Goal: Task Accomplishment & Management: Use online tool/utility

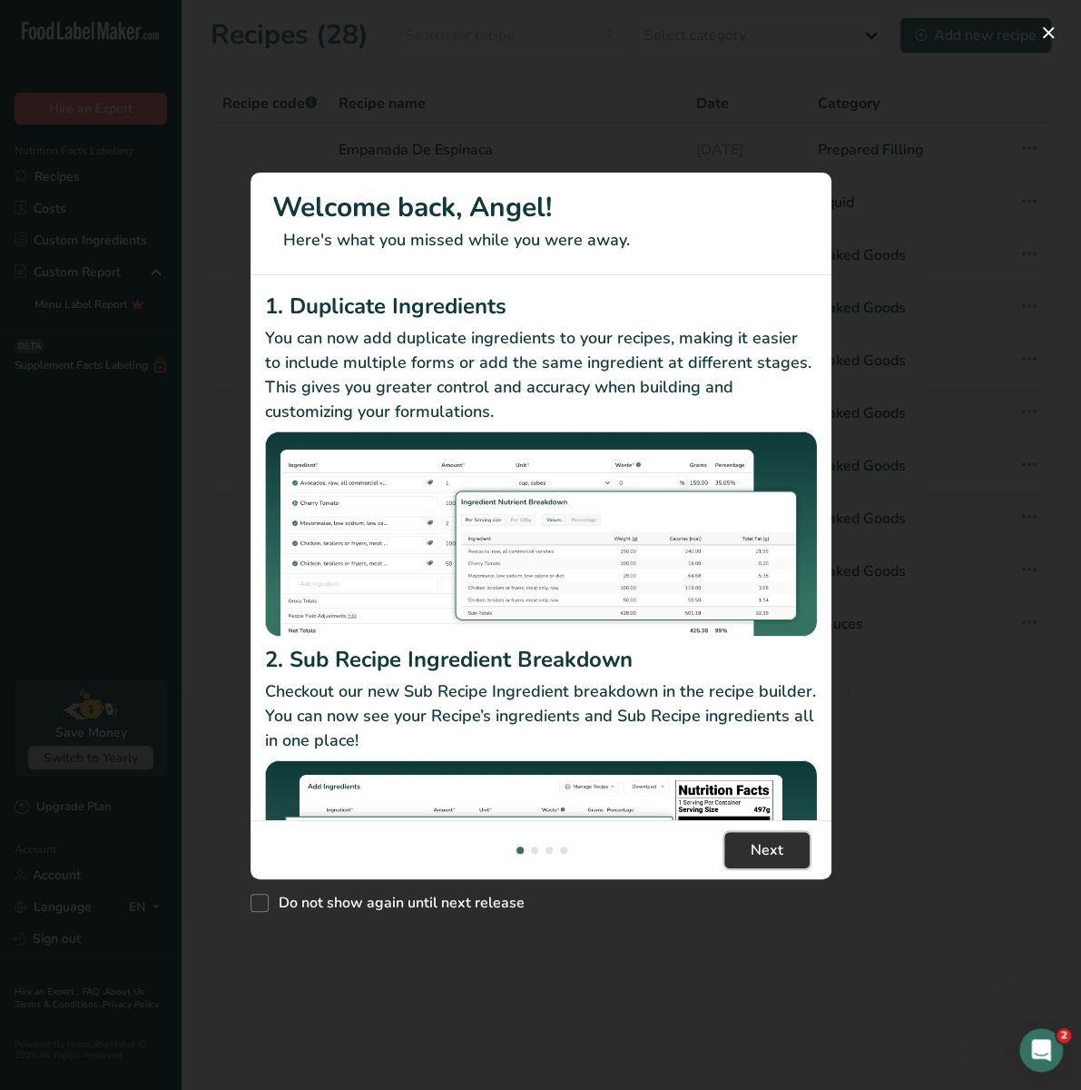
click at [733, 850] on button "Next" at bounding box center [767, 850] width 85 height 36
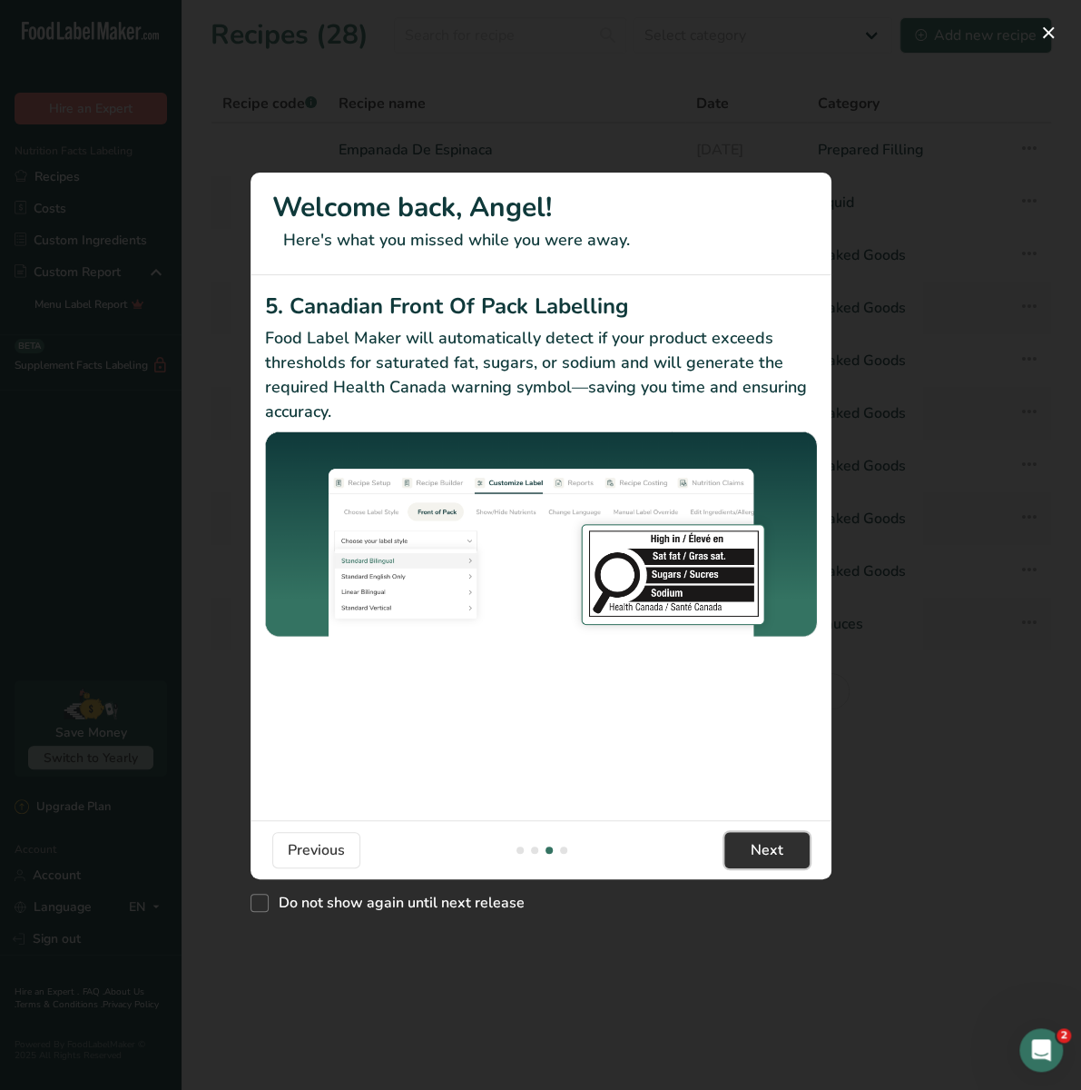
click at [733, 850] on button "Next" at bounding box center [767, 850] width 85 height 36
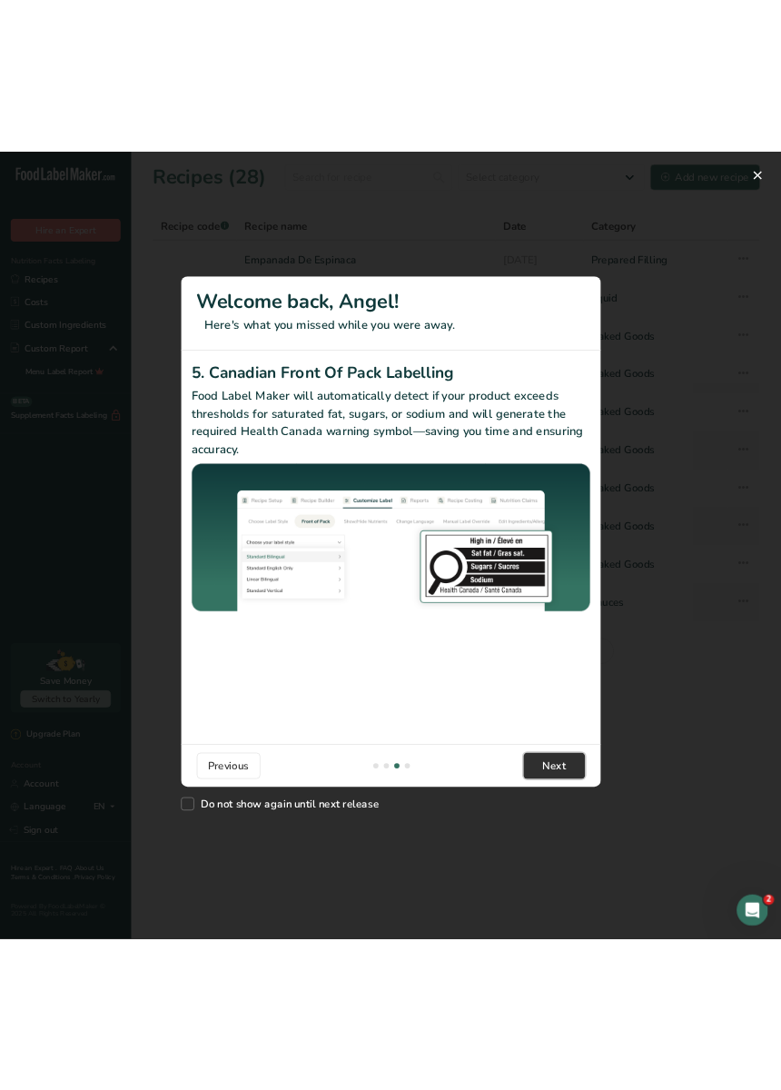
scroll to position [0, 1743]
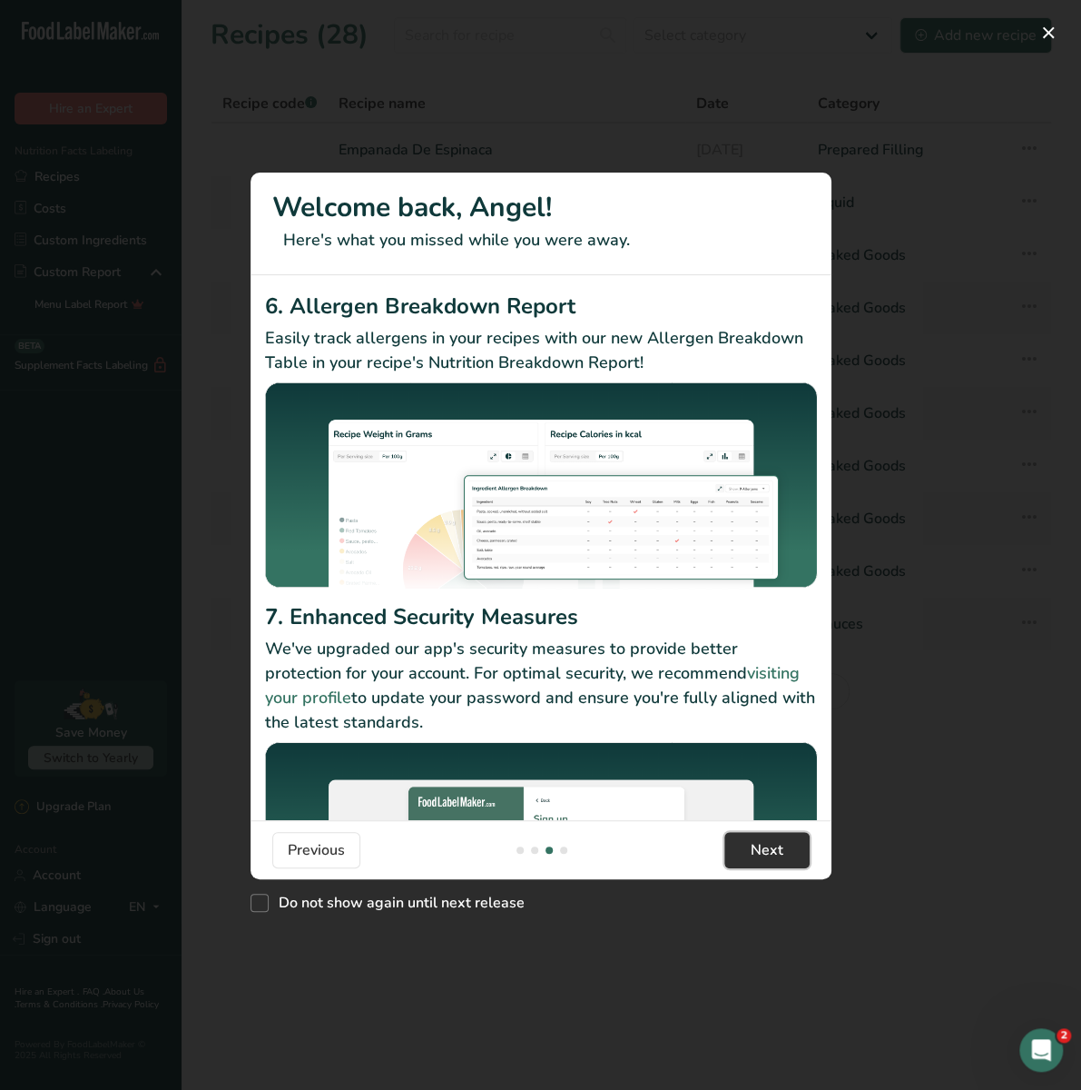
click at [733, 850] on button "Next" at bounding box center [767, 850] width 85 height 36
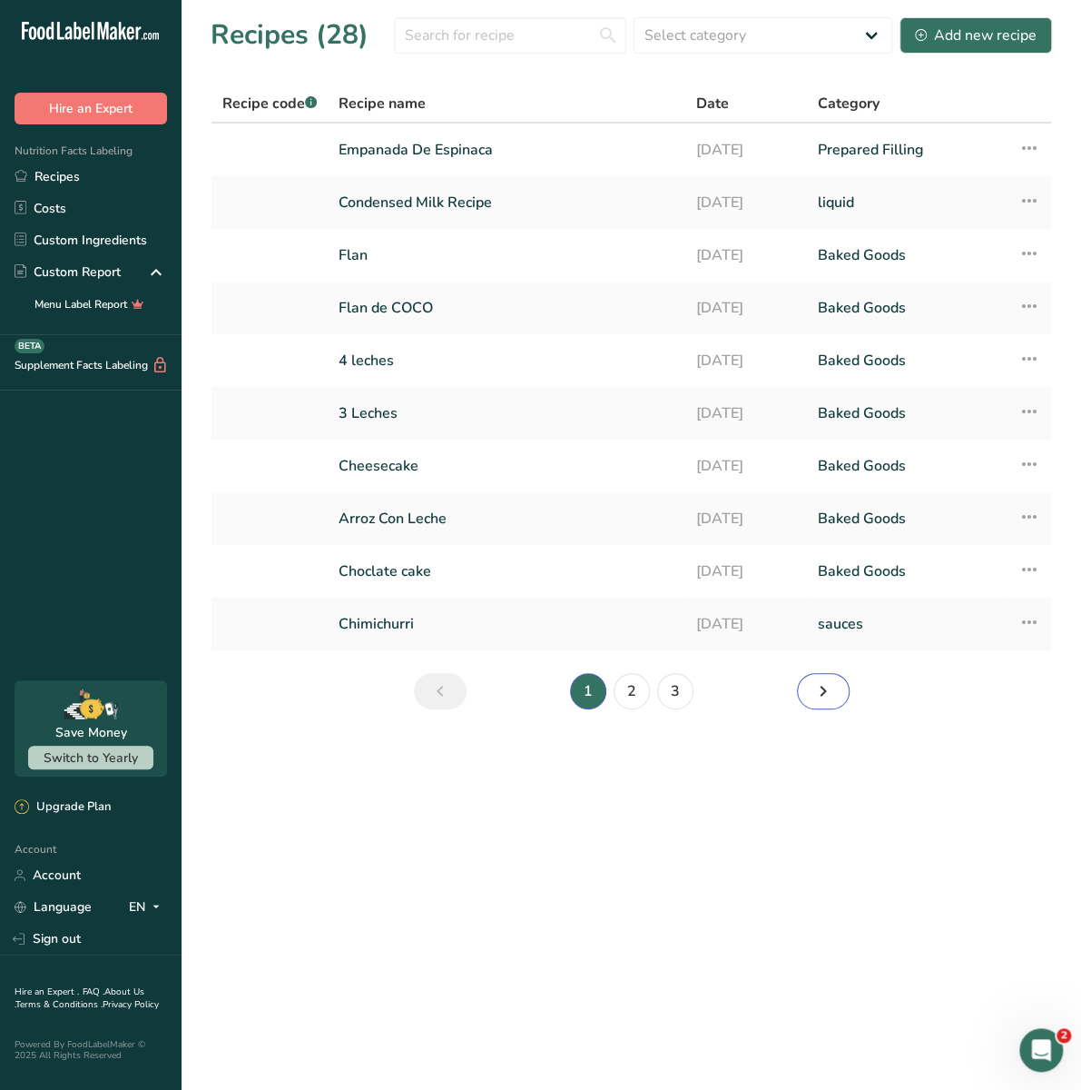
click at [828, 692] on icon "Next page" at bounding box center [824, 691] width 22 height 33
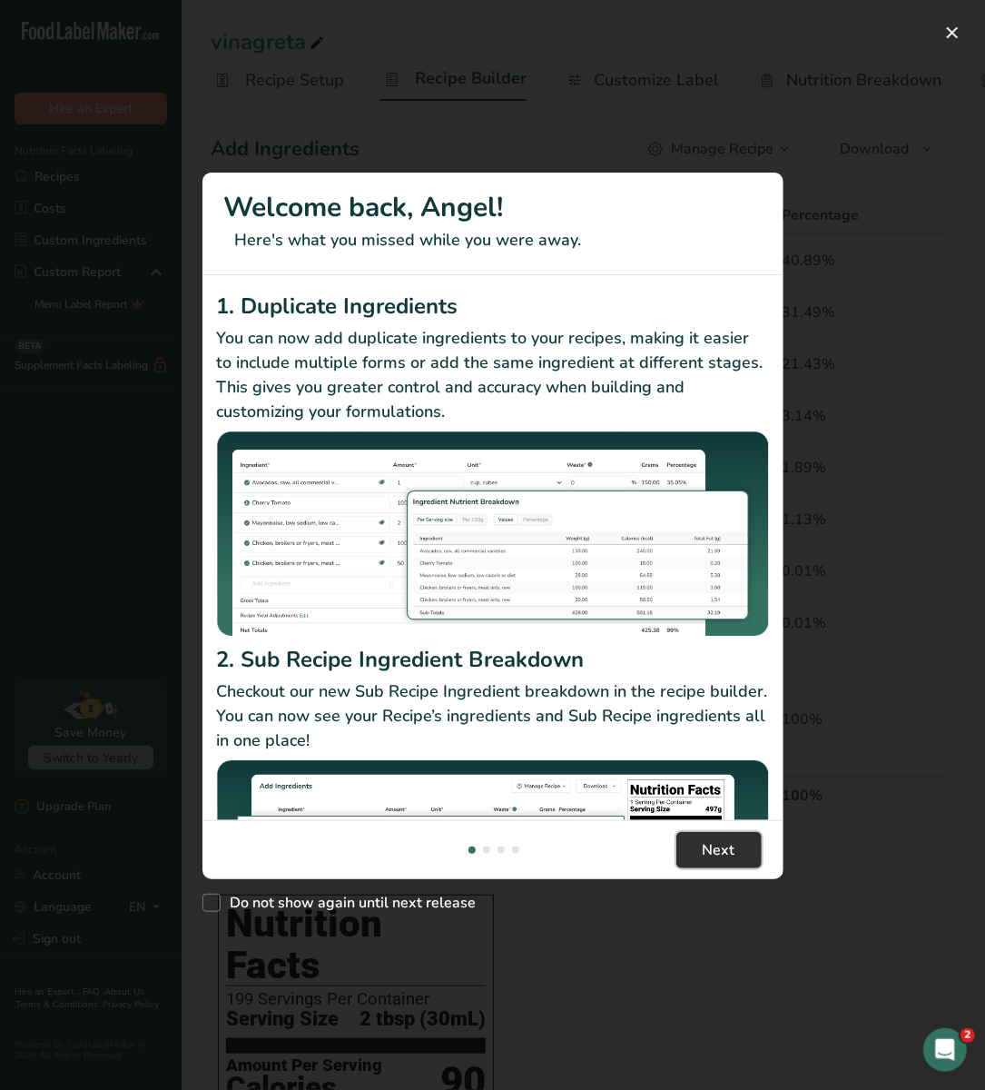
click at [697, 860] on button "Next" at bounding box center [718, 850] width 85 height 36
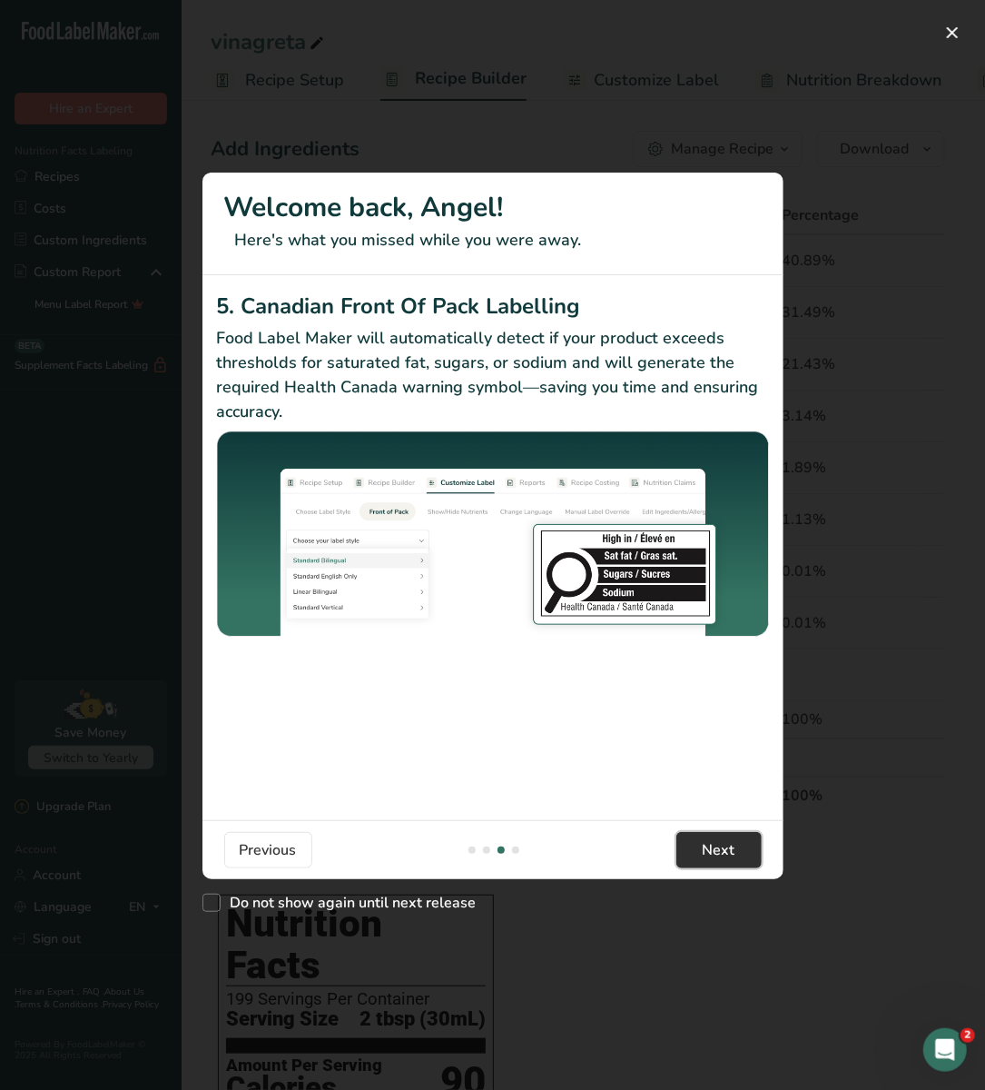
click at [697, 860] on button "Next" at bounding box center [718, 850] width 85 height 36
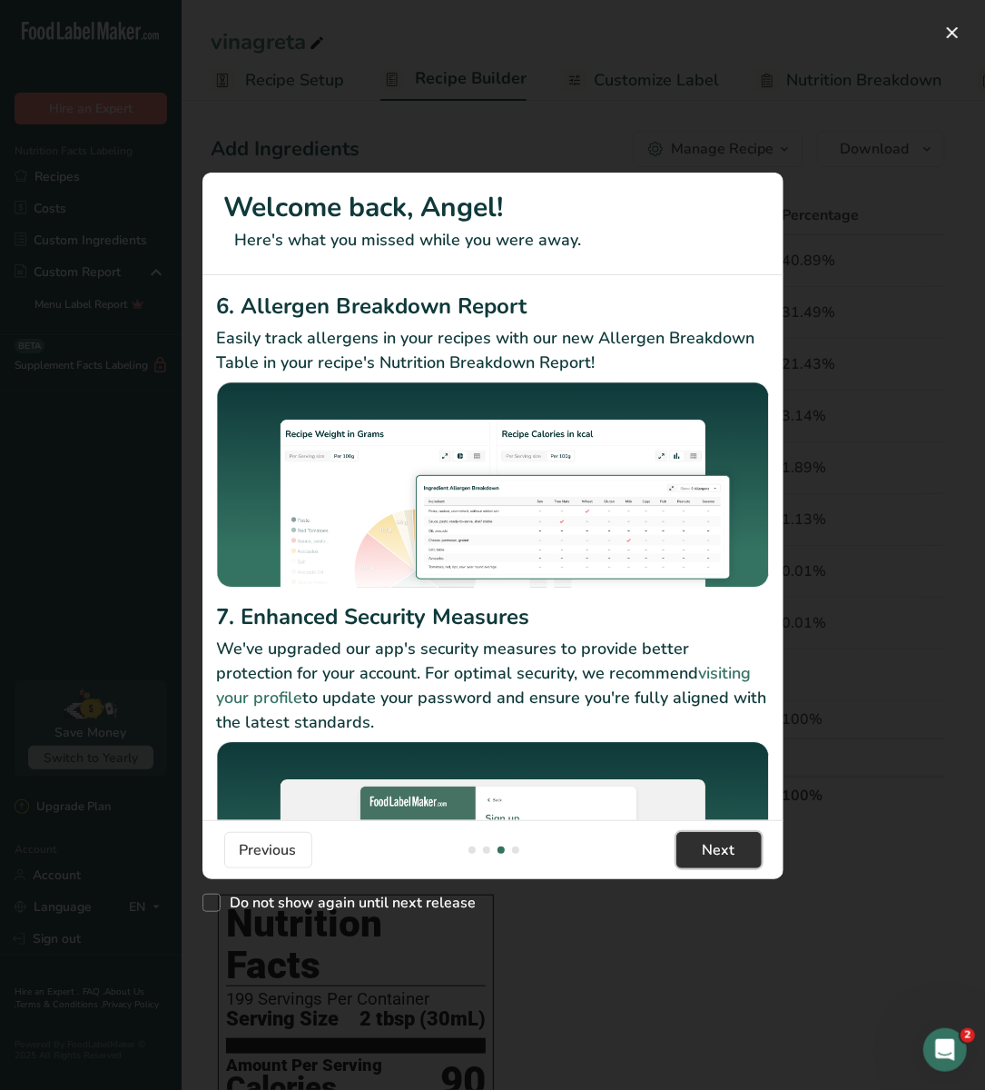
click at [697, 860] on button "Next" at bounding box center [718, 850] width 85 height 36
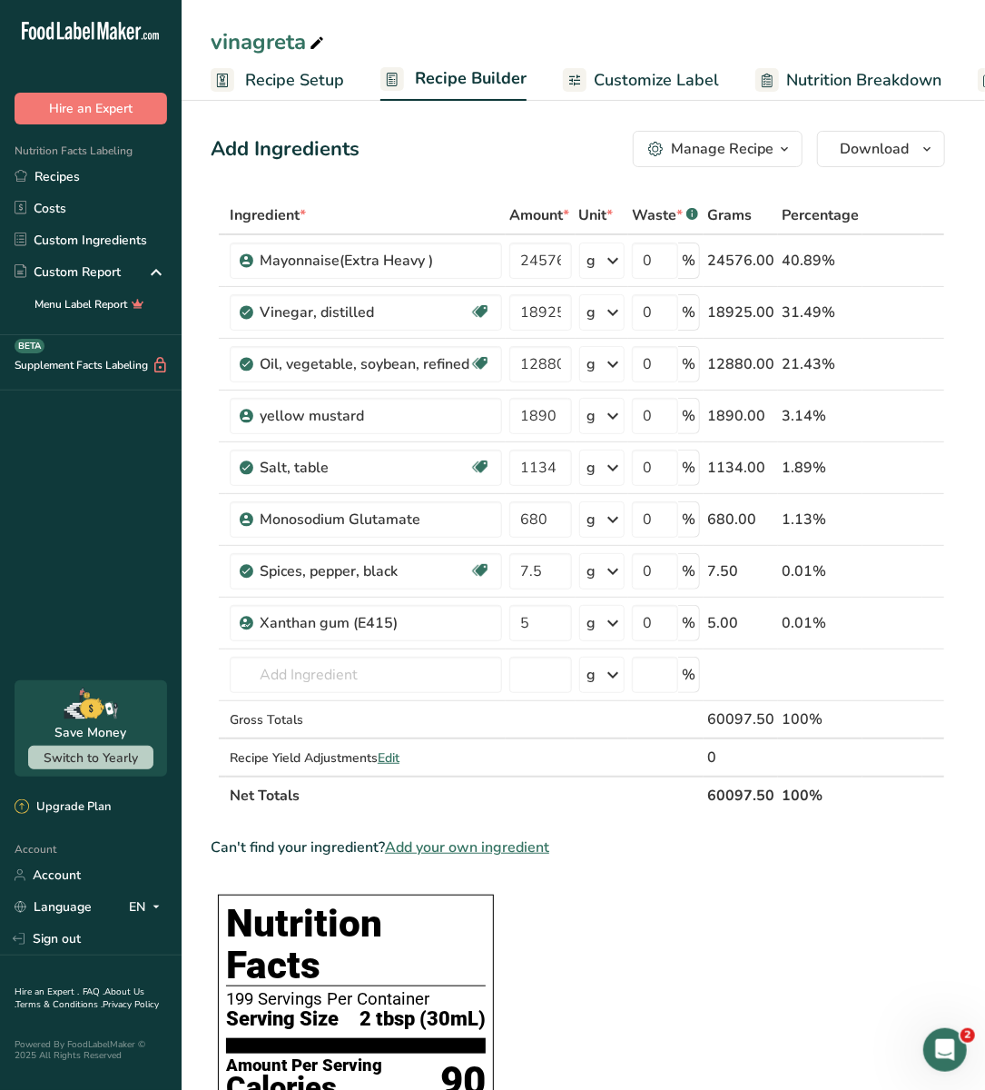
click at [697, 860] on button "Got it!" at bounding box center [730, 864] width 91 height 38
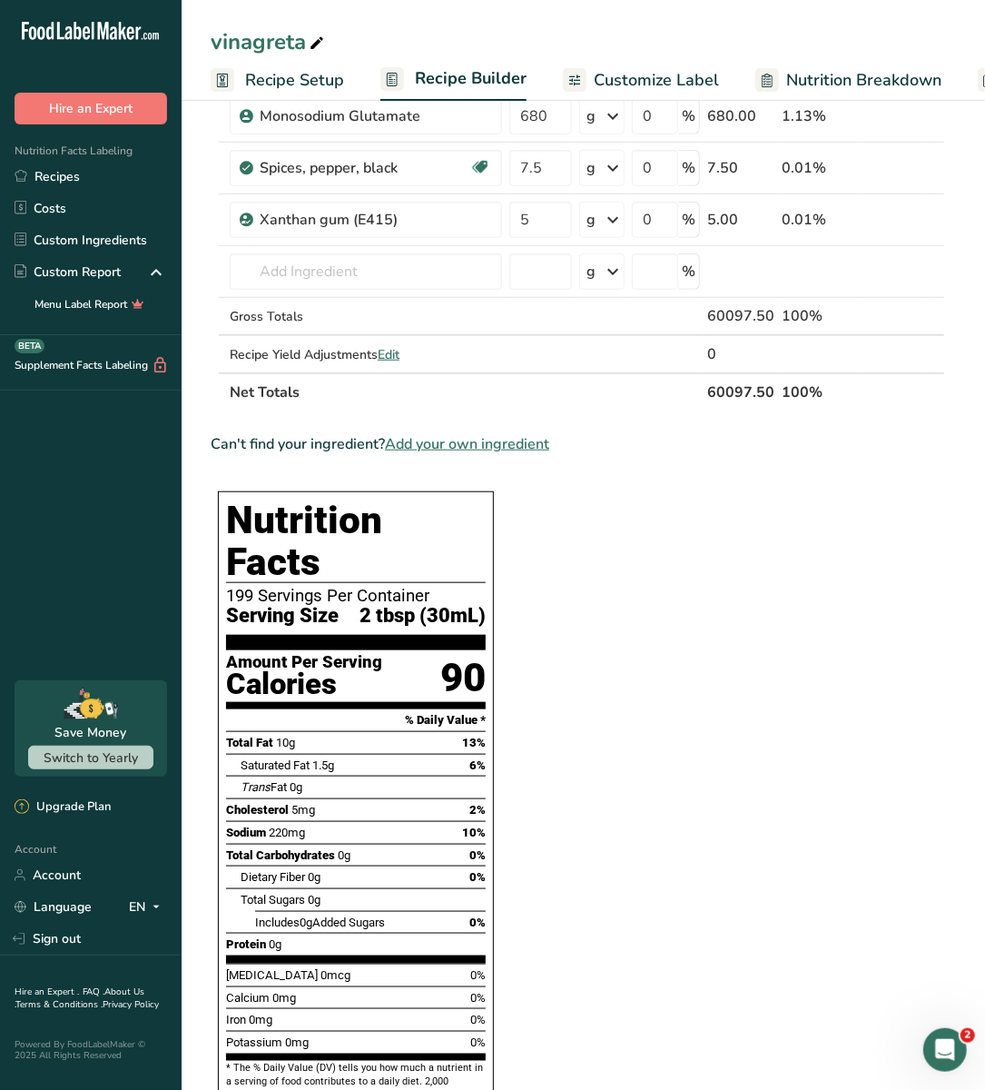
scroll to position [401, 0]
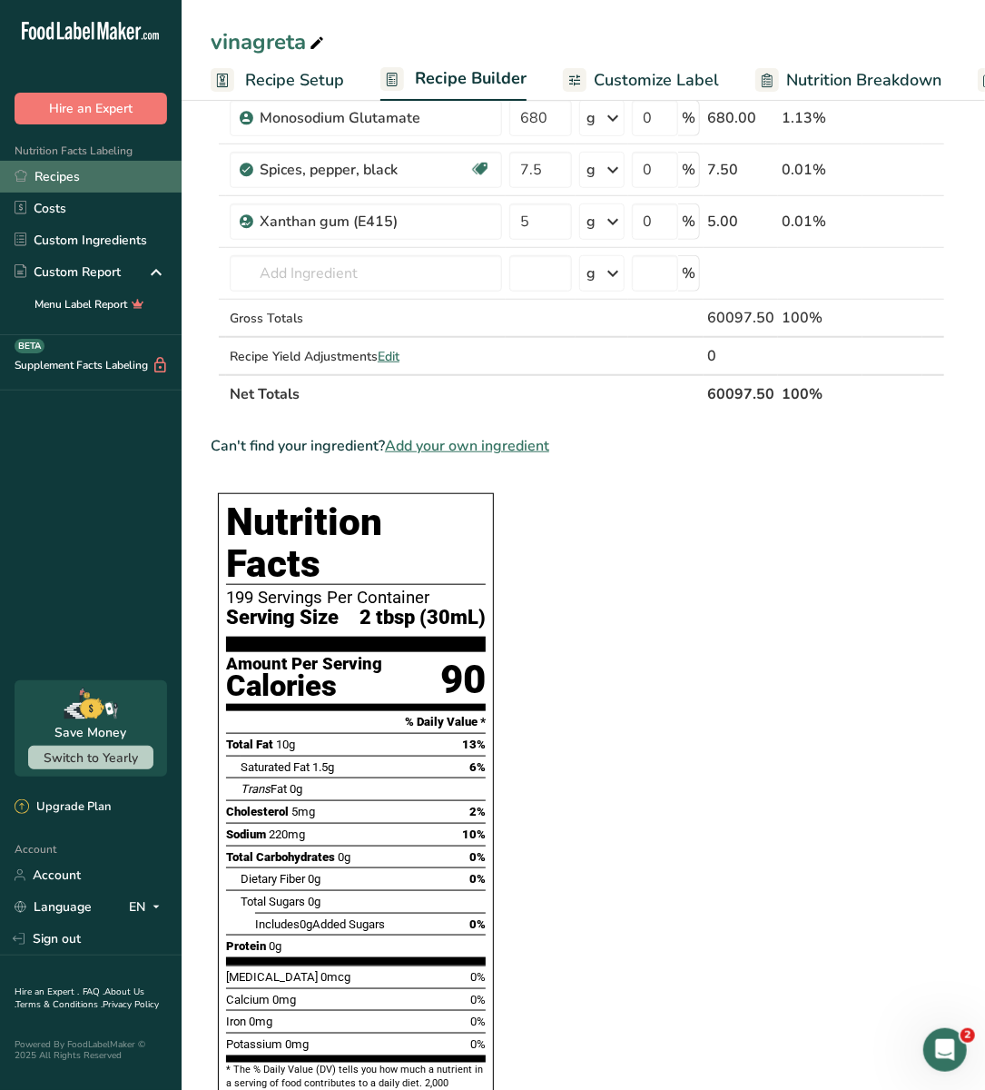
click at [86, 168] on link "Recipes" at bounding box center [91, 177] width 182 height 32
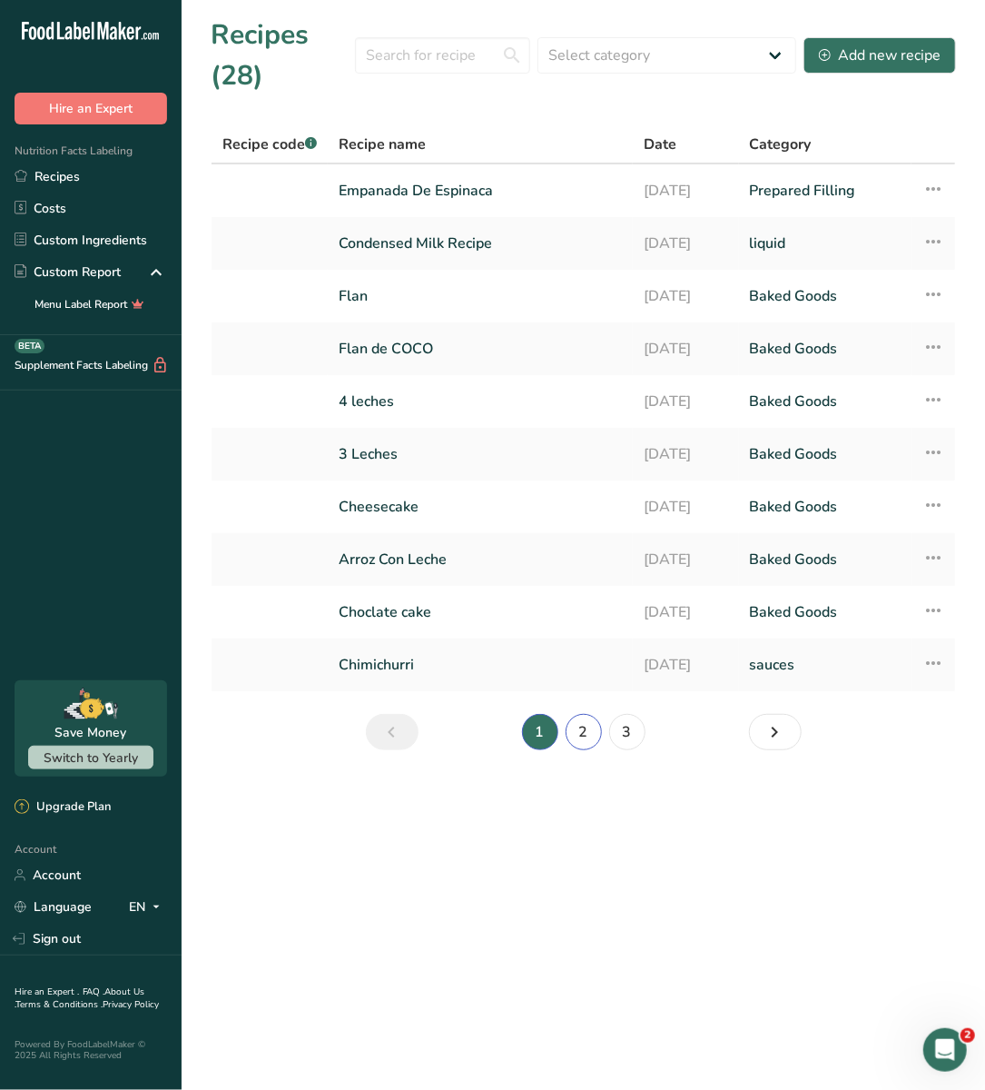
click at [586, 736] on link "2" at bounding box center [584, 732] width 36 height 36
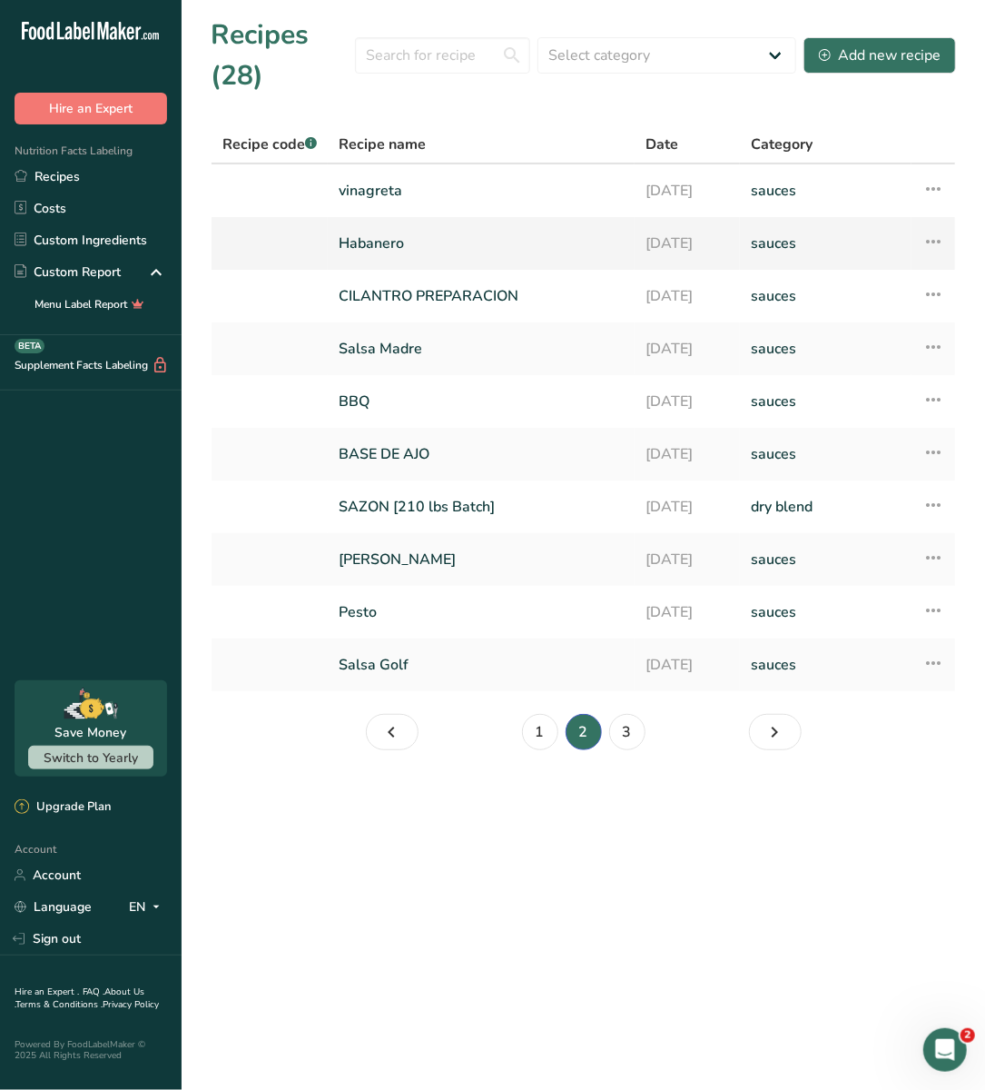
click at [397, 242] on link "Habanero" at bounding box center [481, 243] width 285 height 38
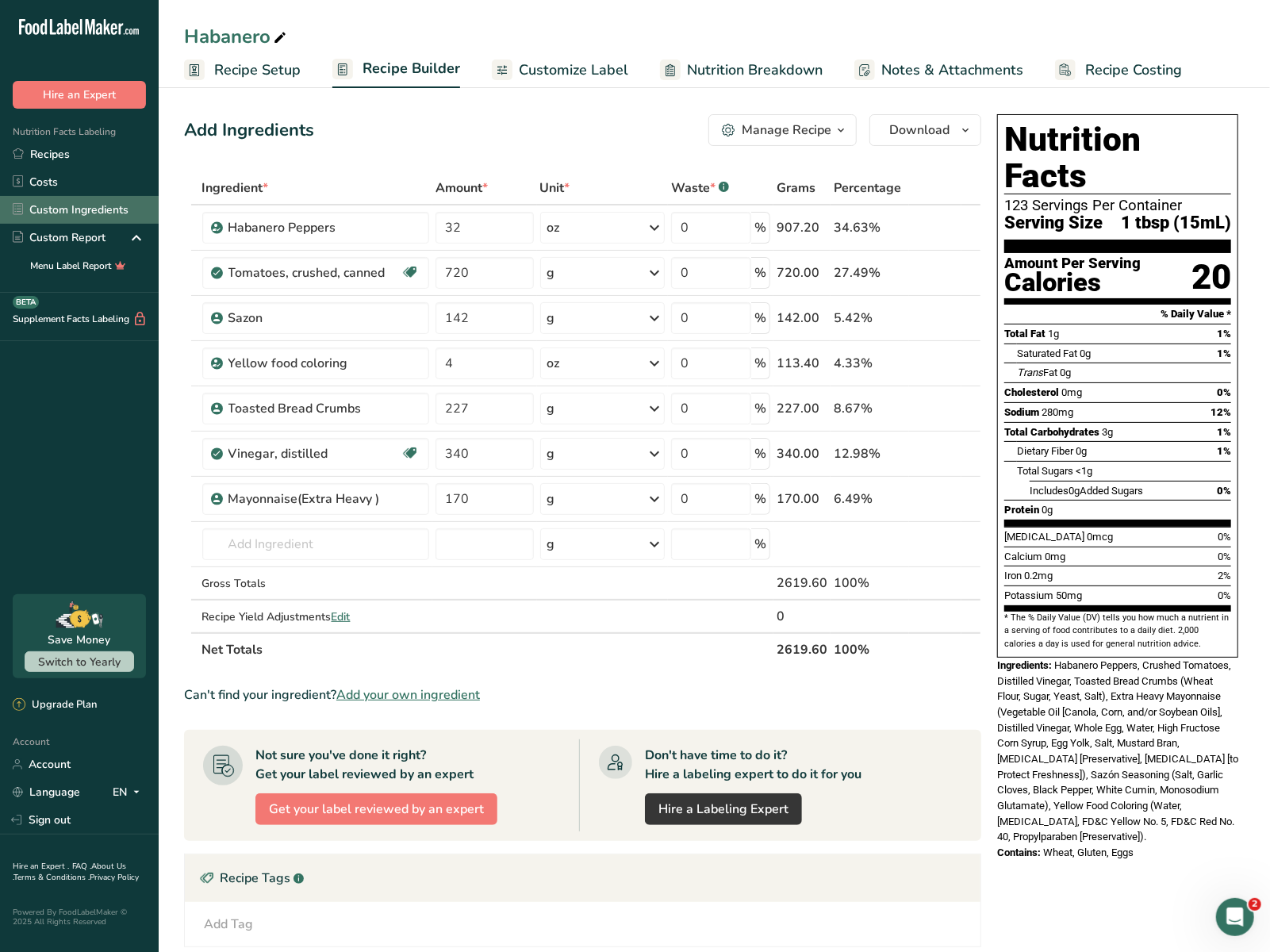
click at [78, 211] on link "Custom Ingredients" at bounding box center [79, 210] width 159 height 28
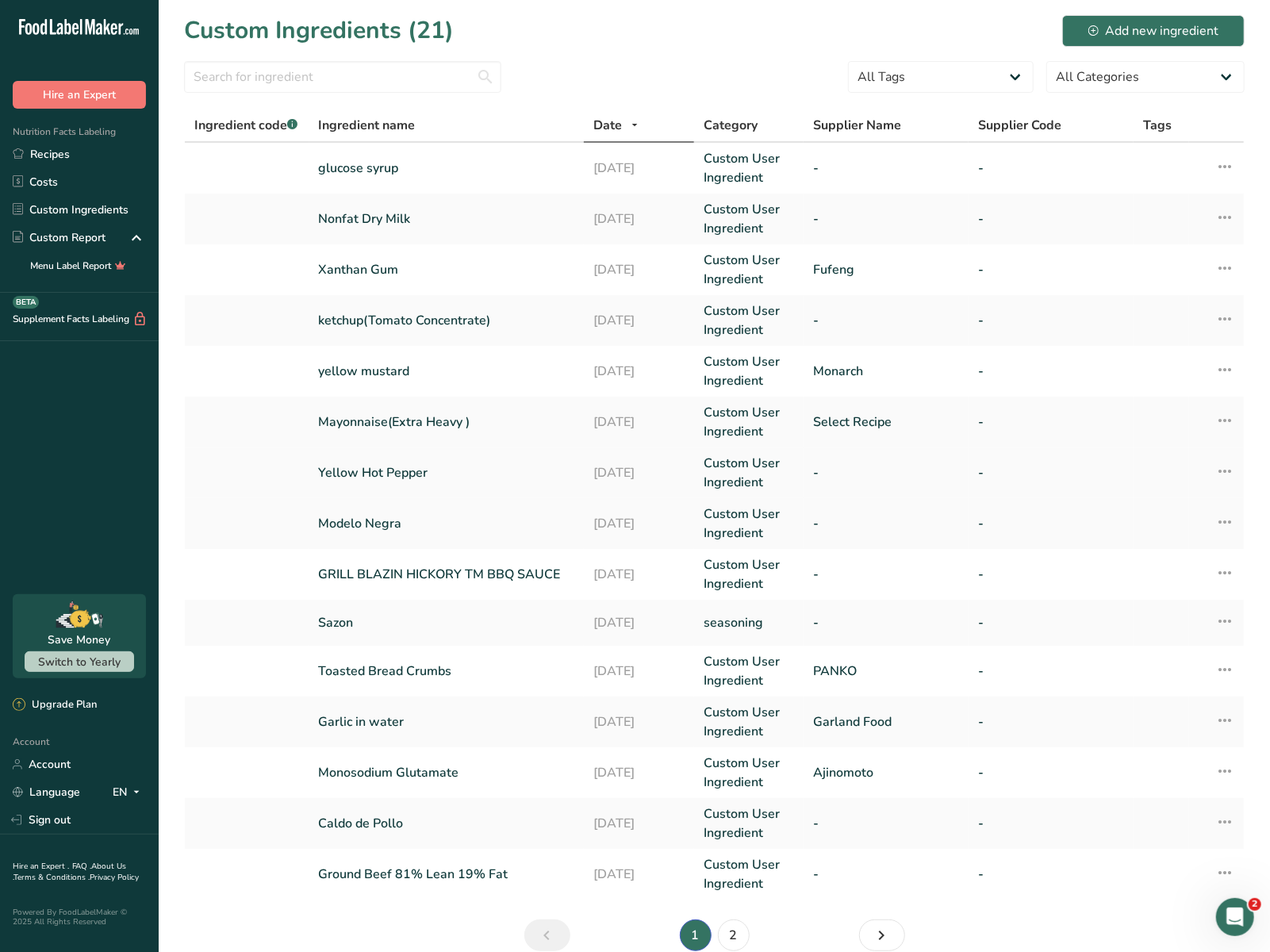
click at [390, 477] on link "Yellow Hot Pepper" at bounding box center [446, 473] width 256 height 19
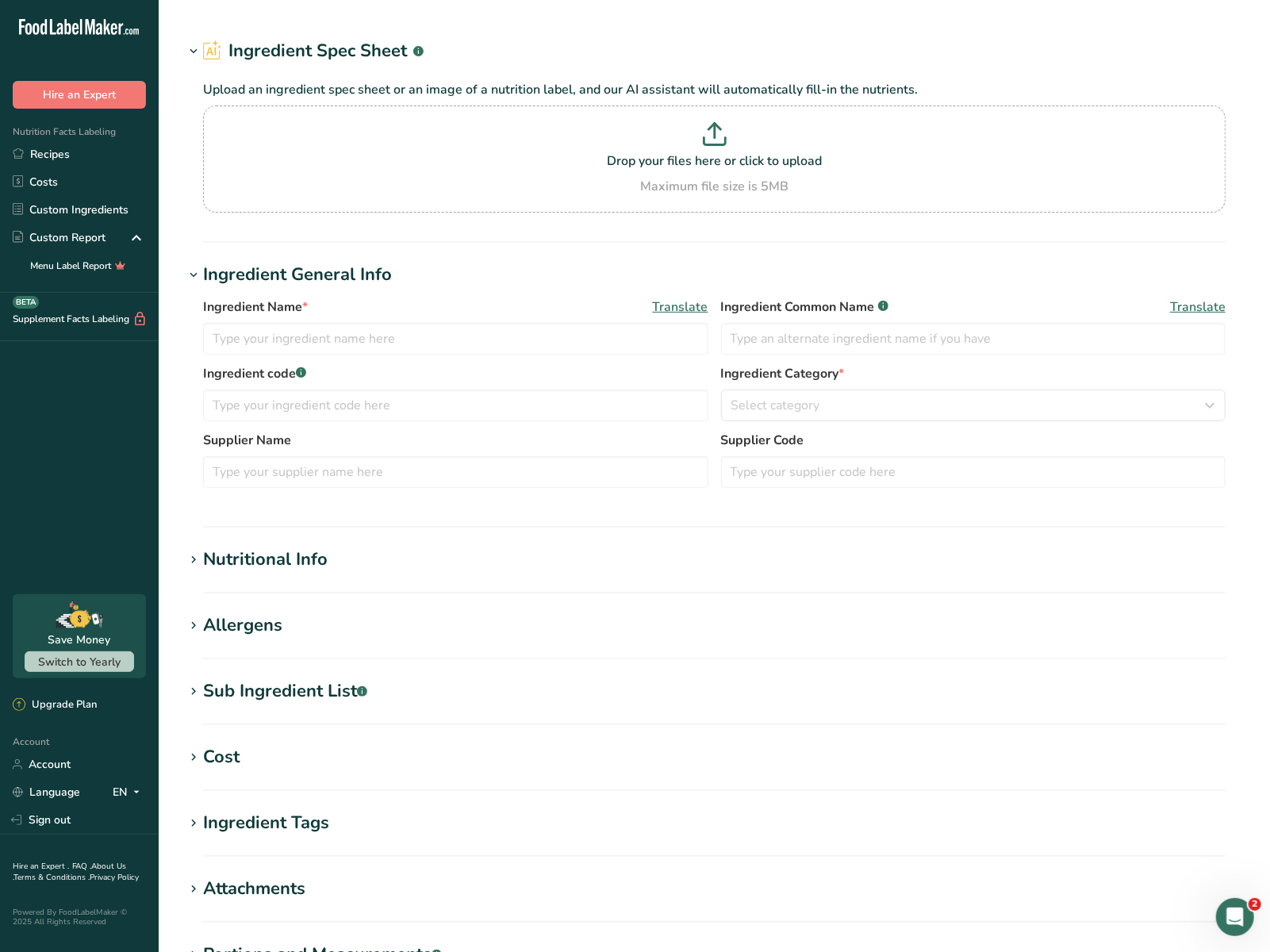
type input "Yellow Hot Pepper"
type input "50"
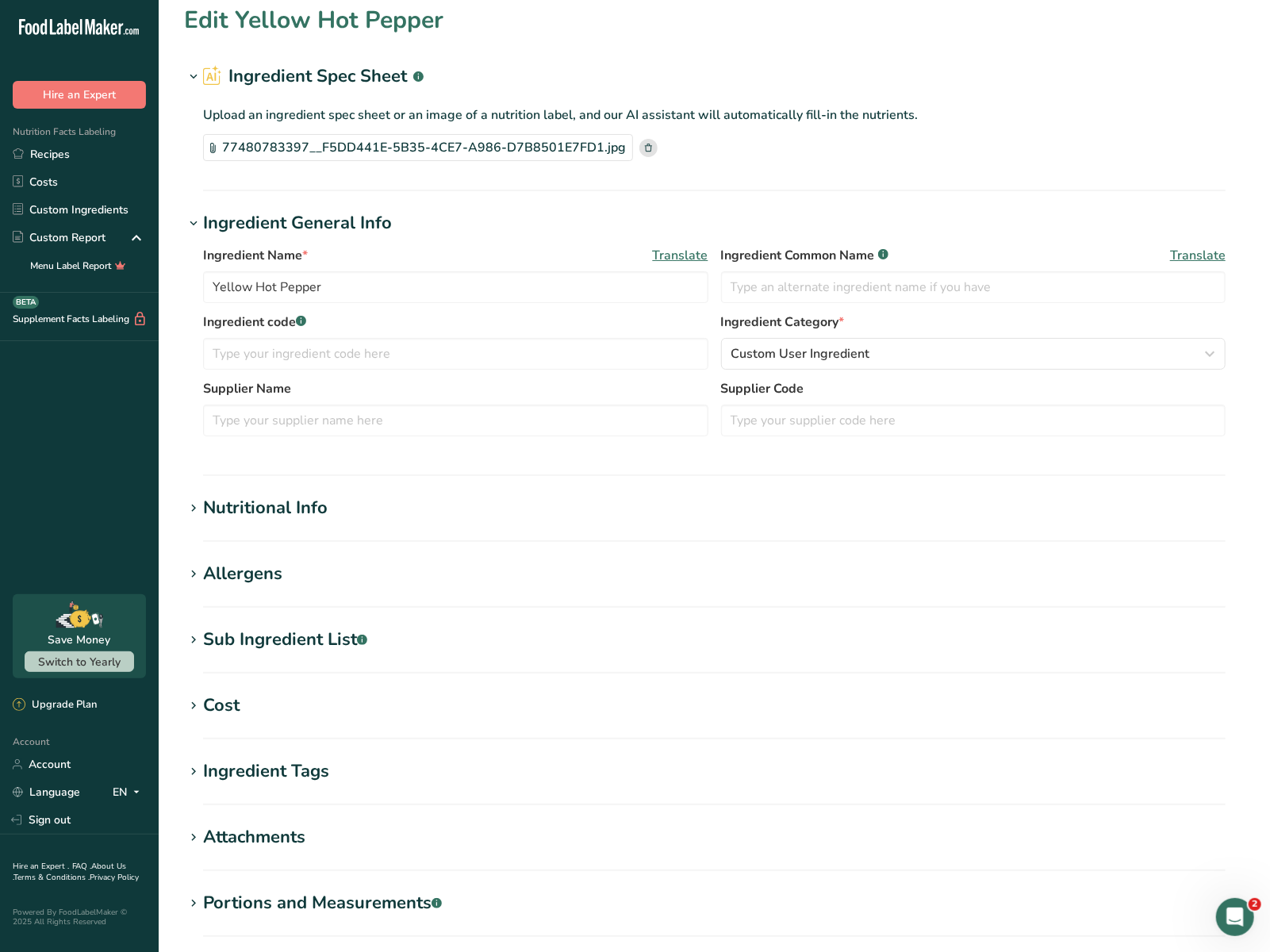
scroll to position [16, 0]
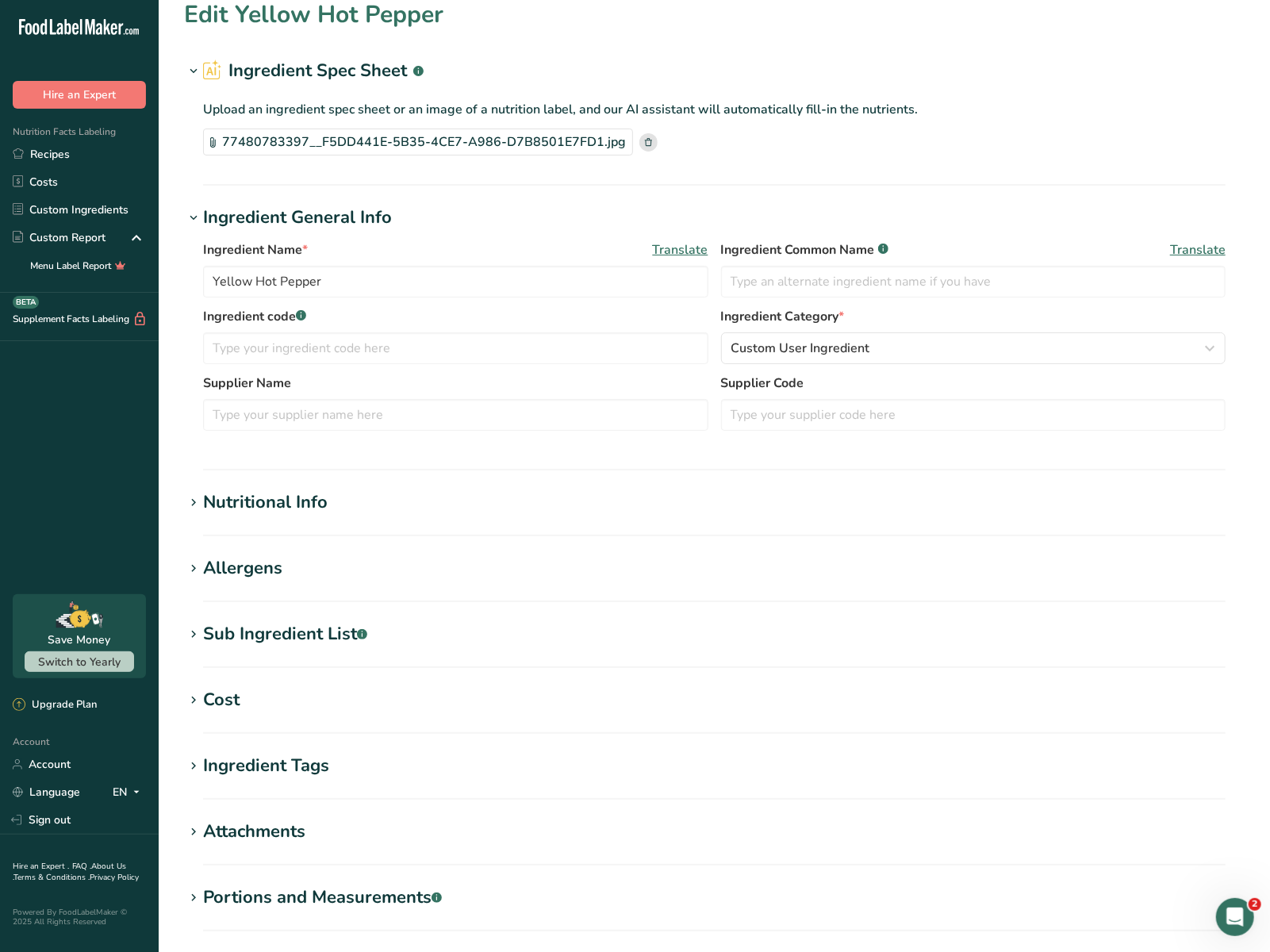
click at [292, 573] on h1 "Allergens" at bounding box center [714, 569] width 1060 height 26
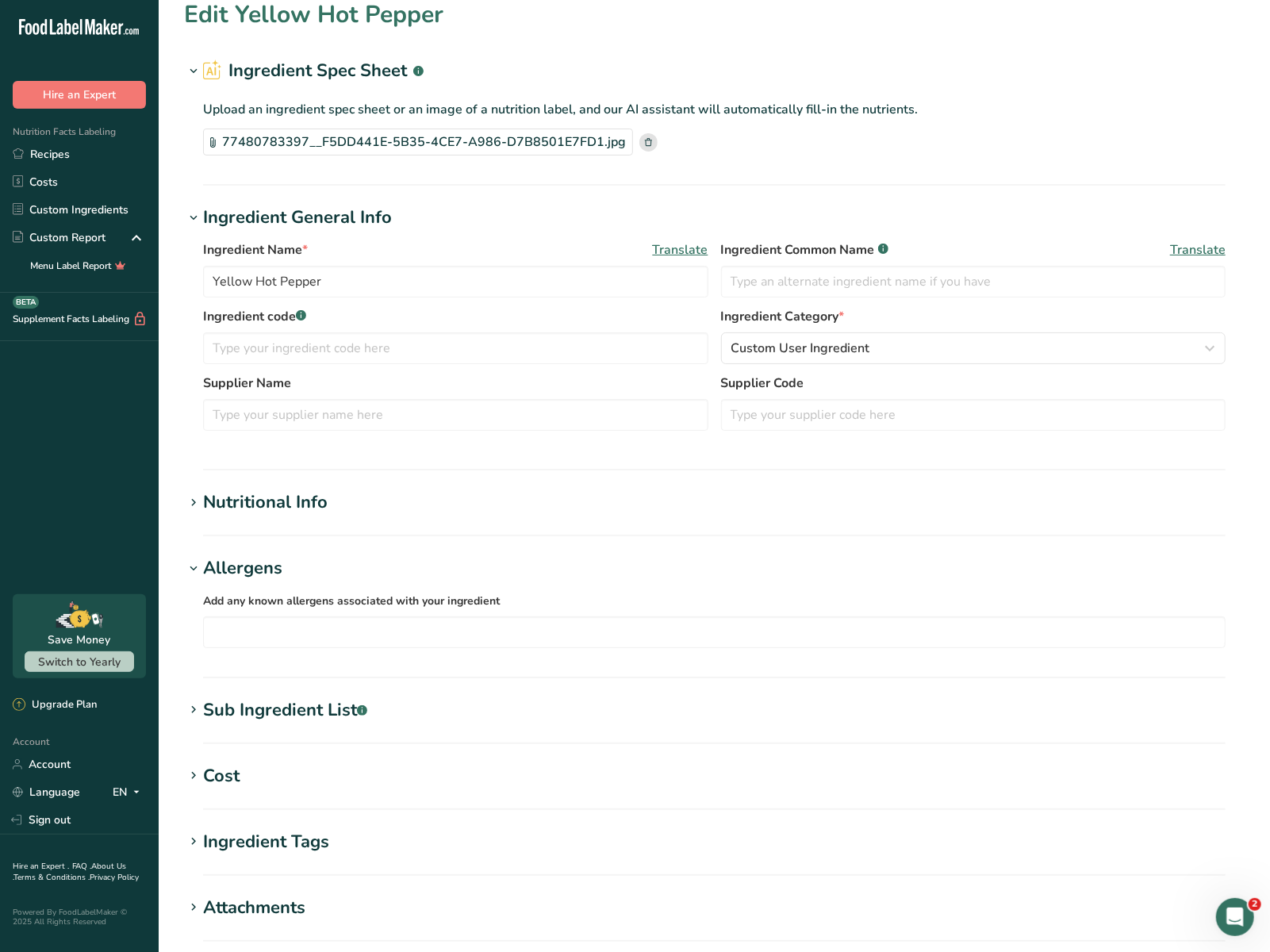
click at [280, 515] on section "Nutritional Info Serving Size .a-a{fill:#347362;}.b-a{fill:#fff;} Add ingredien…" at bounding box center [714, 513] width 1060 height 47
click at [277, 499] on div "Nutritional Info" at bounding box center [265, 502] width 125 height 26
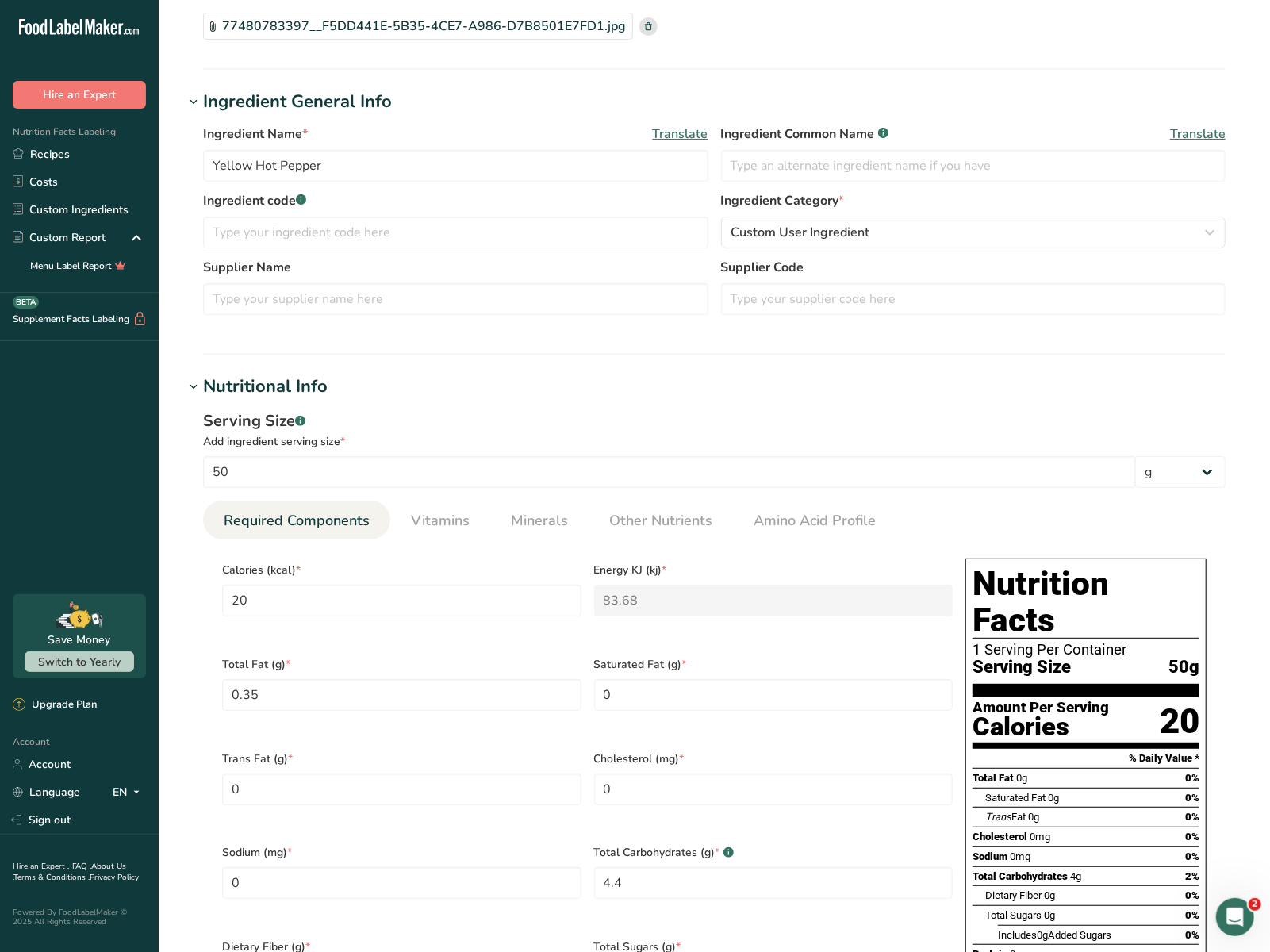
scroll to position [169, 0]
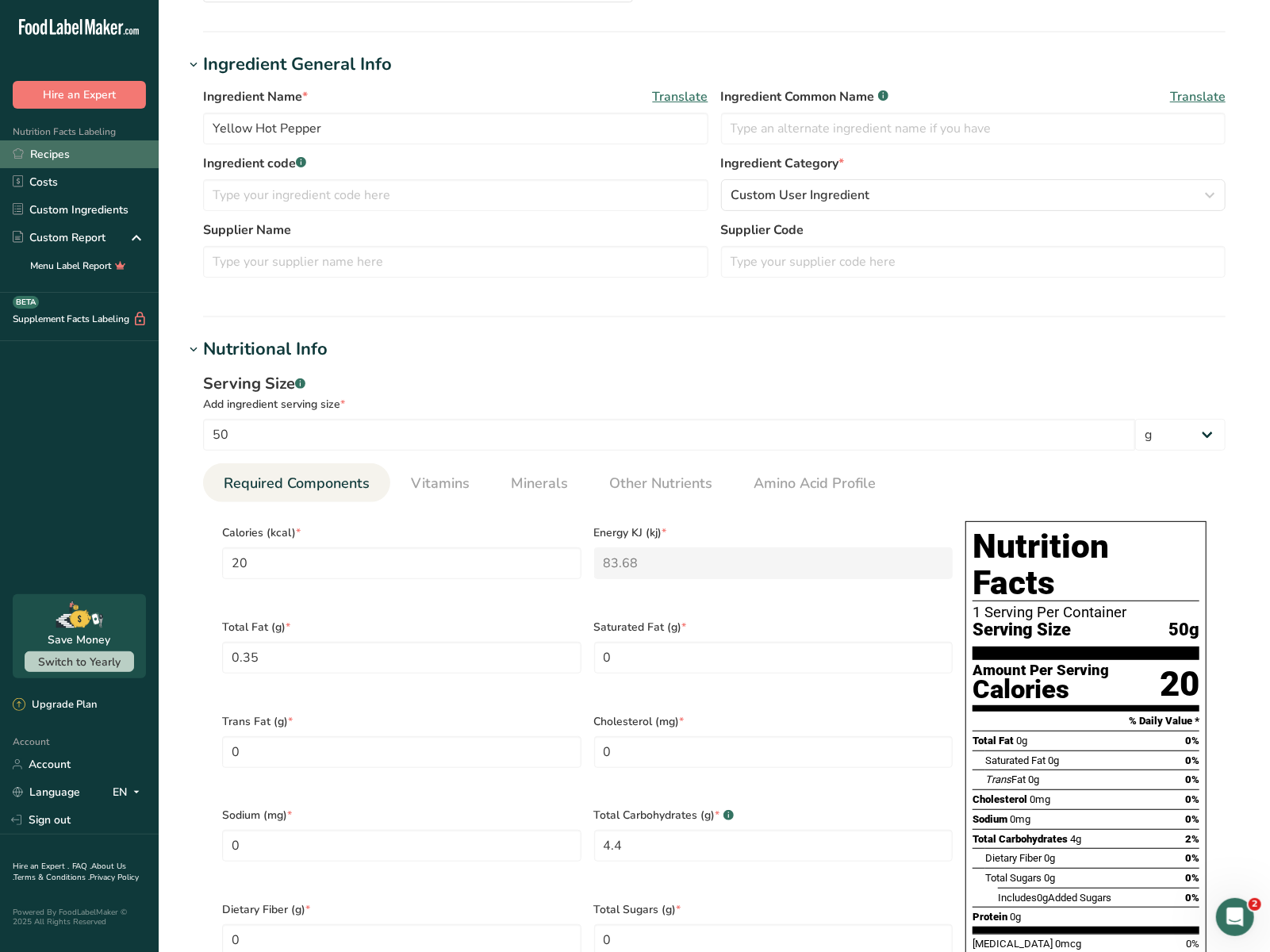
click at [56, 149] on link "Recipes" at bounding box center [79, 155] width 159 height 28
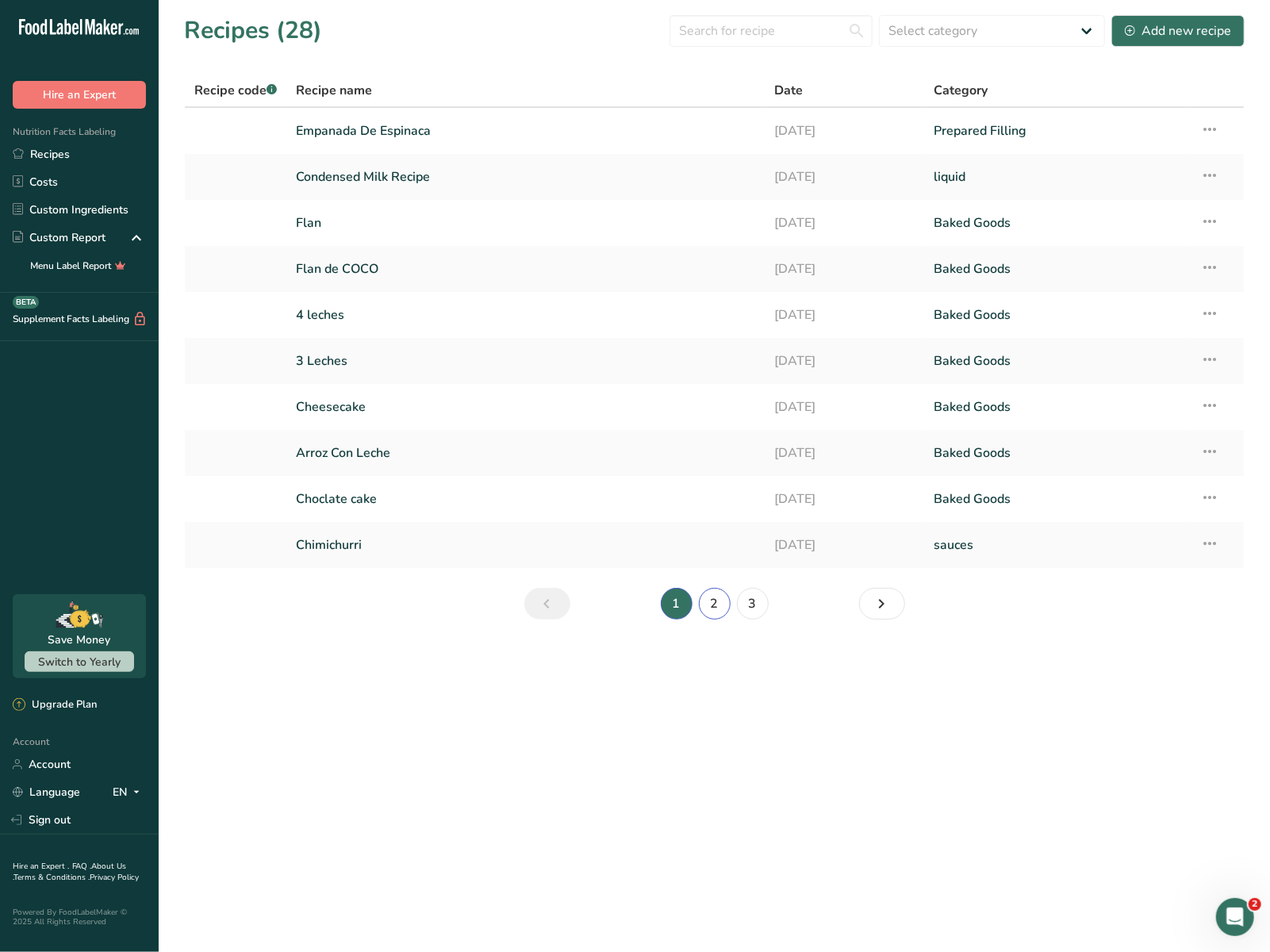
click at [714, 604] on link "2" at bounding box center [714, 604] width 31 height 31
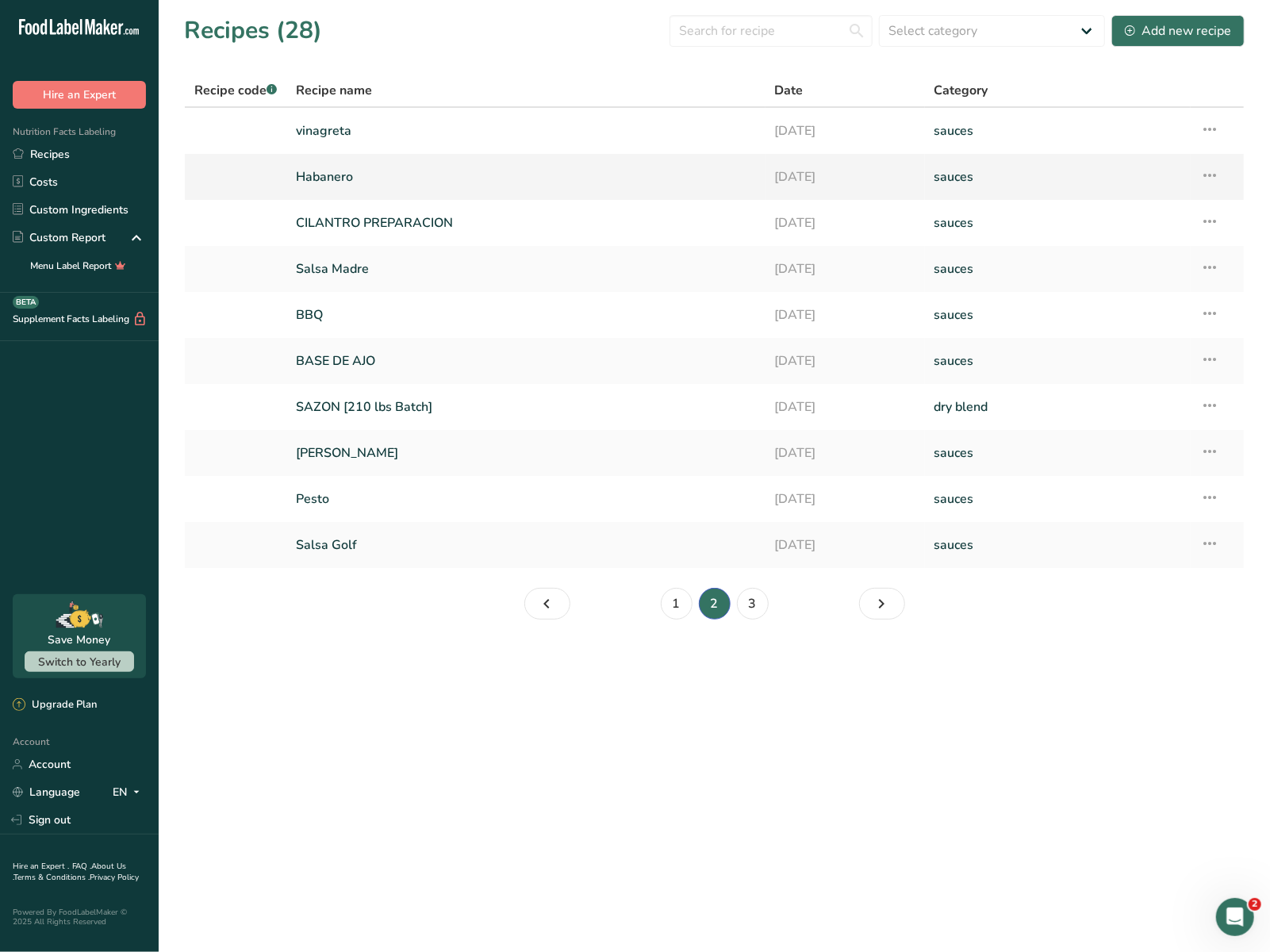
click at [354, 186] on link "Habanero" at bounding box center [526, 176] width 459 height 33
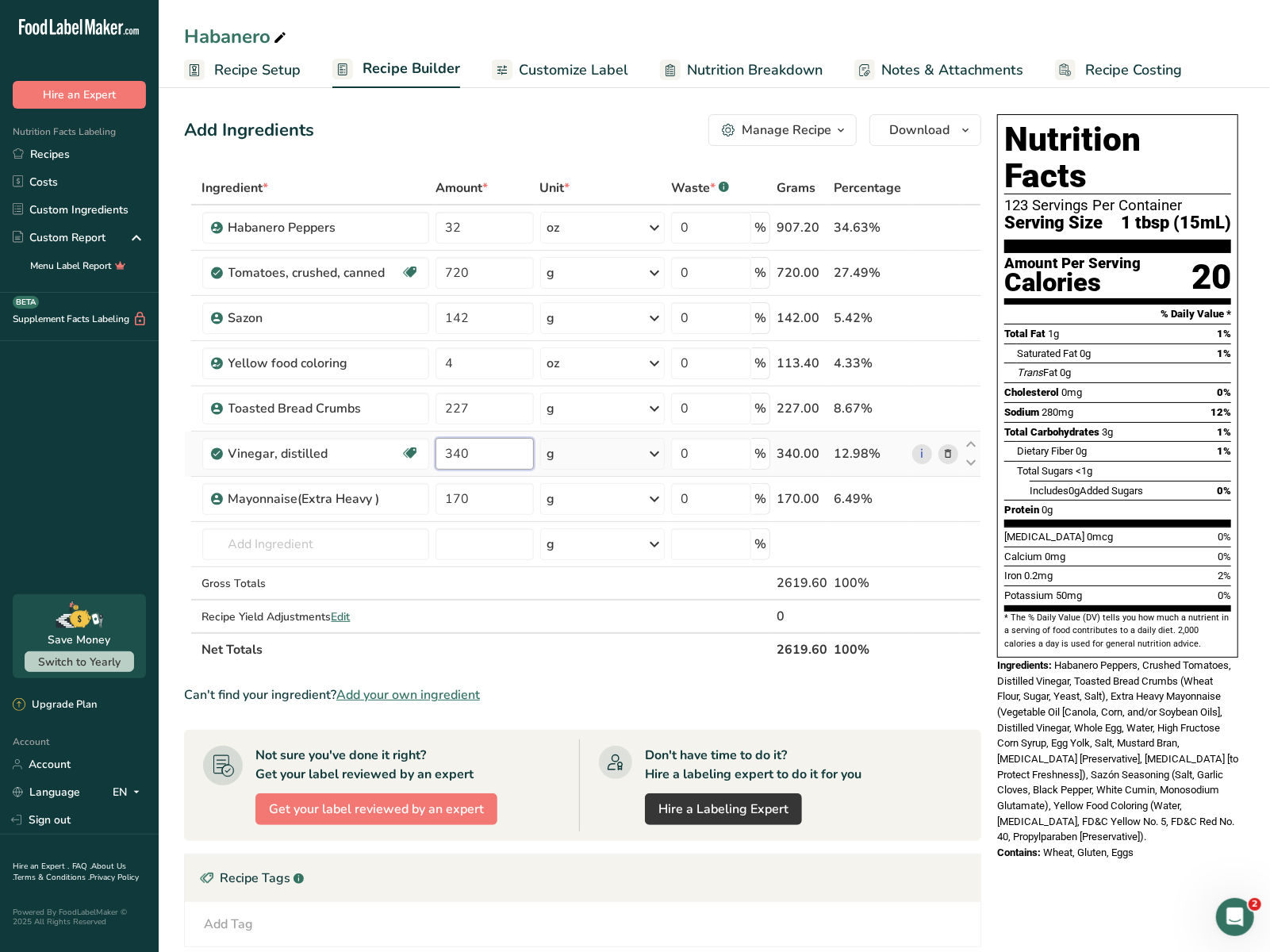
click at [472, 456] on input "340" at bounding box center [484, 453] width 99 height 31
type input "357"
click at [542, 702] on section "Ingredient * Amount * Unit * Waste * .a-a{fill:#347362;}.b-a{fill:#fff;} Grams …" at bounding box center [583, 658] width 797 height 974
click at [273, 74] on span "Recipe Setup" at bounding box center [257, 70] width 86 height 22
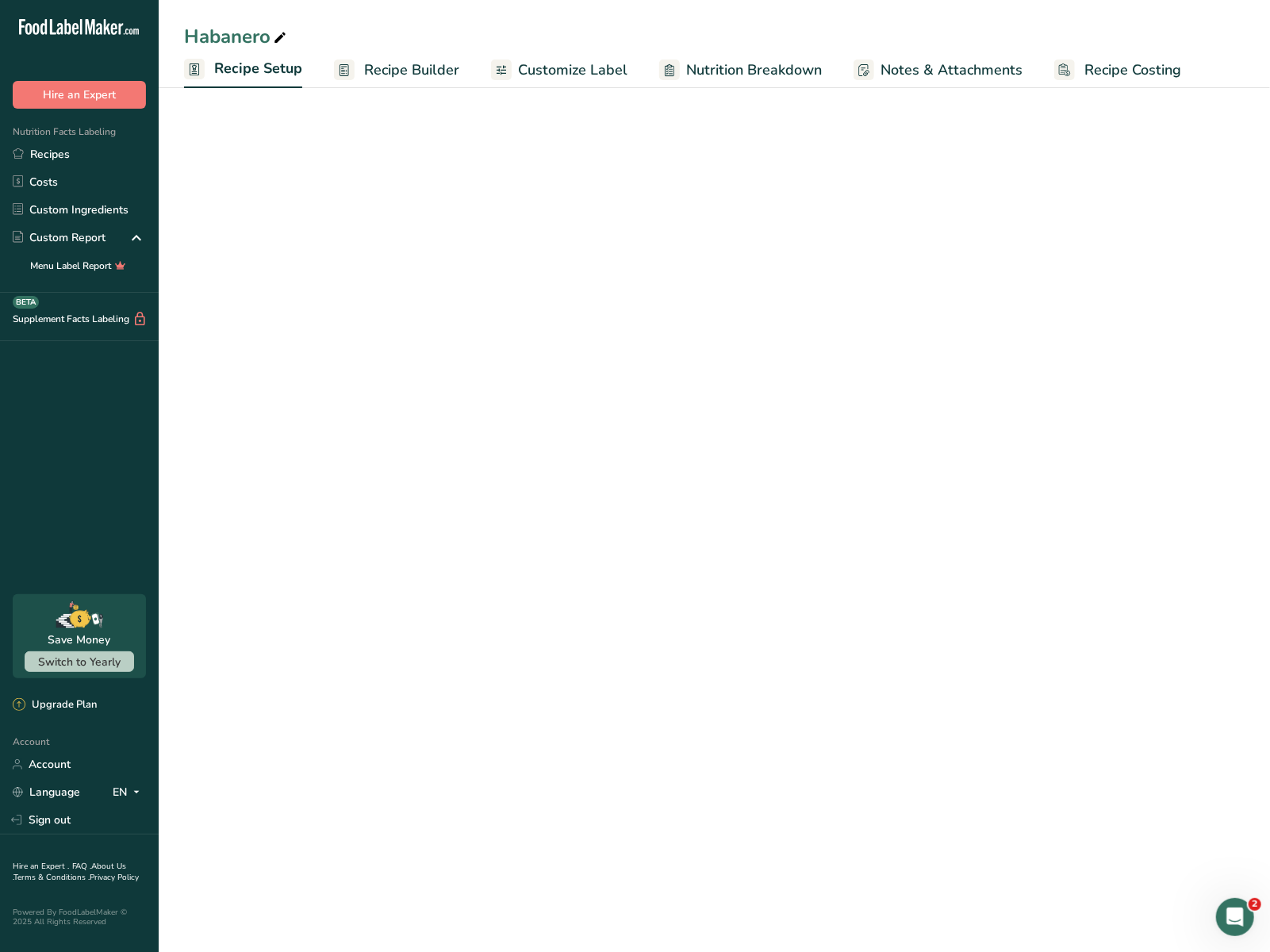
select select "22"
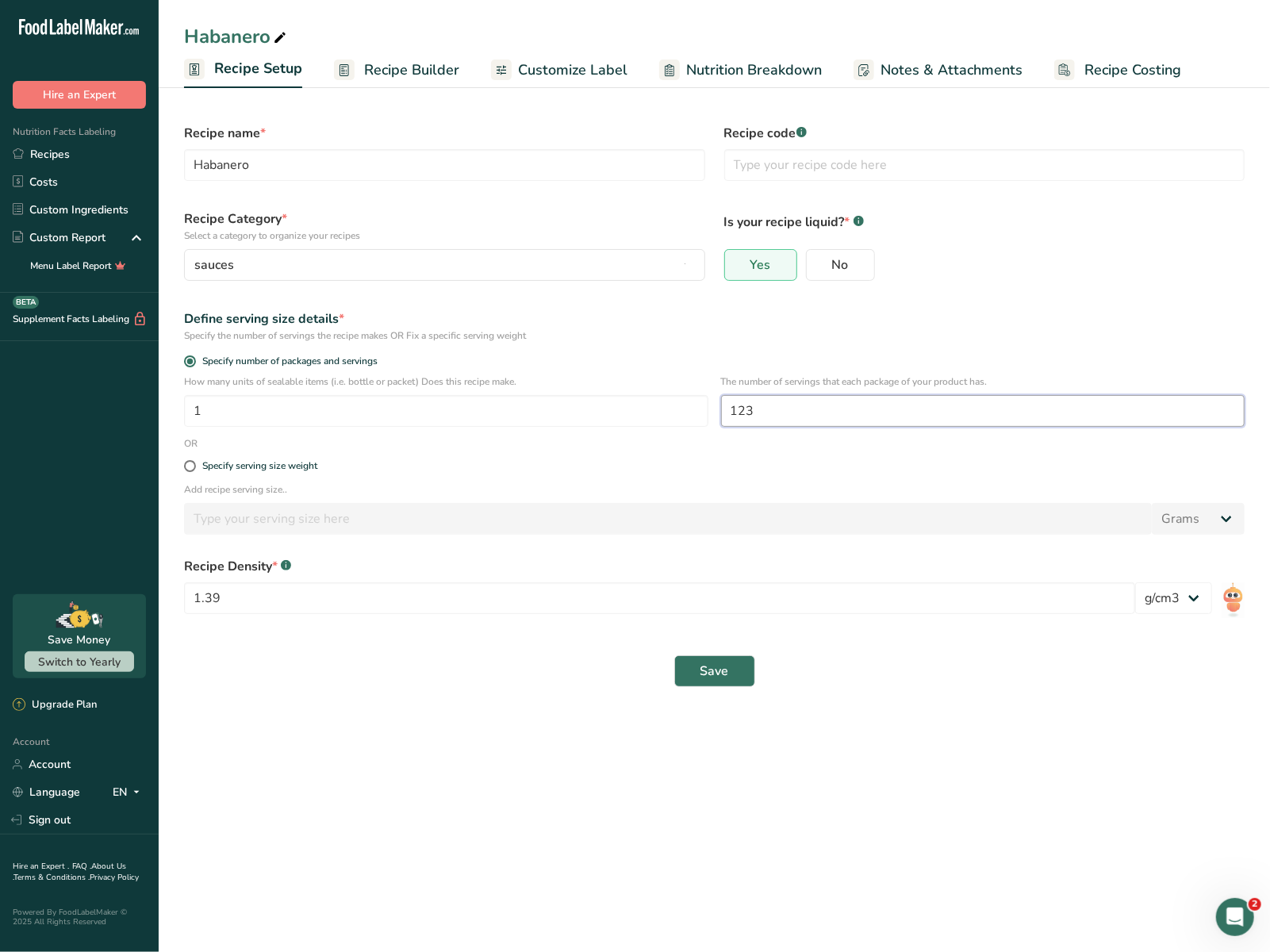
click at [809, 406] on input "123" at bounding box center [983, 410] width 524 height 31
click at [808, 406] on input "123" at bounding box center [983, 410] width 524 height 31
type input "110"
click at [674, 655] on button "Save" at bounding box center [714, 671] width 81 height 31
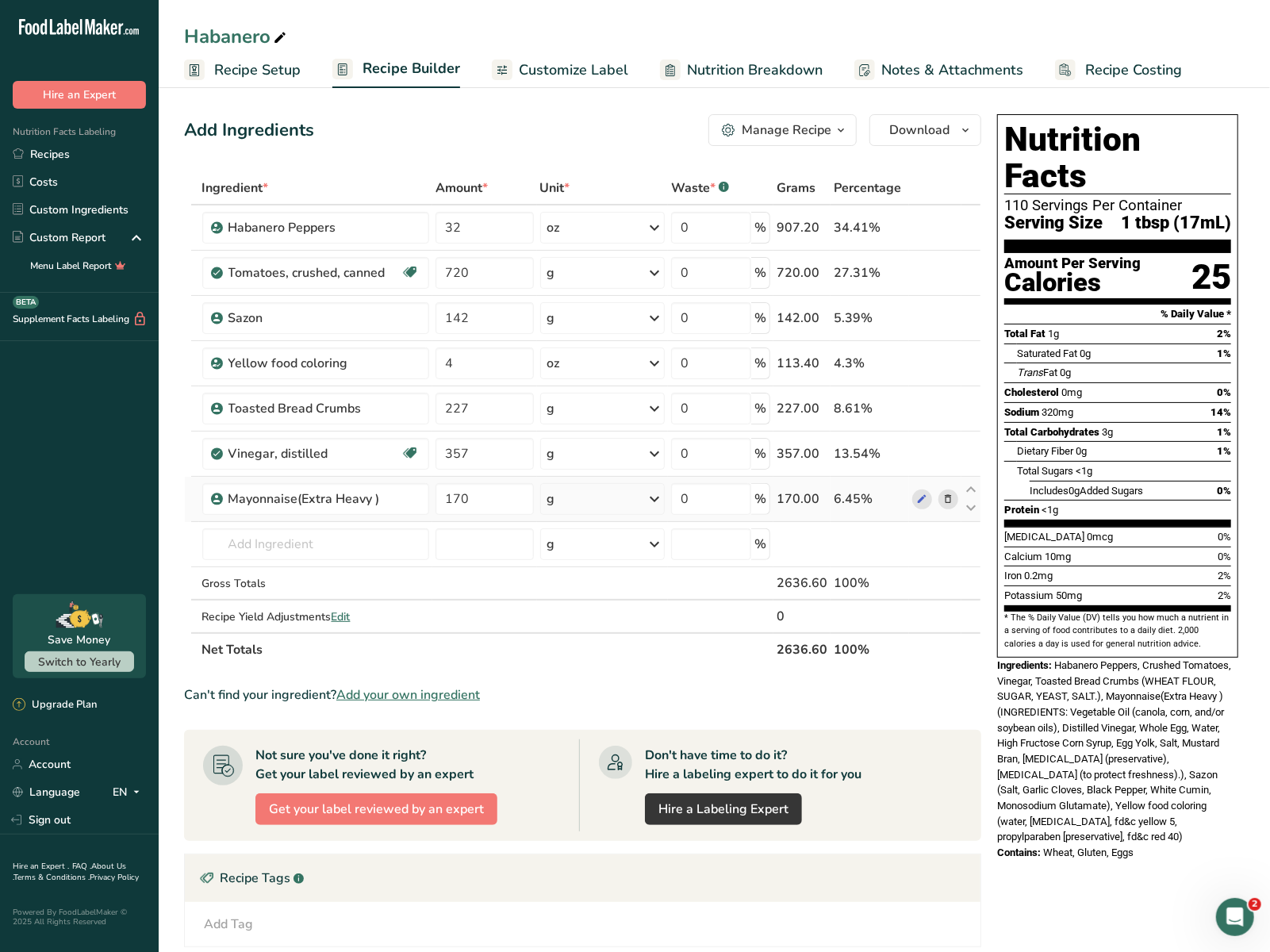
click at [943, 498] on icon at bounding box center [948, 499] width 11 height 17
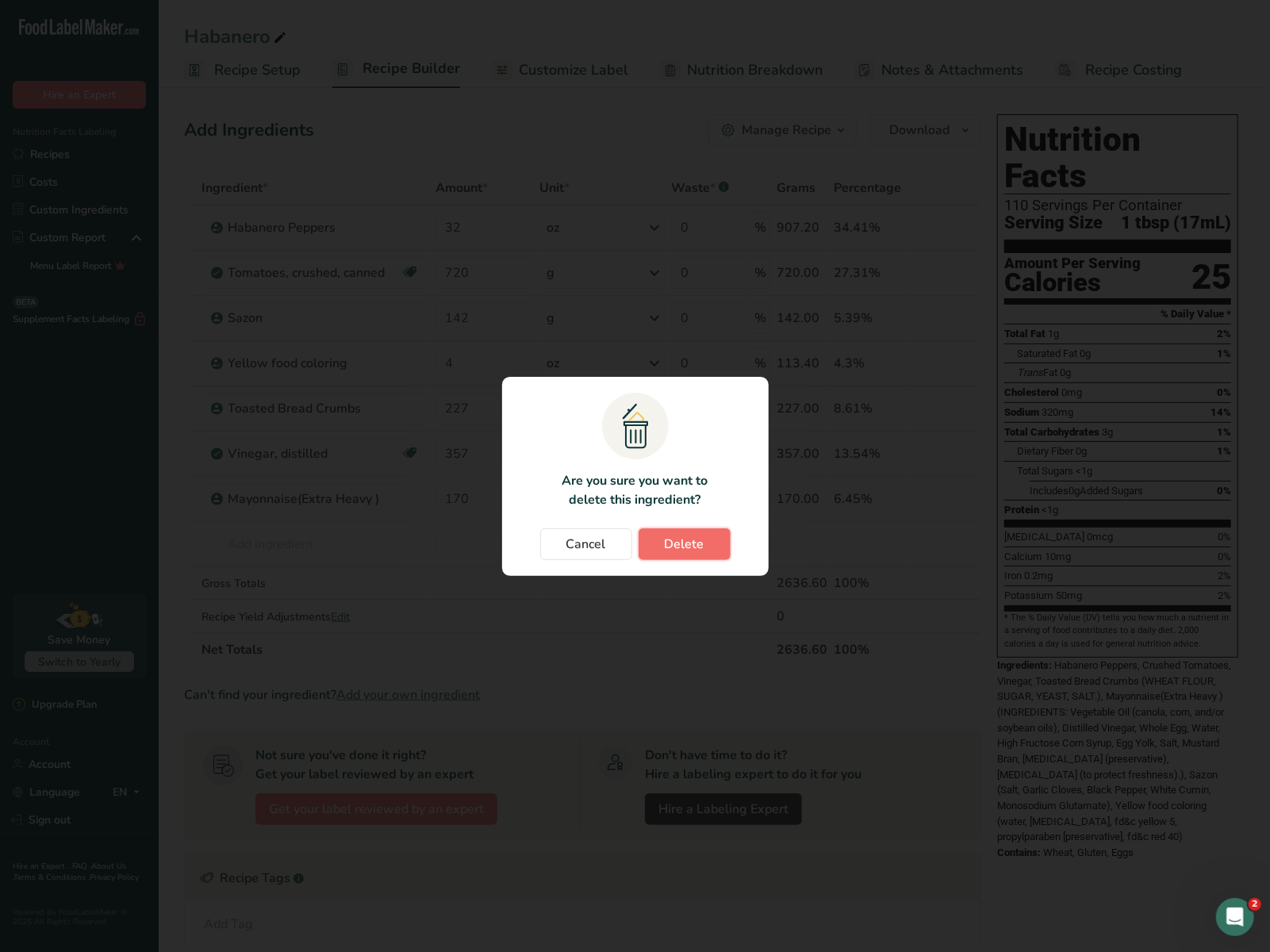
click at [689, 537] on span "Delete" at bounding box center [684, 544] width 39 height 19
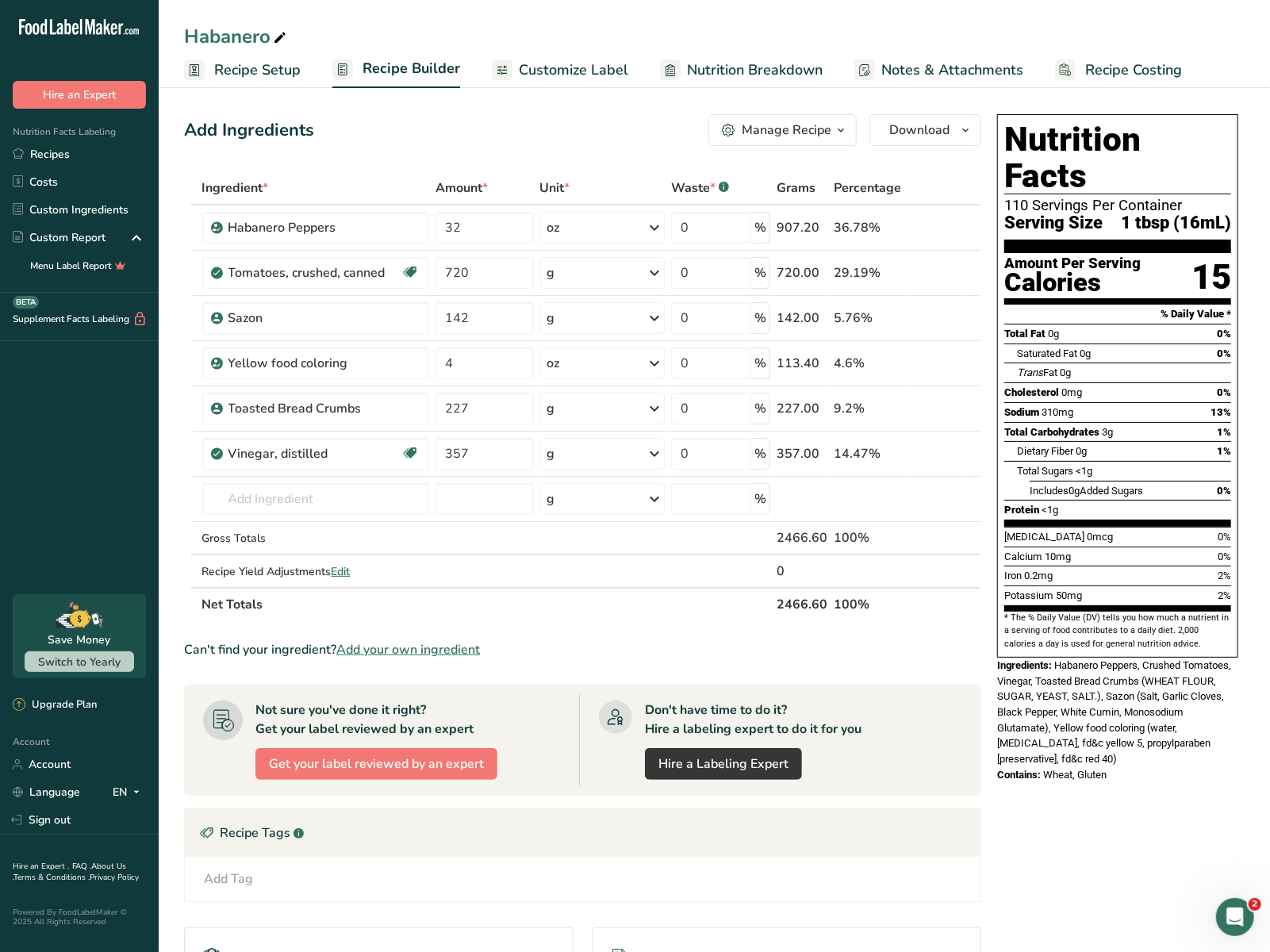
click at [238, 66] on span "Recipe Setup" at bounding box center [257, 70] width 86 height 22
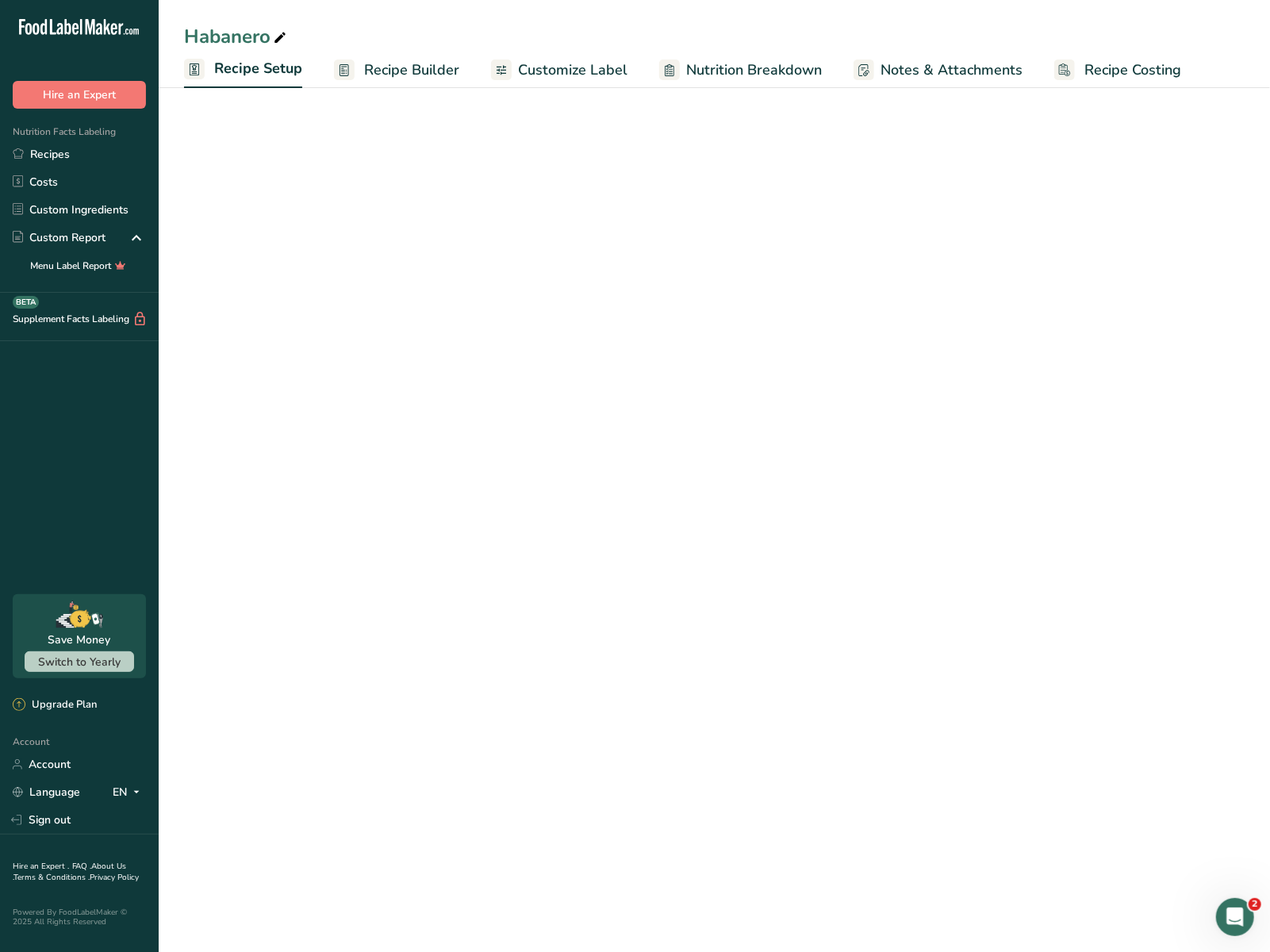
select select "22"
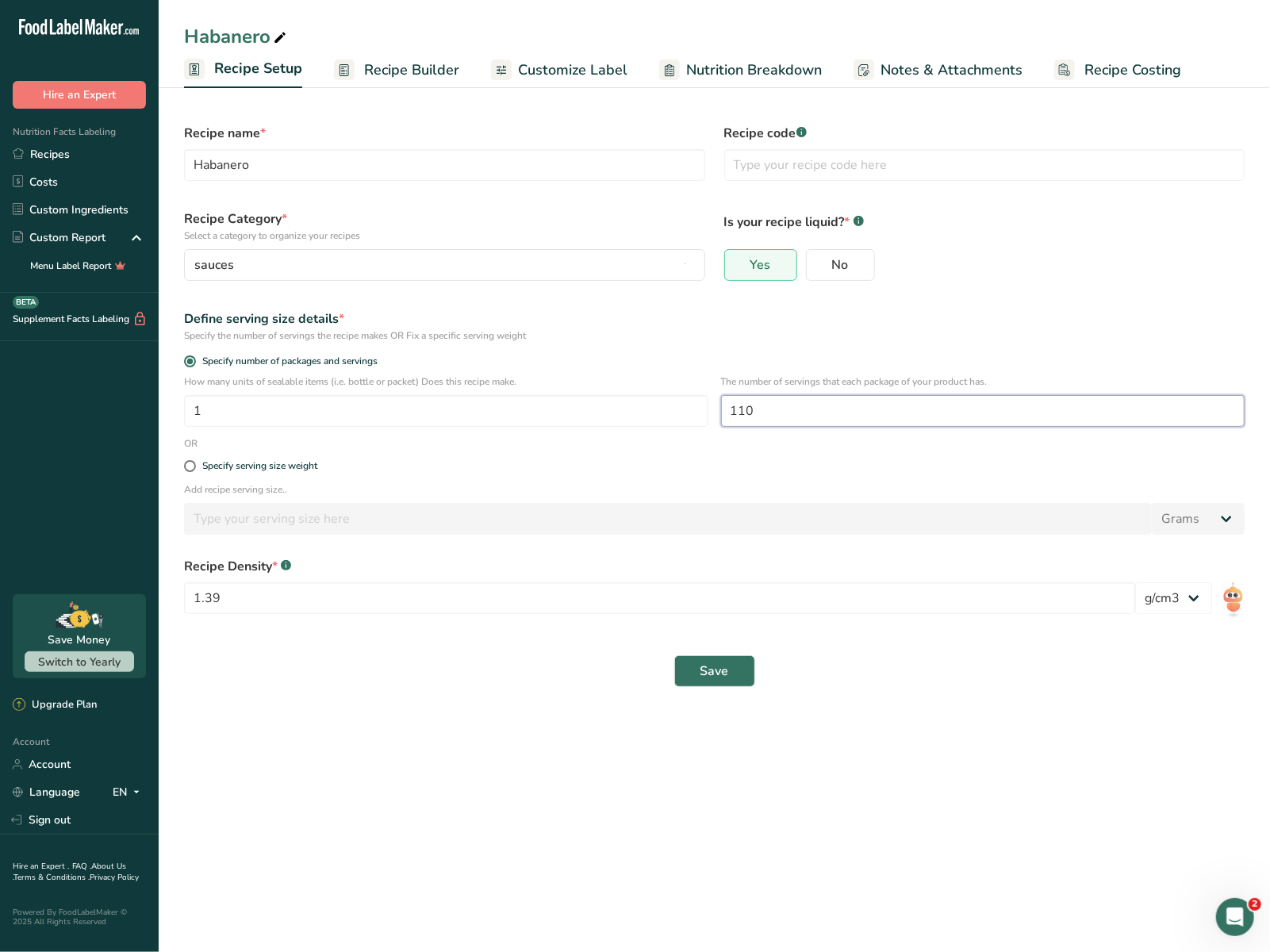
drag, startPoint x: 803, startPoint y: 407, endPoint x: 716, endPoint y: 409, distance: 87.0
click at [716, 408] on div "How many units of sealable items (i.e. bottle or packet) Does this recipe make.…" at bounding box center [714, 405] width 1080 height 62
type input "7"
type input "50"
click at [717, 671] on span "Save" at bounding box center [714, 671] width 29 height 19
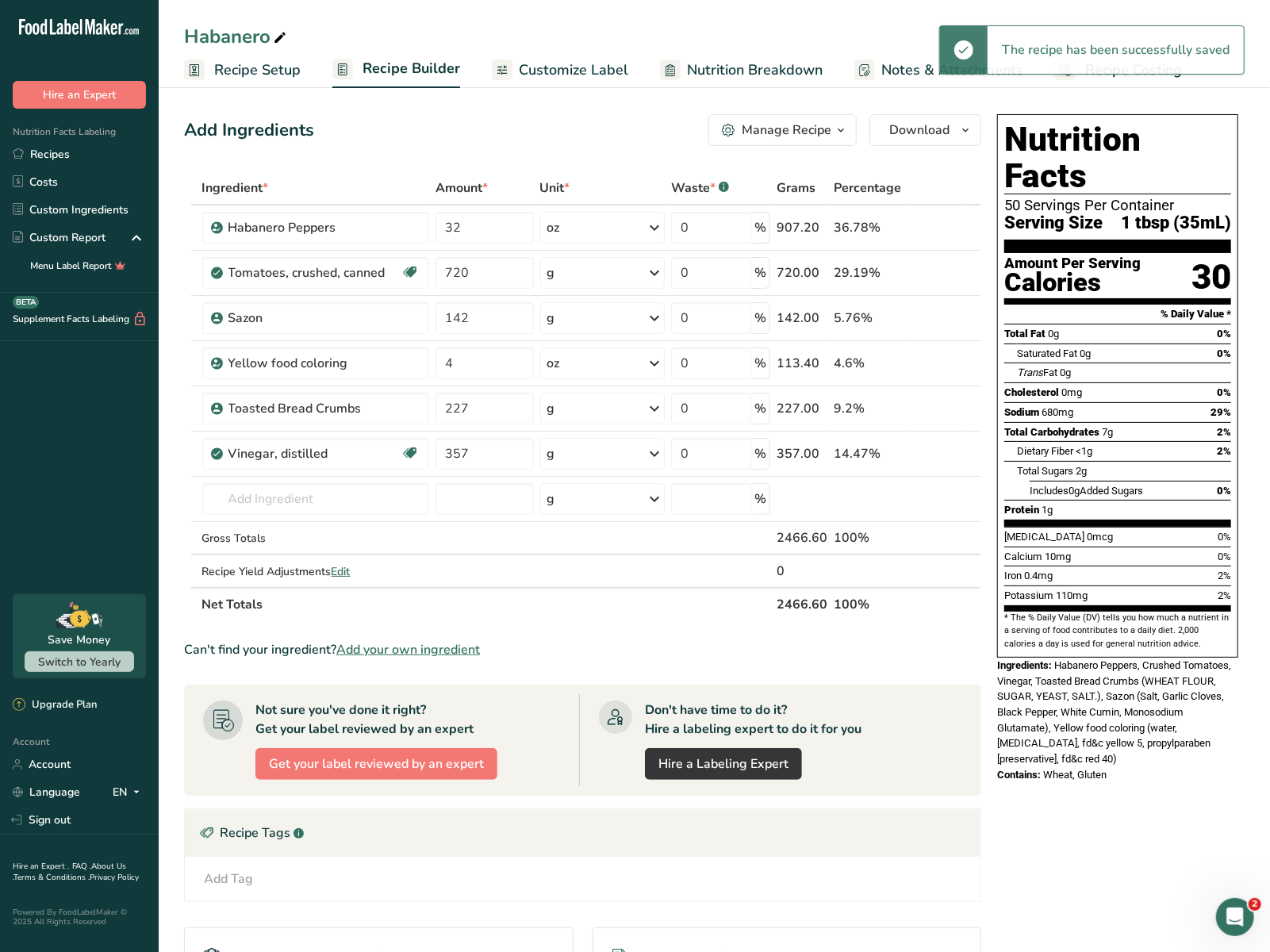
click at [278, 74] on span "Recipe Setup" at bounding box center [257, 70] width 86 height 22
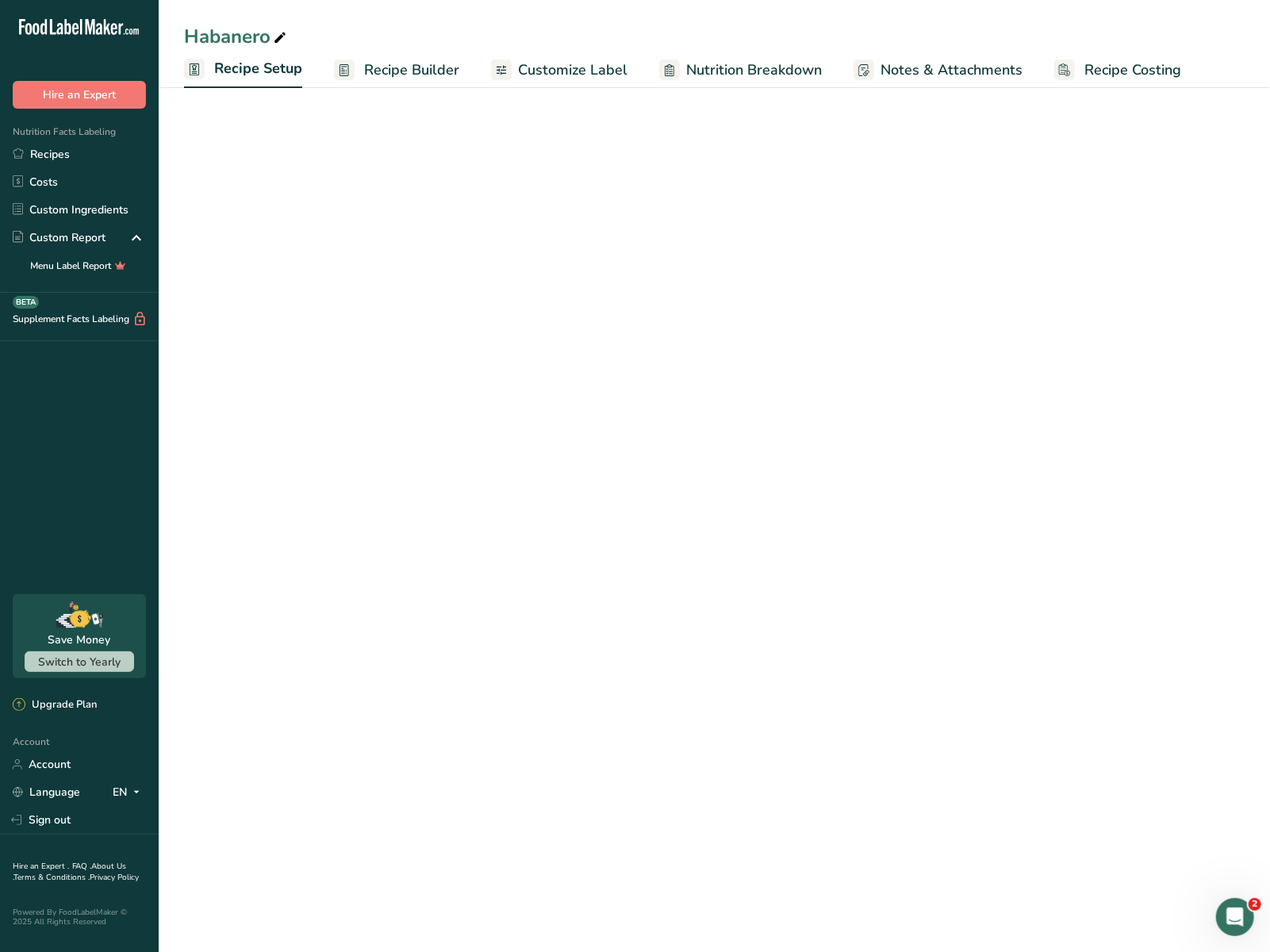
select select "22"
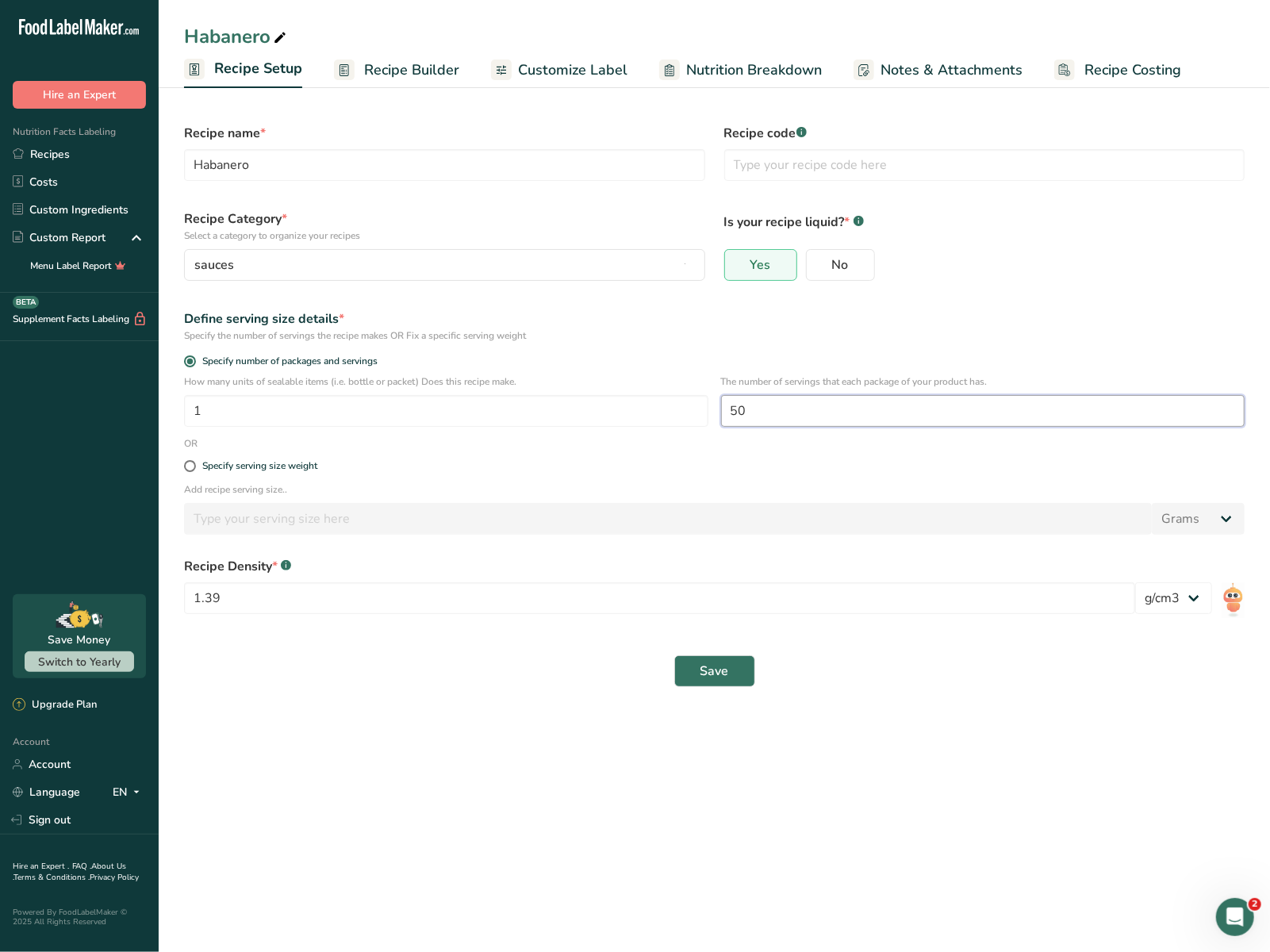
click at [814, 417] on input "50" at bounding box center [983, 410] width 524 height 31
type input "5"
type input "60"
click at [736, 642] on form "Recipe name * Habanero Recipe code .a-a{fill:#347362;}.b-a{fill:#fff;} Recipe C…" at bounding box center [714, 405] width 1080 height 582
click at [728, 670] on button "Save" at bounding box center [714, 671] width 81 height 31
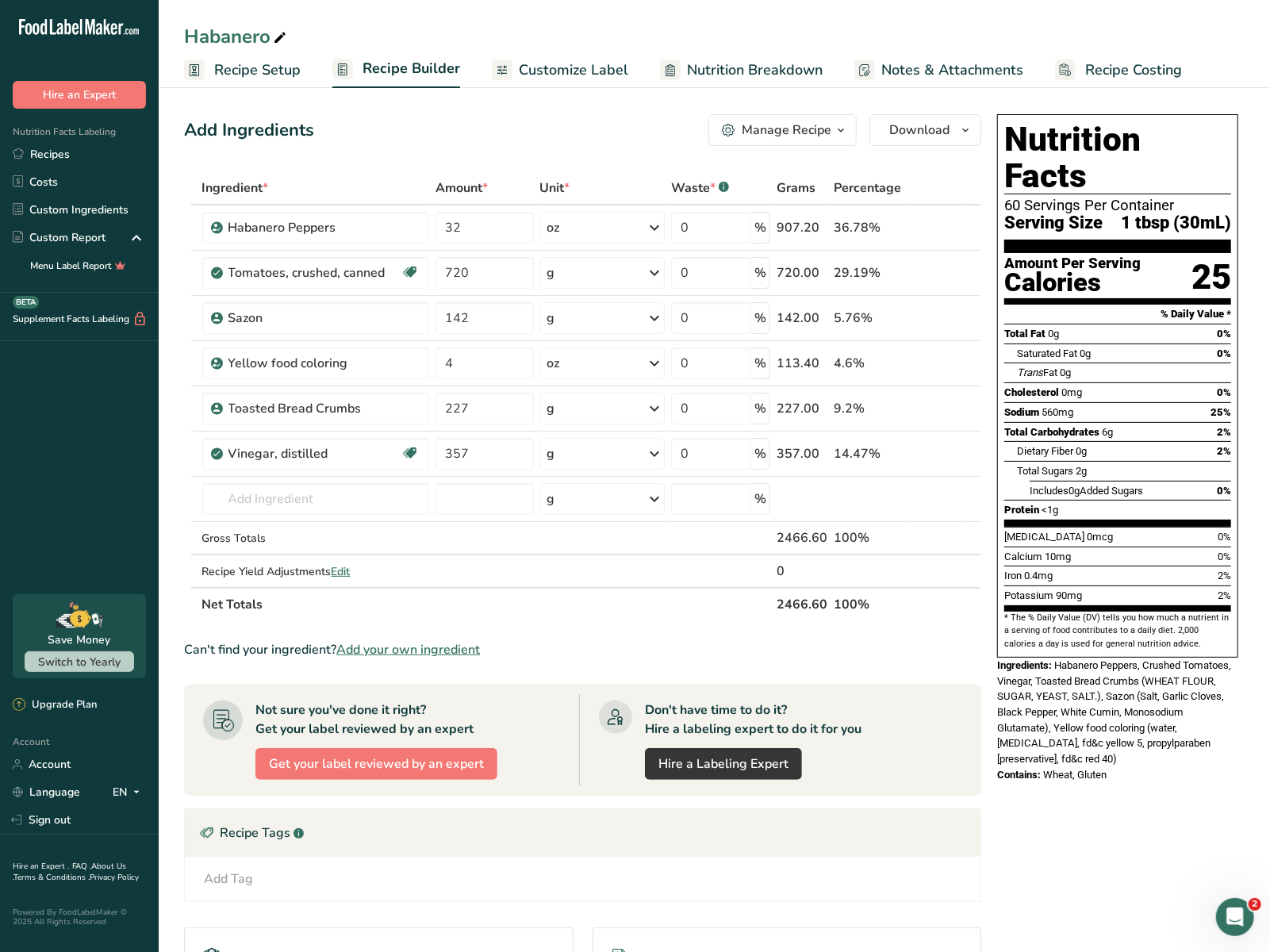
click at [579, 66] on span "Customize Label" at bounding box center [573, 70] width 109 height 22
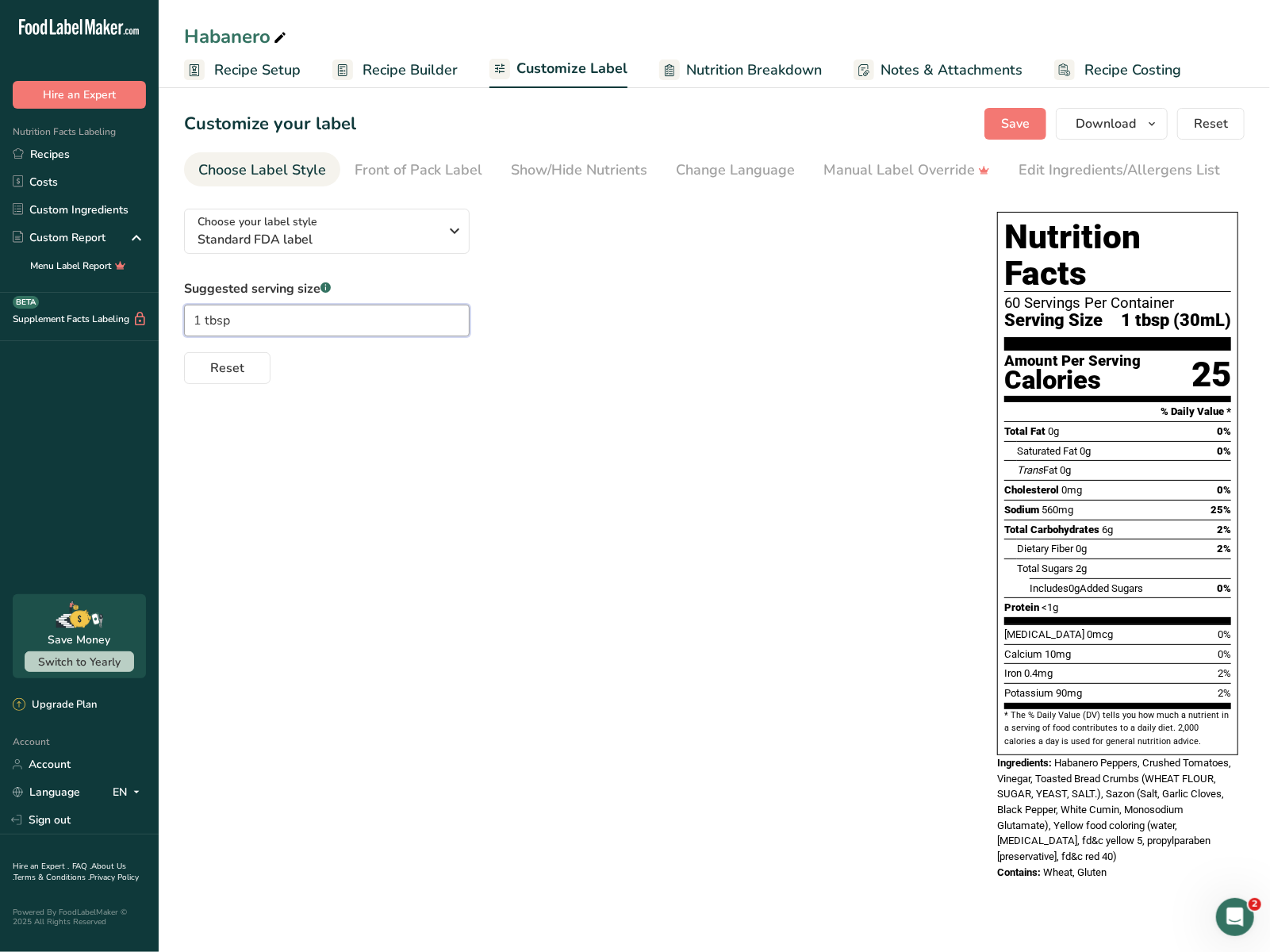
click at [200, 325] on input "1 tbsp" at bounding box center [327, 321] width 286 height 31
type input "2 tbsp"
click at [456, 529] on div "Choose your label style Standard FDA label USA (FDA) Standard FDA label Tabular…" at bounding box center [714, 545] width 1060 height 700
click at [943, 132] on button "Save" at bounding box center [1015, 123] width 62 height 31
click at [252, 60] on span "Recipe Setup" at bounding box center [257, 70] width 86 height 22
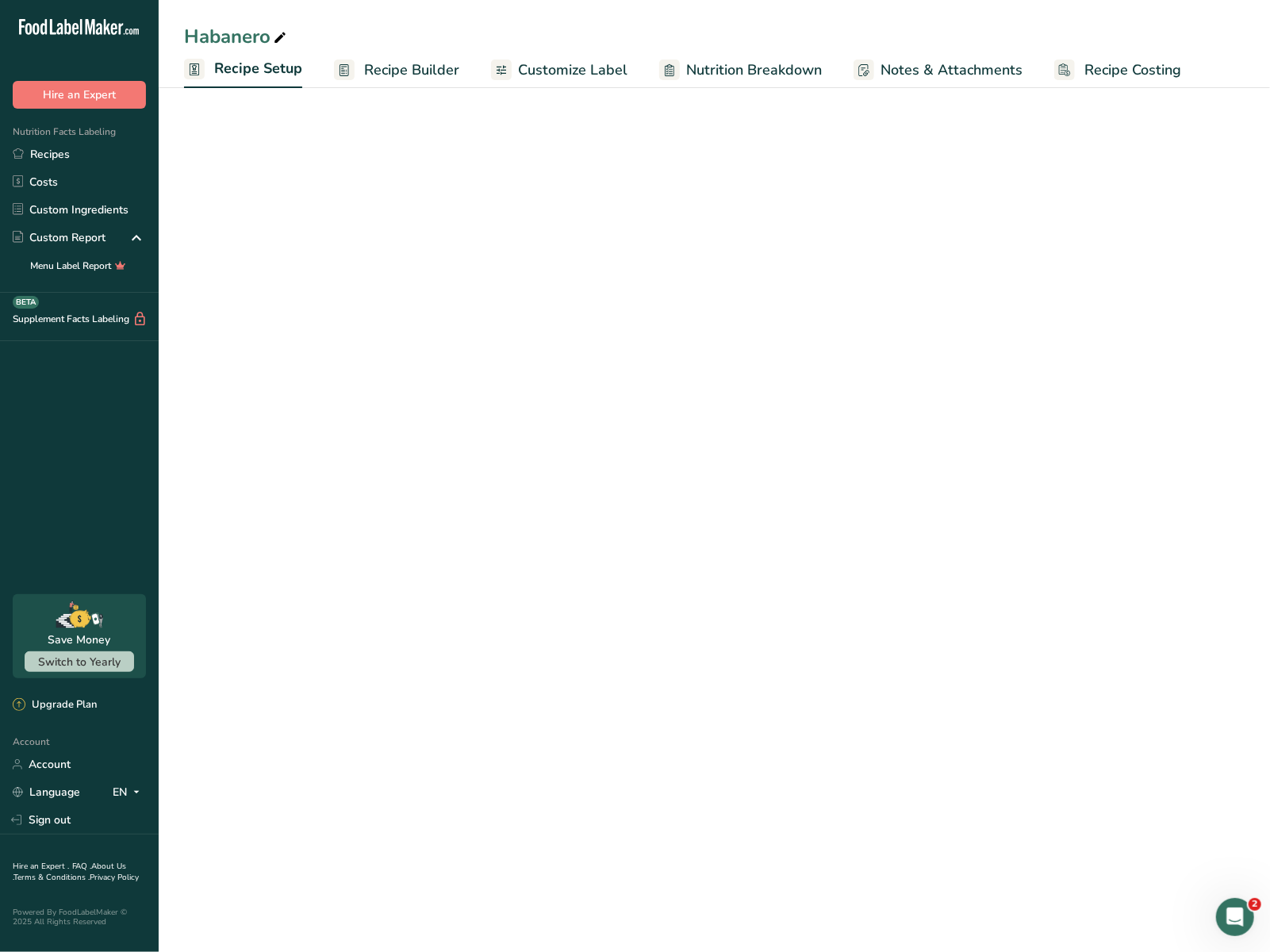
select select "22"
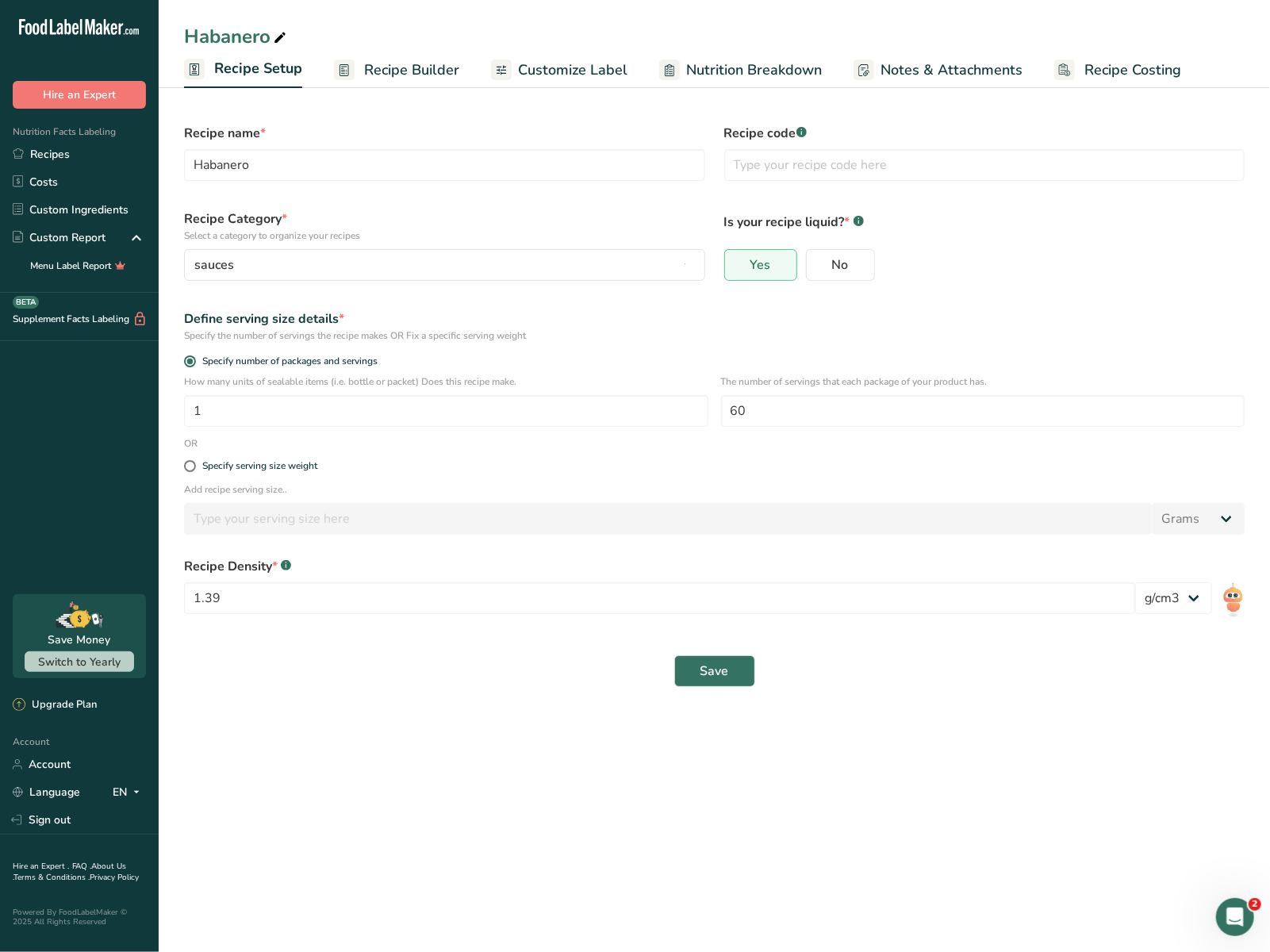
click at [402, 62] on span "Recipe Builder" at bounding box center [411, 70] width 95 height 22
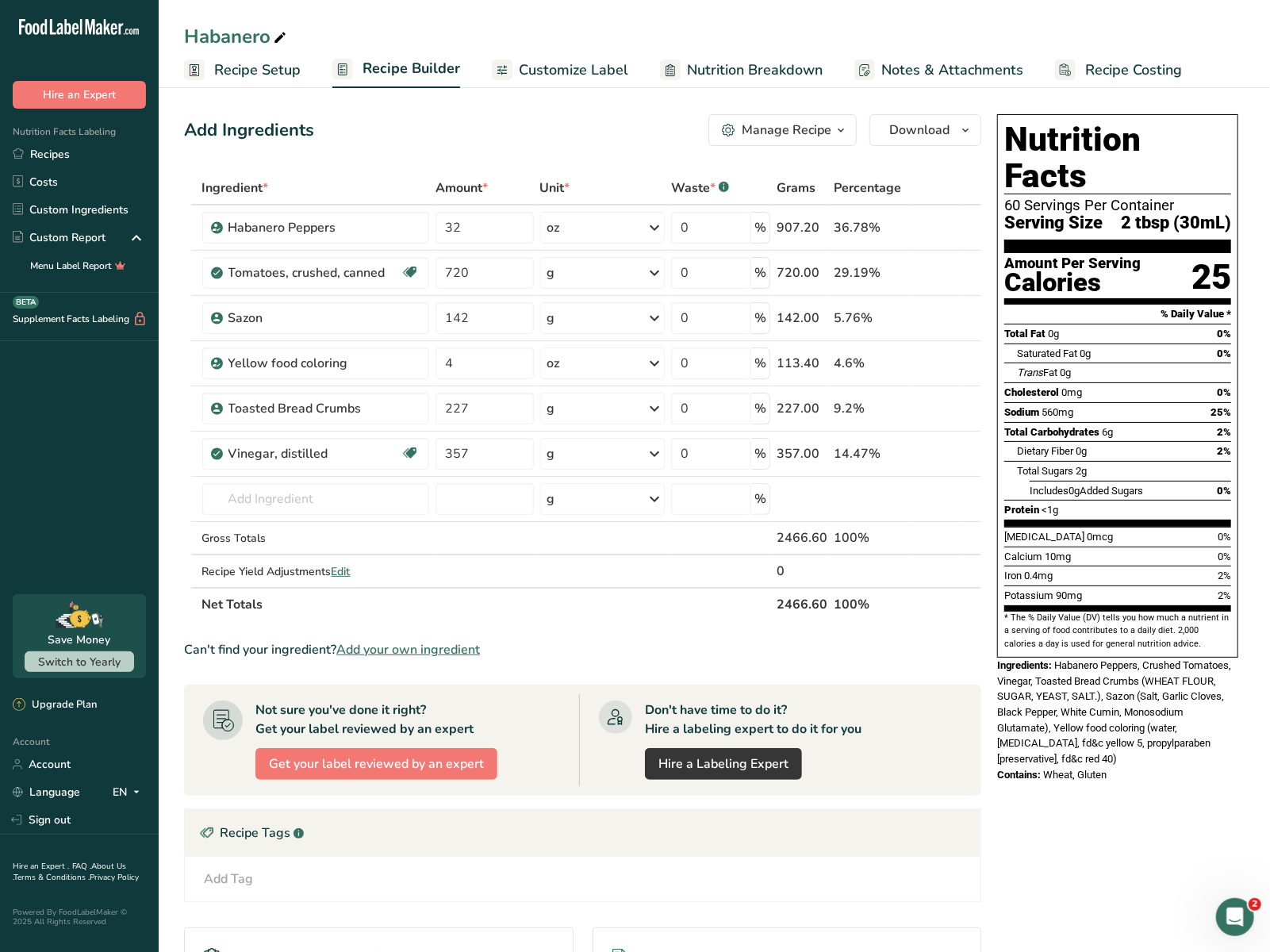
click at [237, 74] on span "Recipe Setup" at bounding box center [257, 70] width 86 height 22
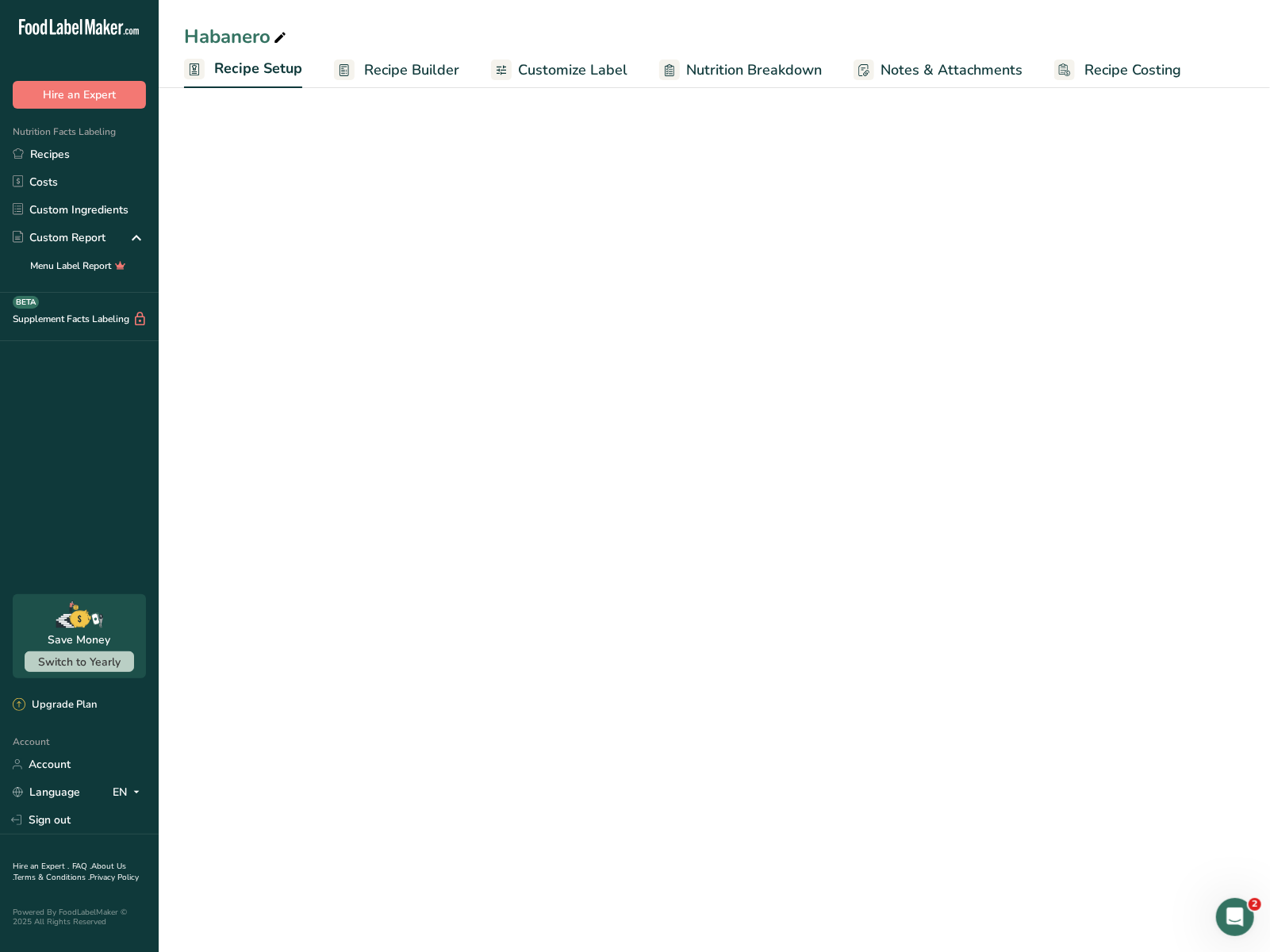
select select "22"
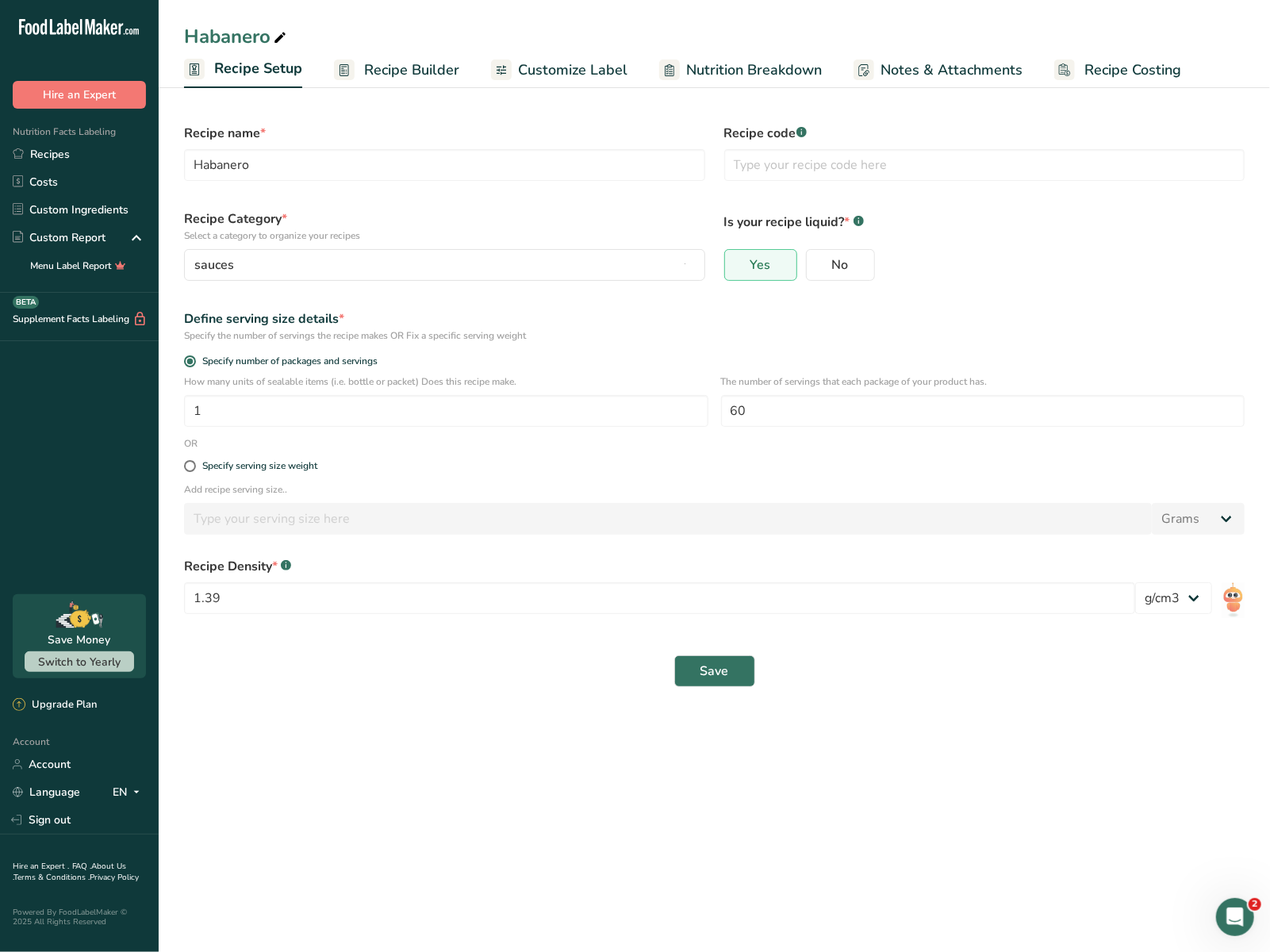
click at [345, 71] on rect at bounding box center [344, 70] width 21 height 21
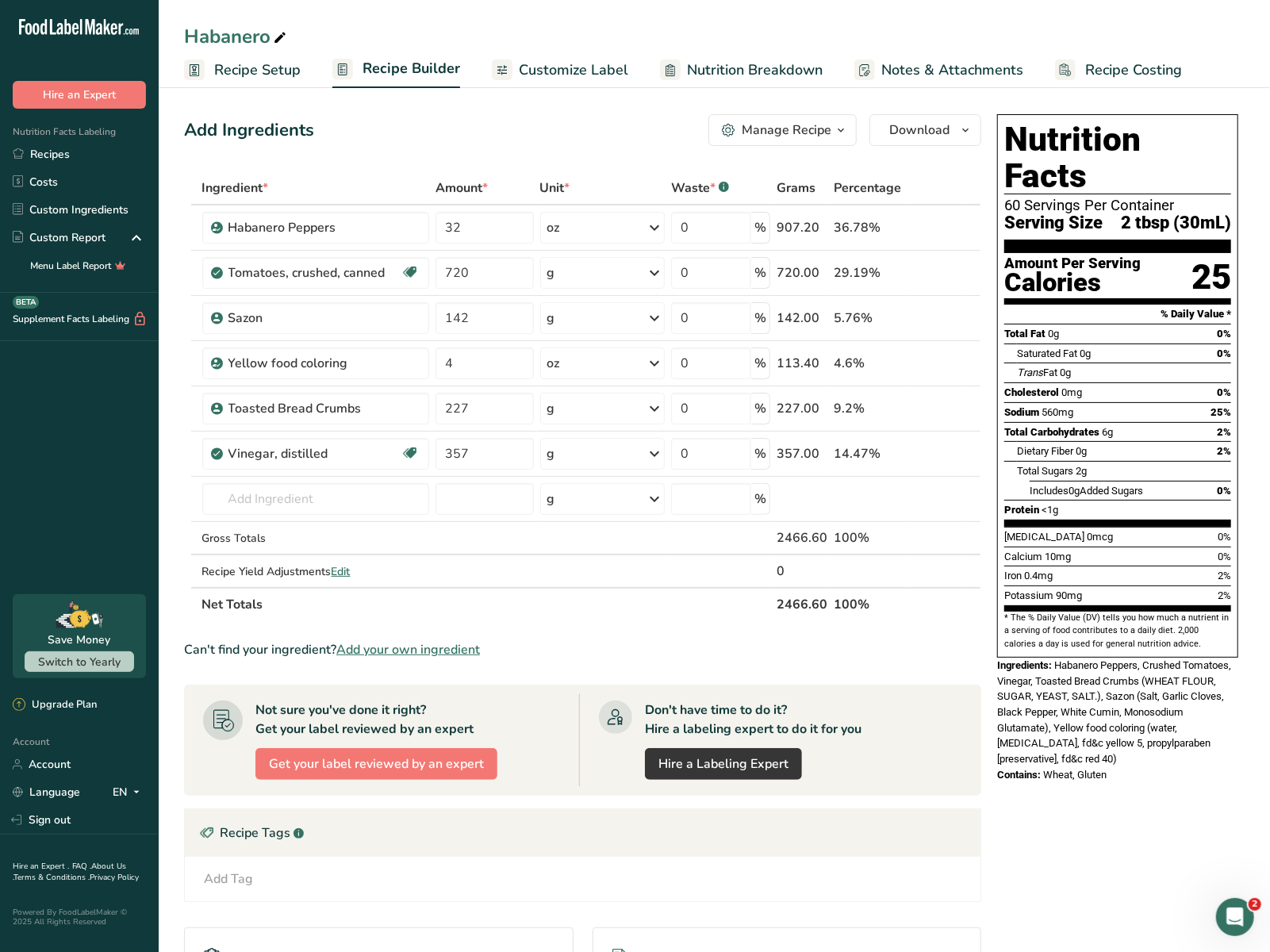
click at [217, 65] on span "Recipe Setup" at bounding box center [257, 70] width 86 height 22
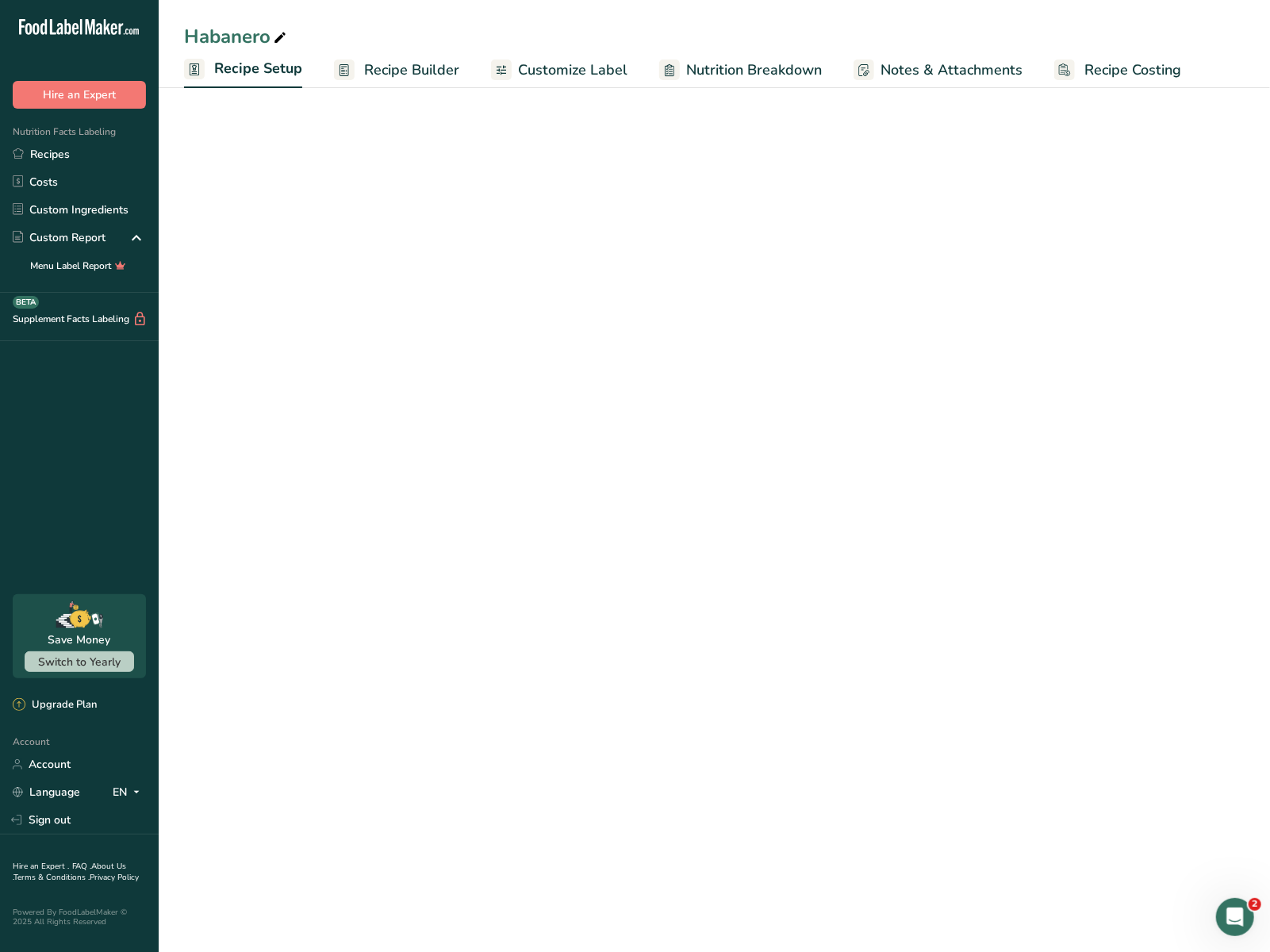
select select "22"
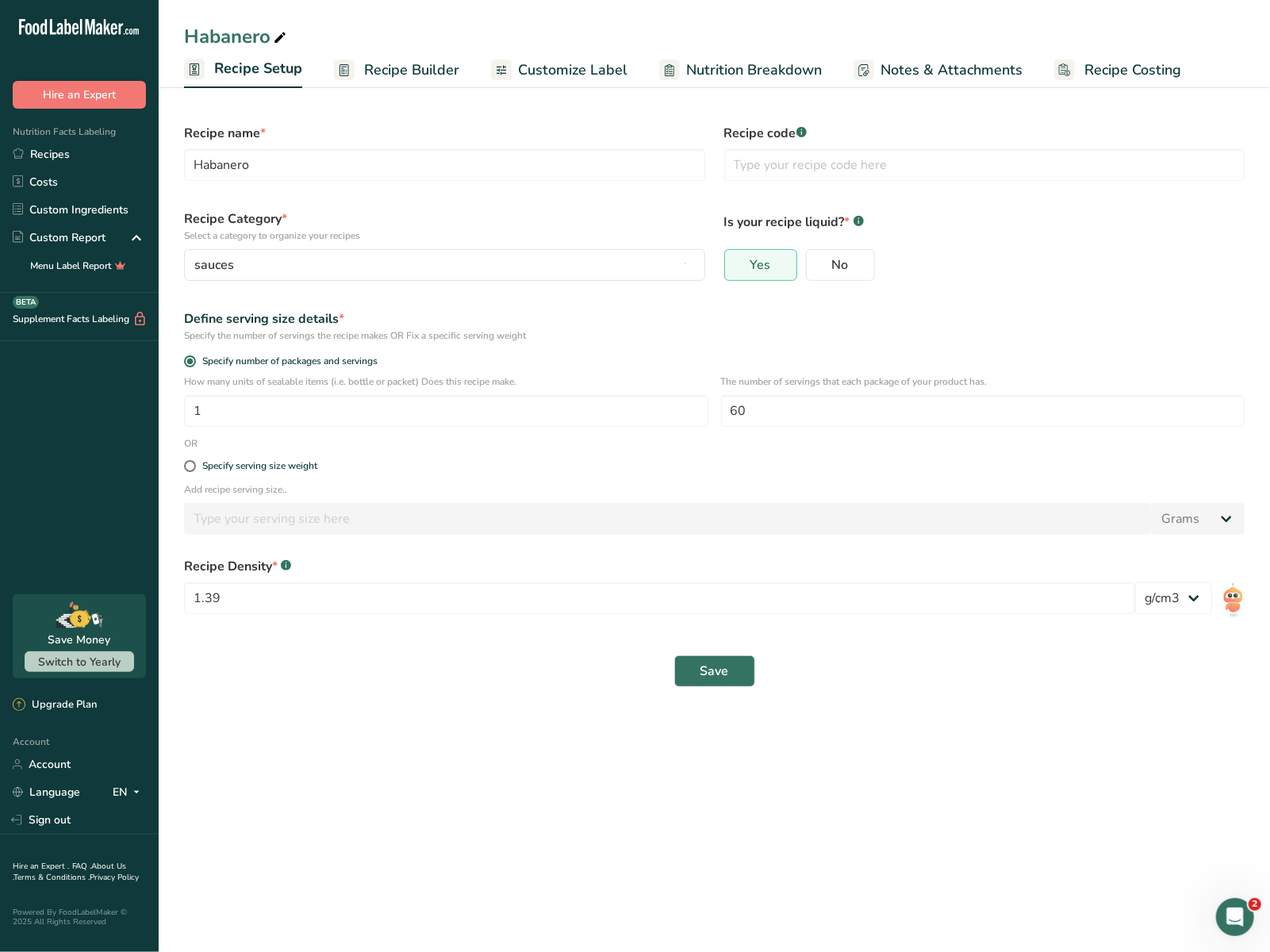
click at [394, 73] on span "Recipe Builder" at bounding box center [411, 70] width 95 height 22
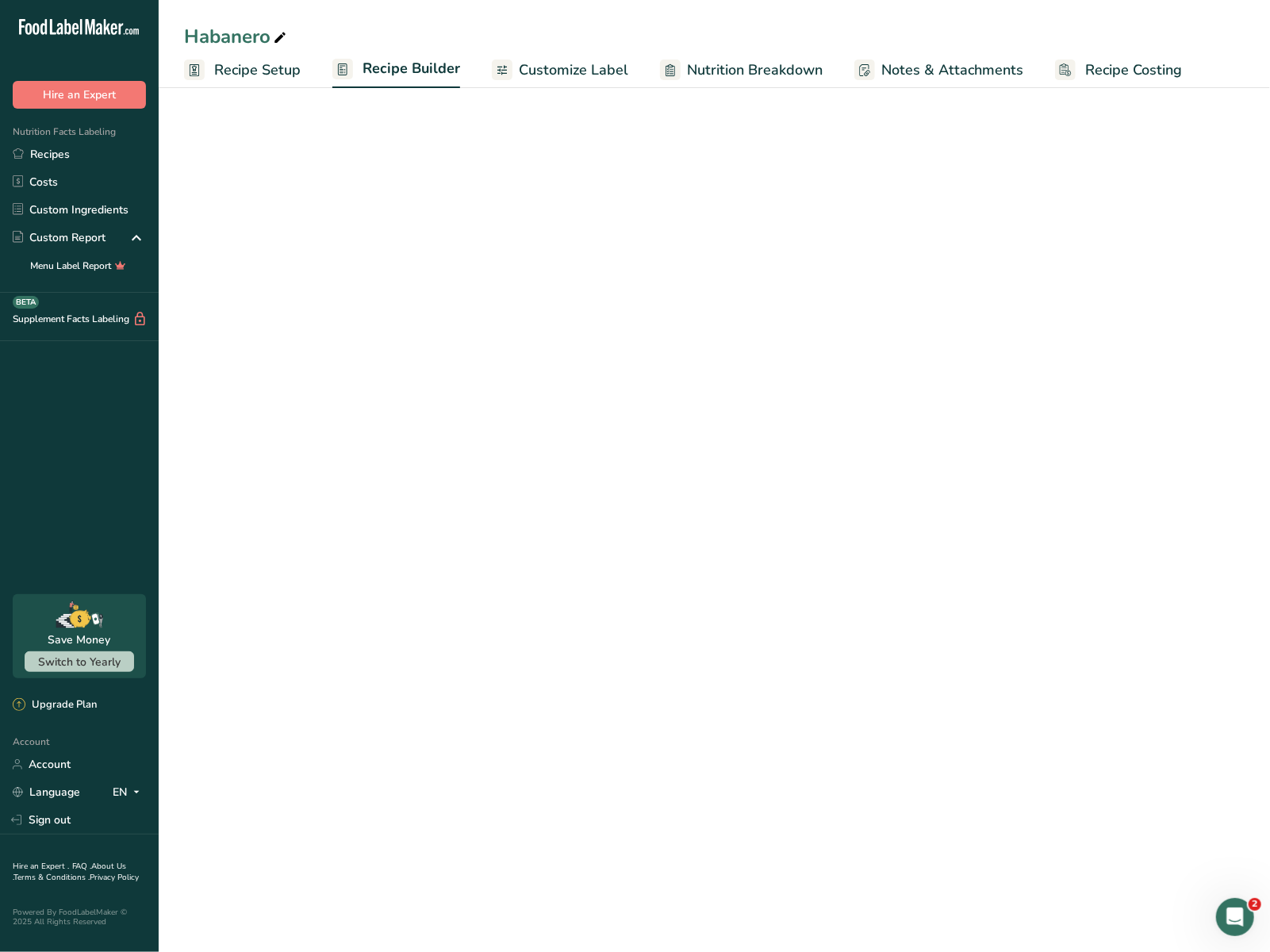
click at [394, 73] on span "Recipe Builder" at bounding box center [411, 68] width 98 height 22
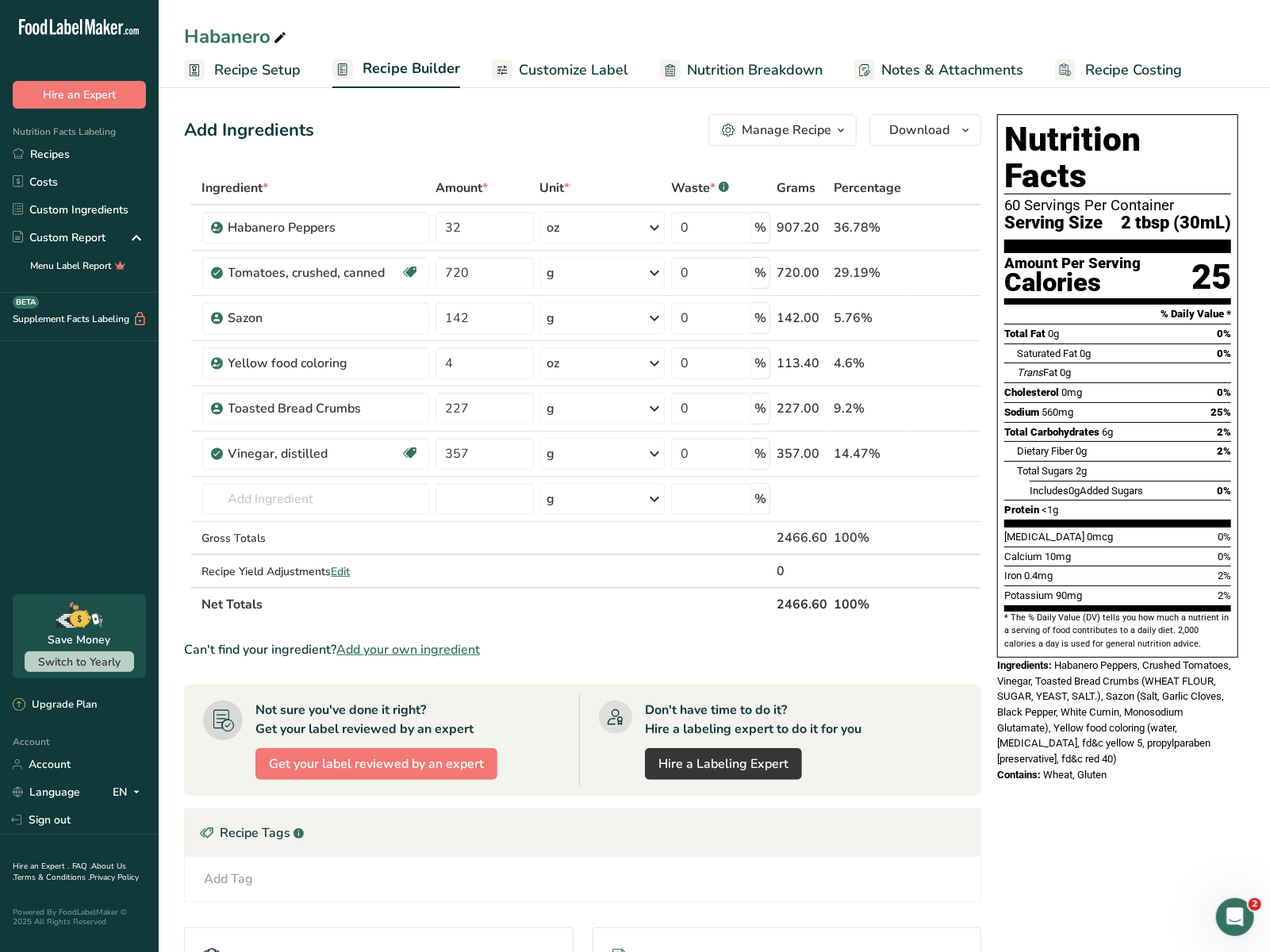
click at [228, 73] on span "Recipe Setup" at bounding box center [257, 70] width 86 height 22
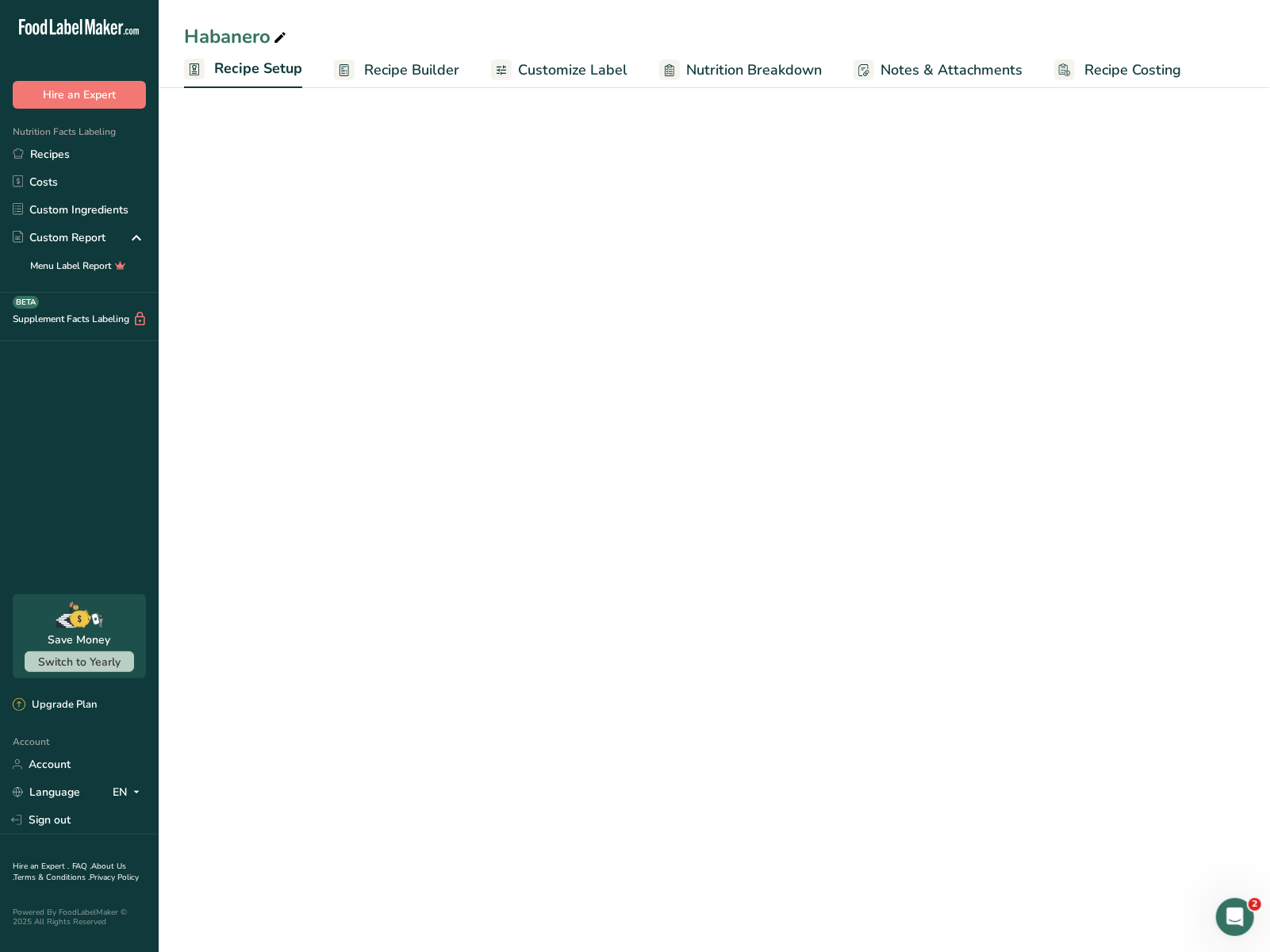
select select "22"
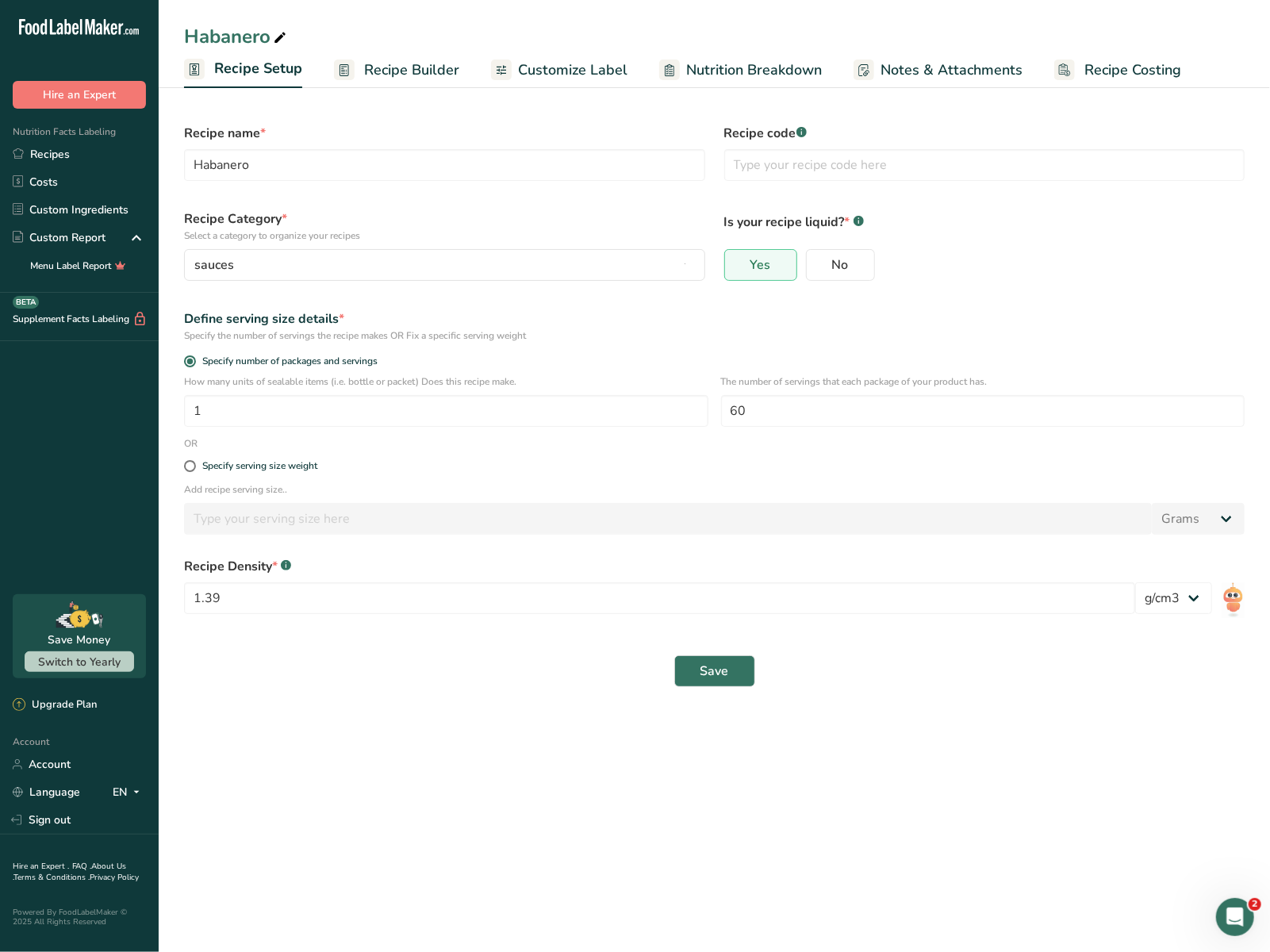
click at [399, 61] on span "Recipe Builder" at bounding box center [411, 70] width 95 height 22
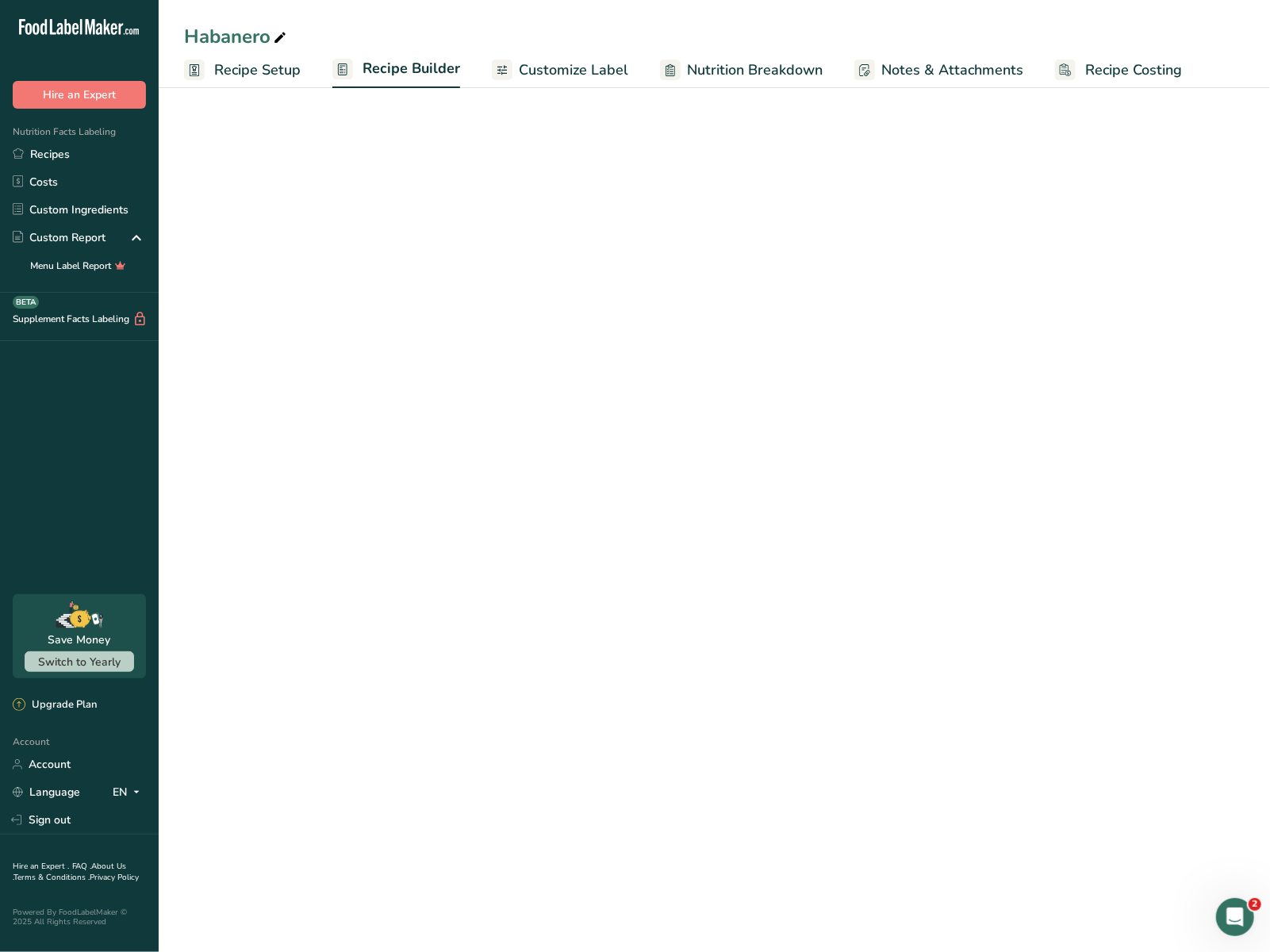
click at [399, 61] on span "Recipe Builder" at bounding box center [411, 68] width 98 height 22
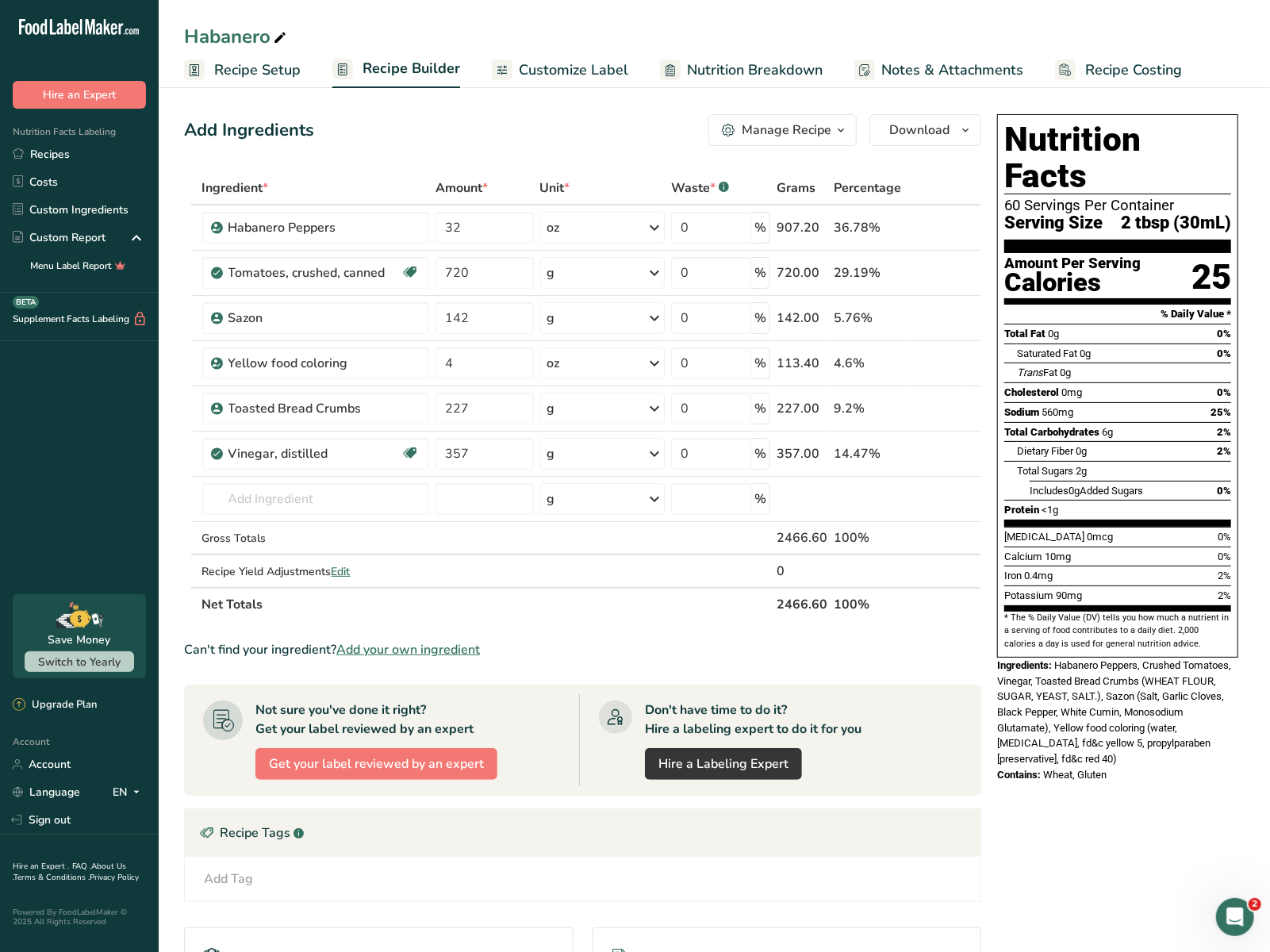
drag, startPoint x: 1055, startPoint y: 634, endPoint x: 1078, endPoint y: 720, distance: 89.0
click at [943, 720] on div "Ingredients: Habanero Peppers, Crushed Tomatoes, Vinegar, Toasted Bread Crumbs …" at bounding box center [1117, 712] width 241 height 109
copy span "Habanero Peppers, Crushed Tomatoes, Vinegar, Toasted Bread Crumbs (WHEAT FLOUR,…"
click at [465, 619] on section "Ingredient * Amount * Unit * Waste * .a-a{fill:#347362;}.b-a{fill:#fff;} Grams …" at bounding box center [583, 635] width 797 height 928
drag, startPoint x: 1045, startPoint y: 744, endPoint x: 1110, endPoint y: 745, distance: 65.0
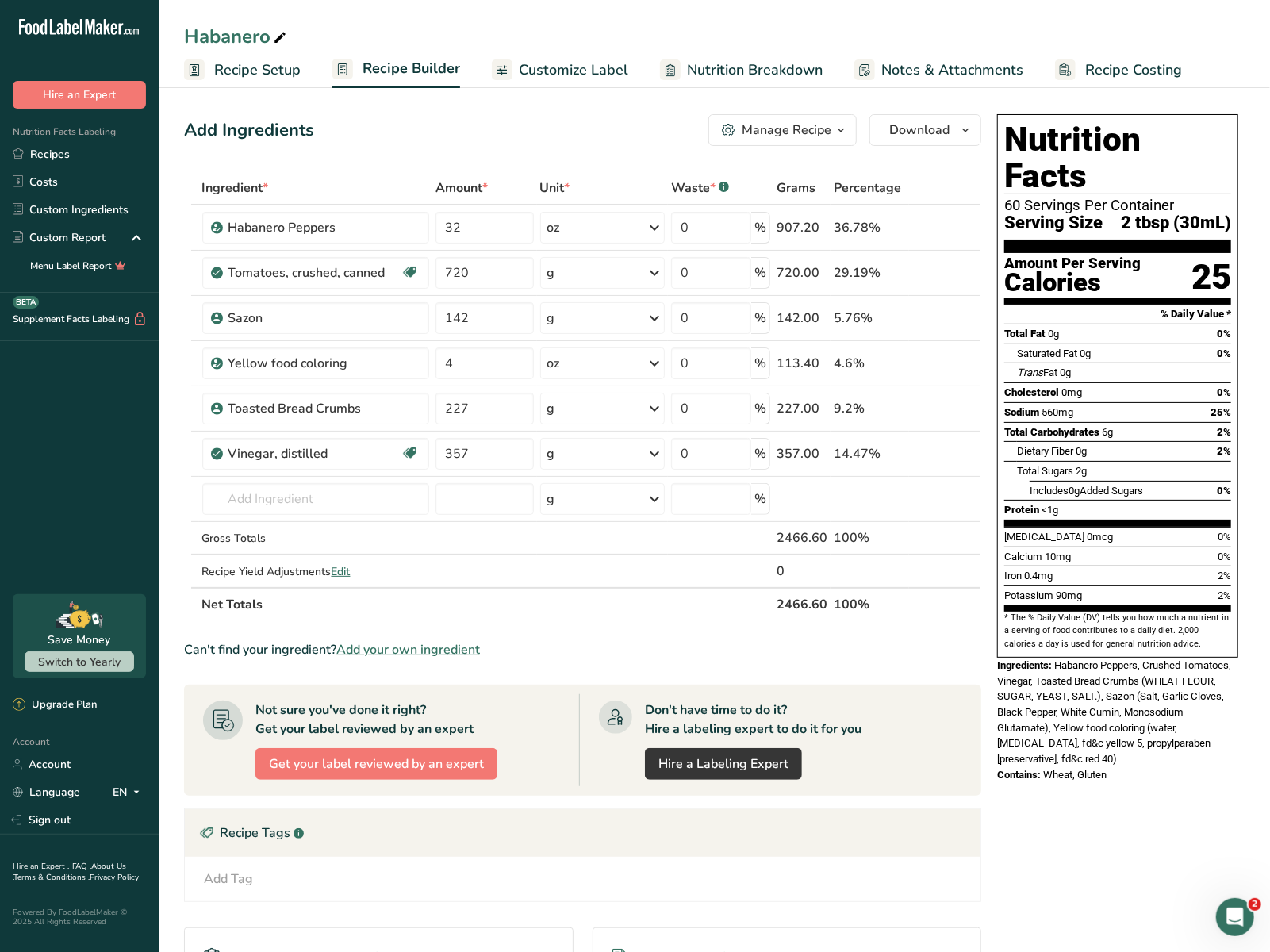
click at [943, 767] on div "Contains: Wheat, Gluten" at bounding box center [1117, 775] width 241 height 16
copy span "Wheat, Gluten"
click at [114, 147] on link "Recipes" at bounding box center [79, 155] width 159 height 28
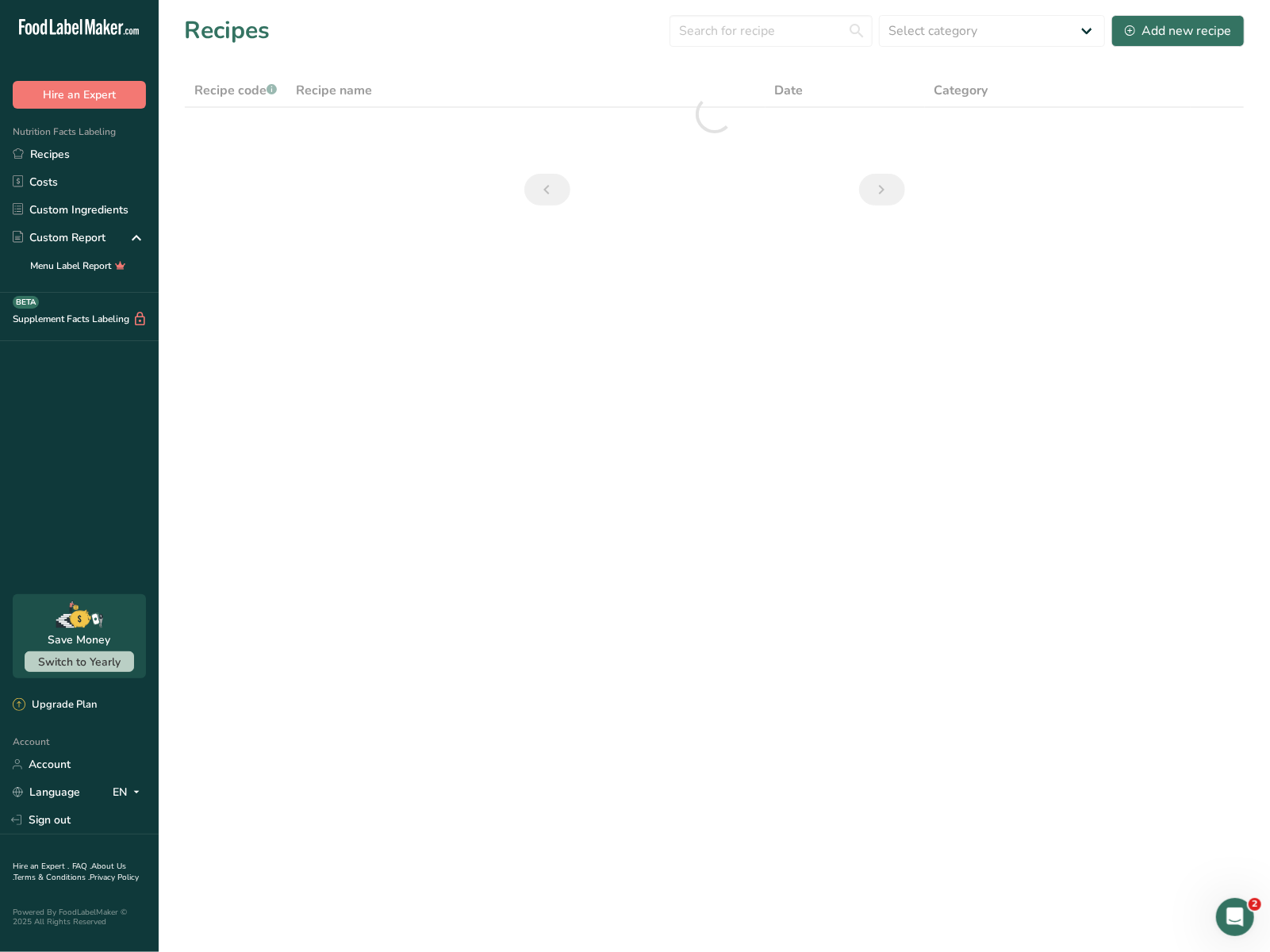
click at [943, 56] on section "Recipes Select category All Baked Goods Beverages Confectionery Cooked Meals, S…" at bounding box center [714, 115] width 1111 height 231
click at [943, 39] on select "Select category All Baked Goods Beverages Confectionery Cooked Meals, Salads, &…" at bounding box center [991, 31] width 226 height 31
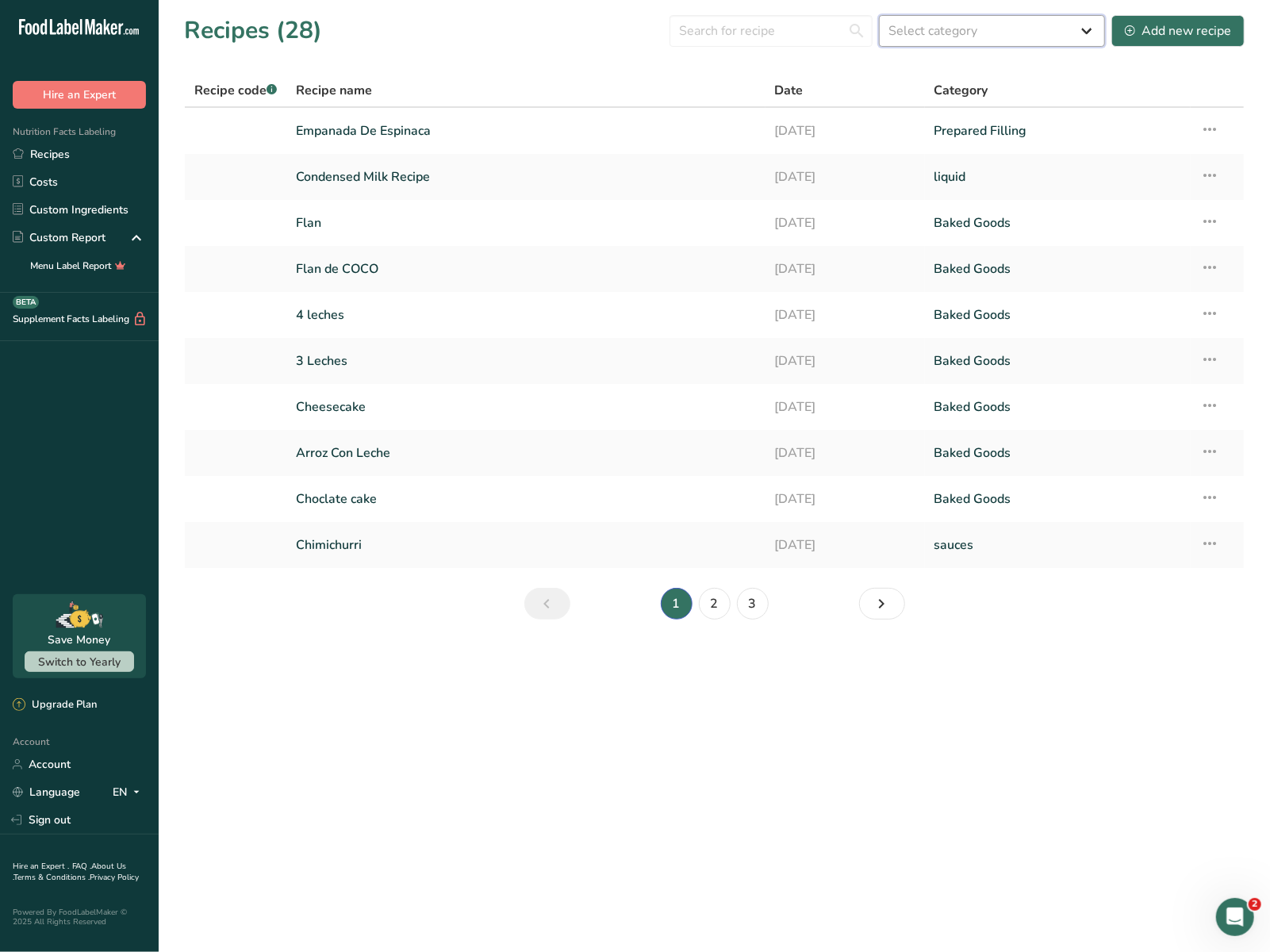
select select "2368"
click at [881, 15] on select "Select category All Baked Goods Beverages Confectionery Cooked Meals, Salads, &…" at bounding box center [991, 31] width 226 height 31
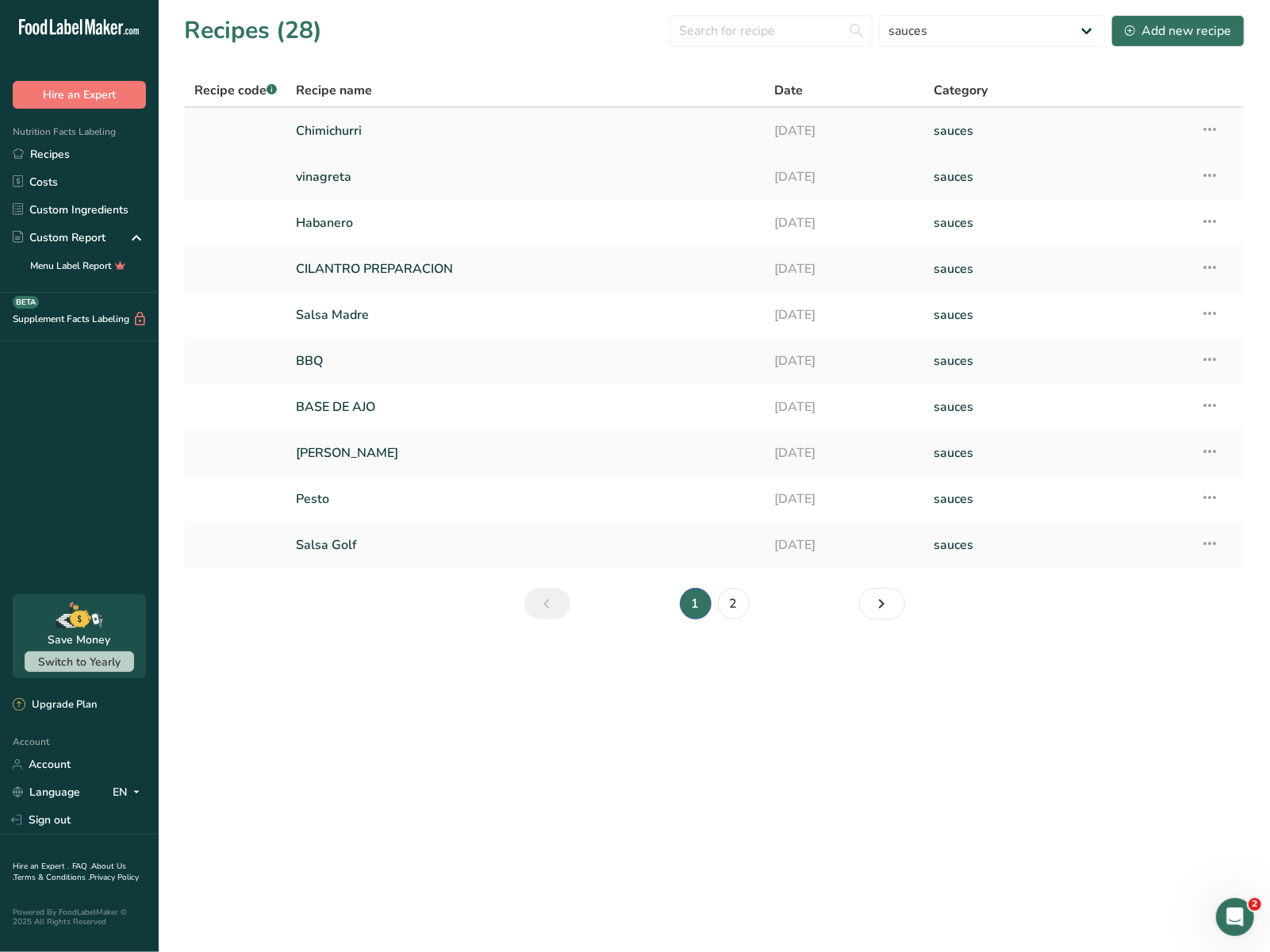
click at [418, 134] on link "Chimichurri" at bounding box center [526, 131] width 459 height 33
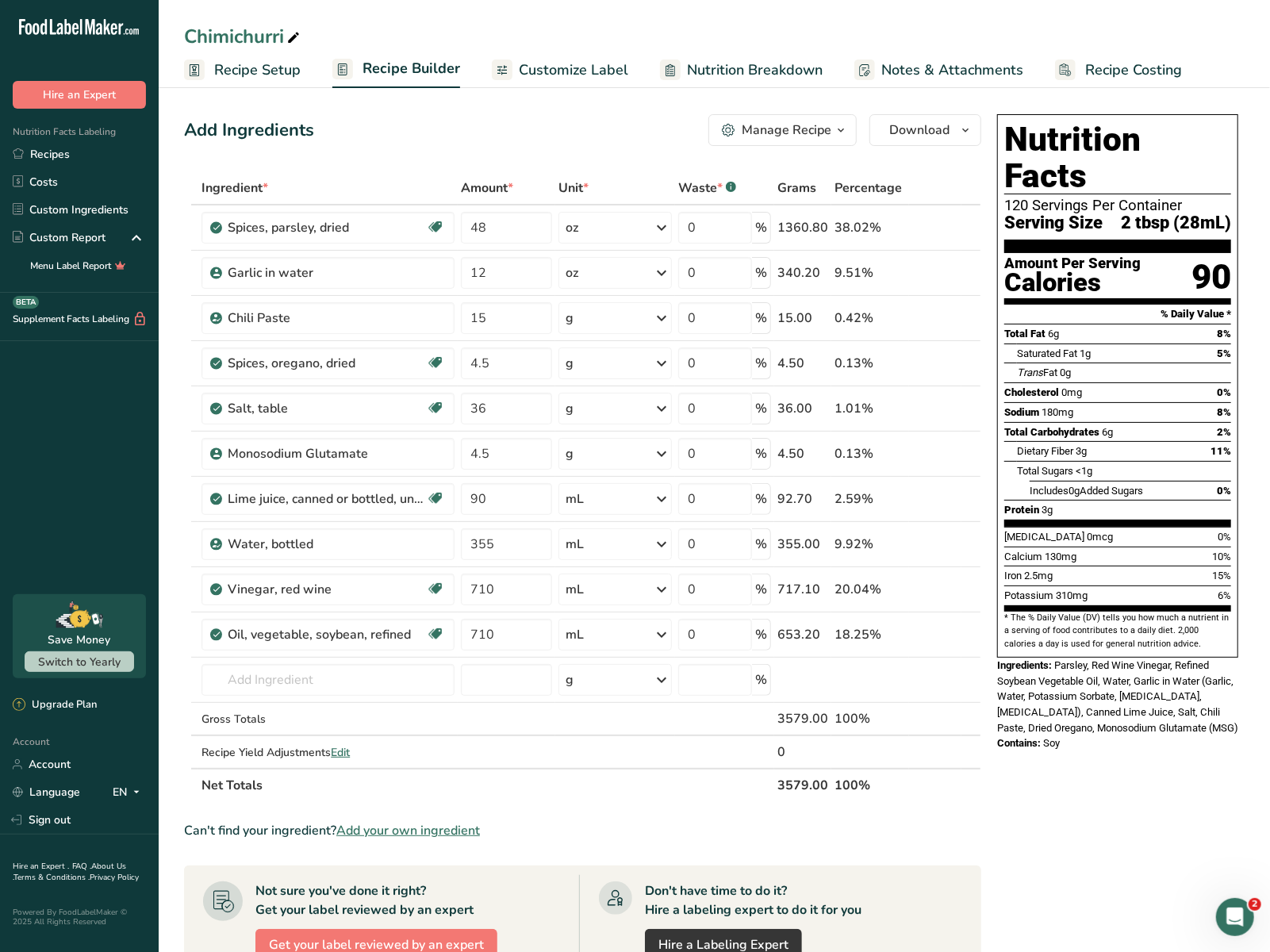
click at [232, 75] on span "Recipe Setup" at bounding box center [257, 70] width 86 height 22
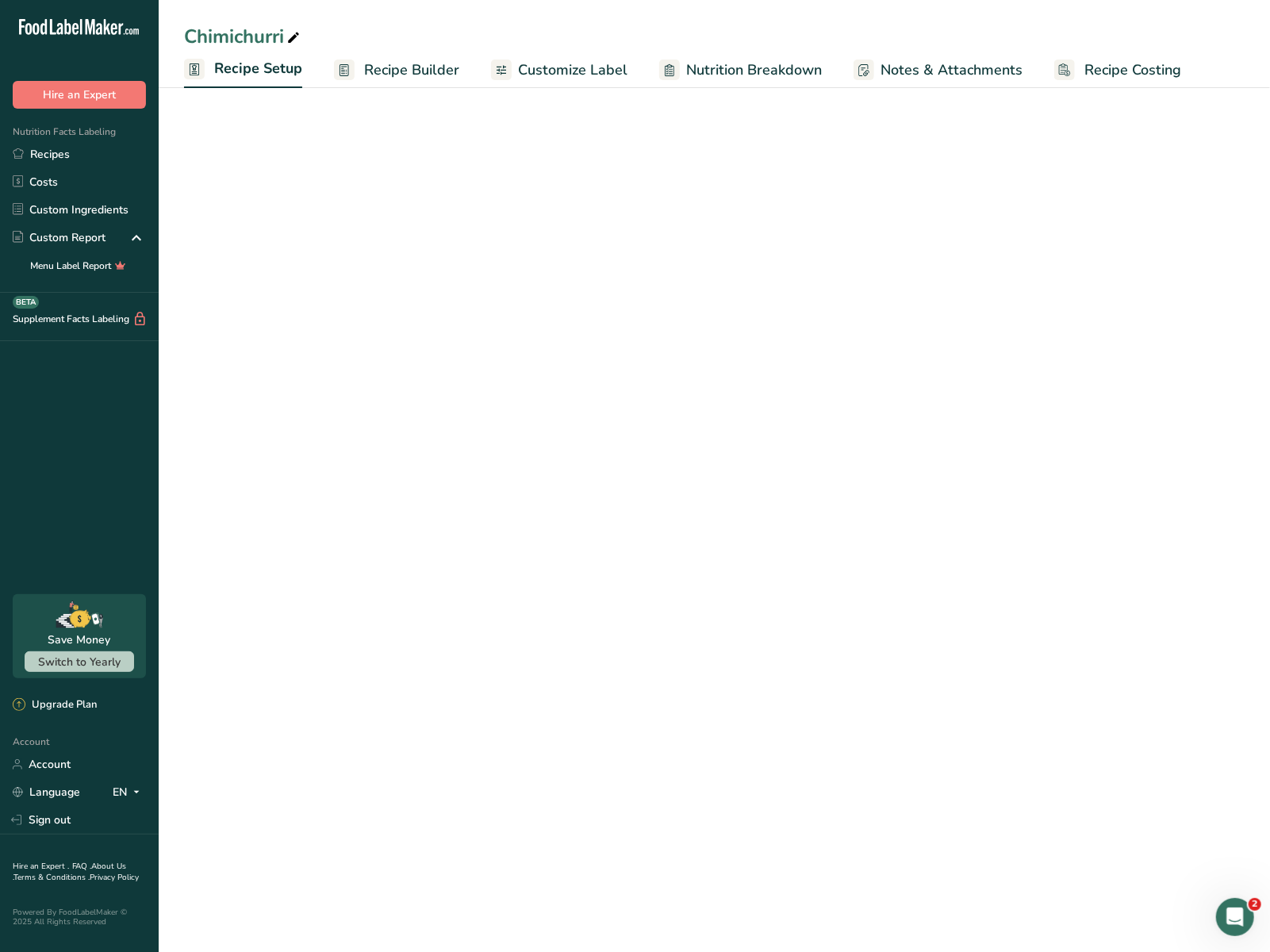
select select "22"
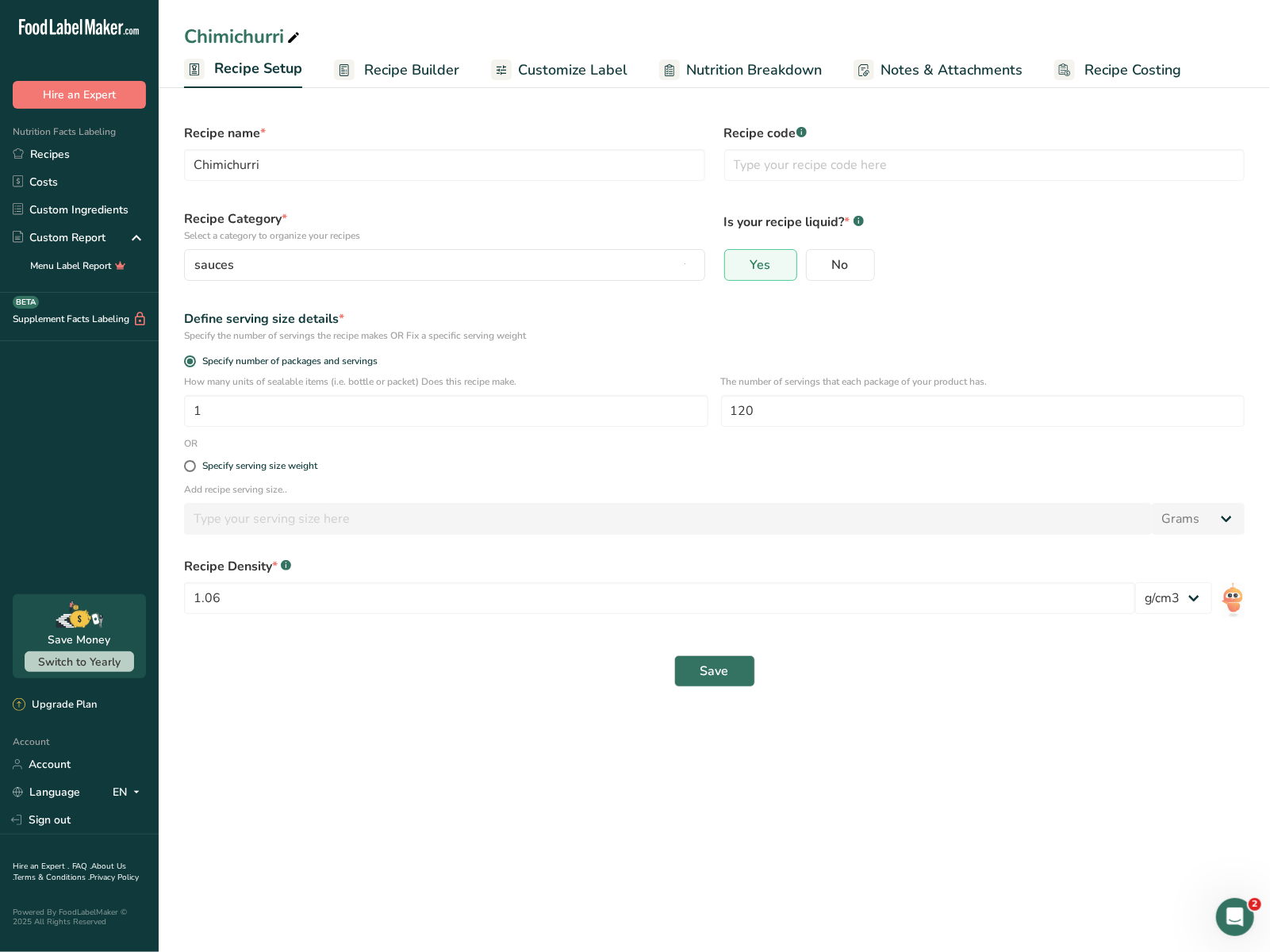
click at [382, 70] on span "Recipe Builder" at bounding box center [411, 70] width 95 height 22
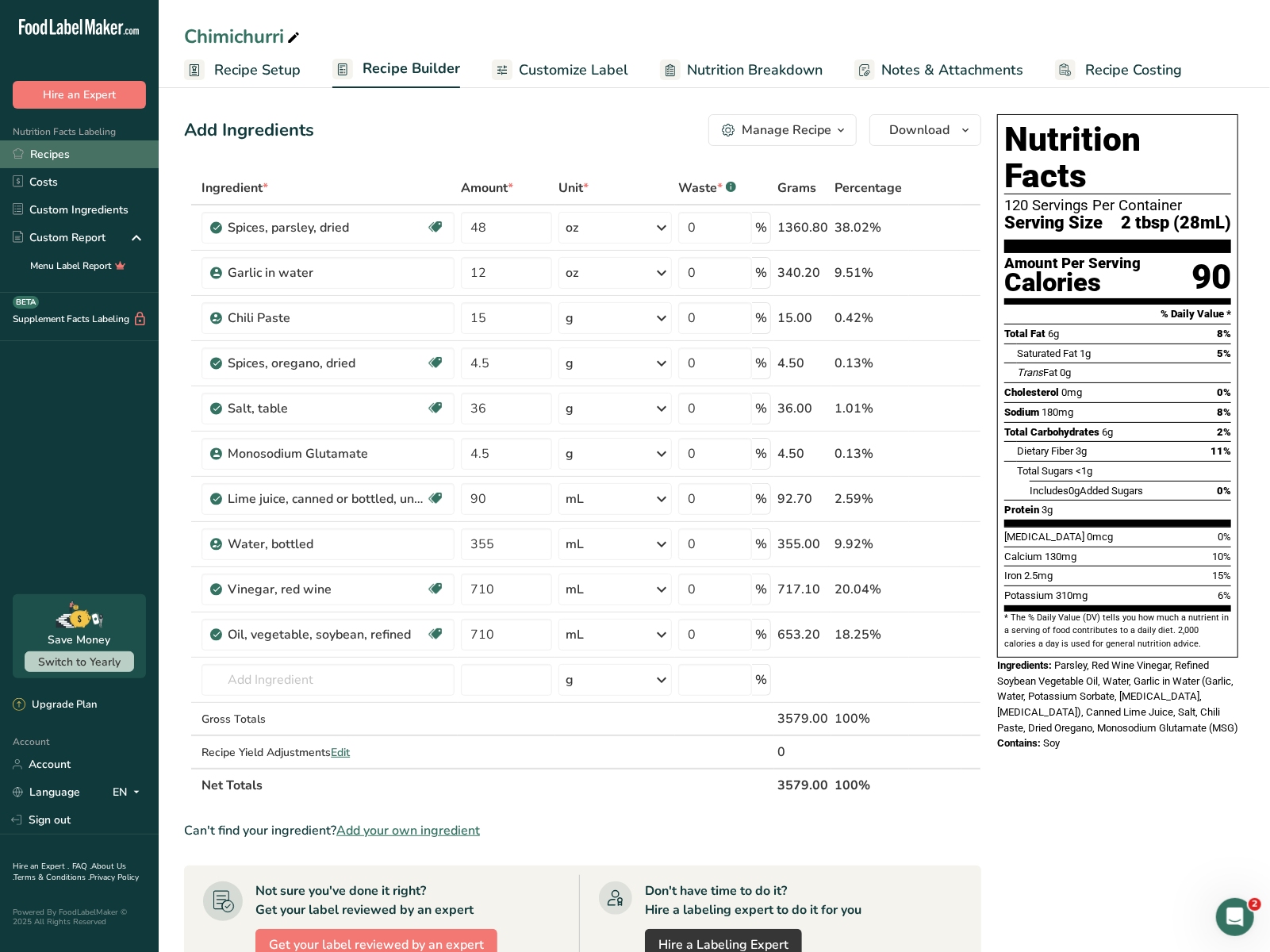
click at [91, 162] on link "Recipes" at bounding box center [79, 155] width 159 height 28
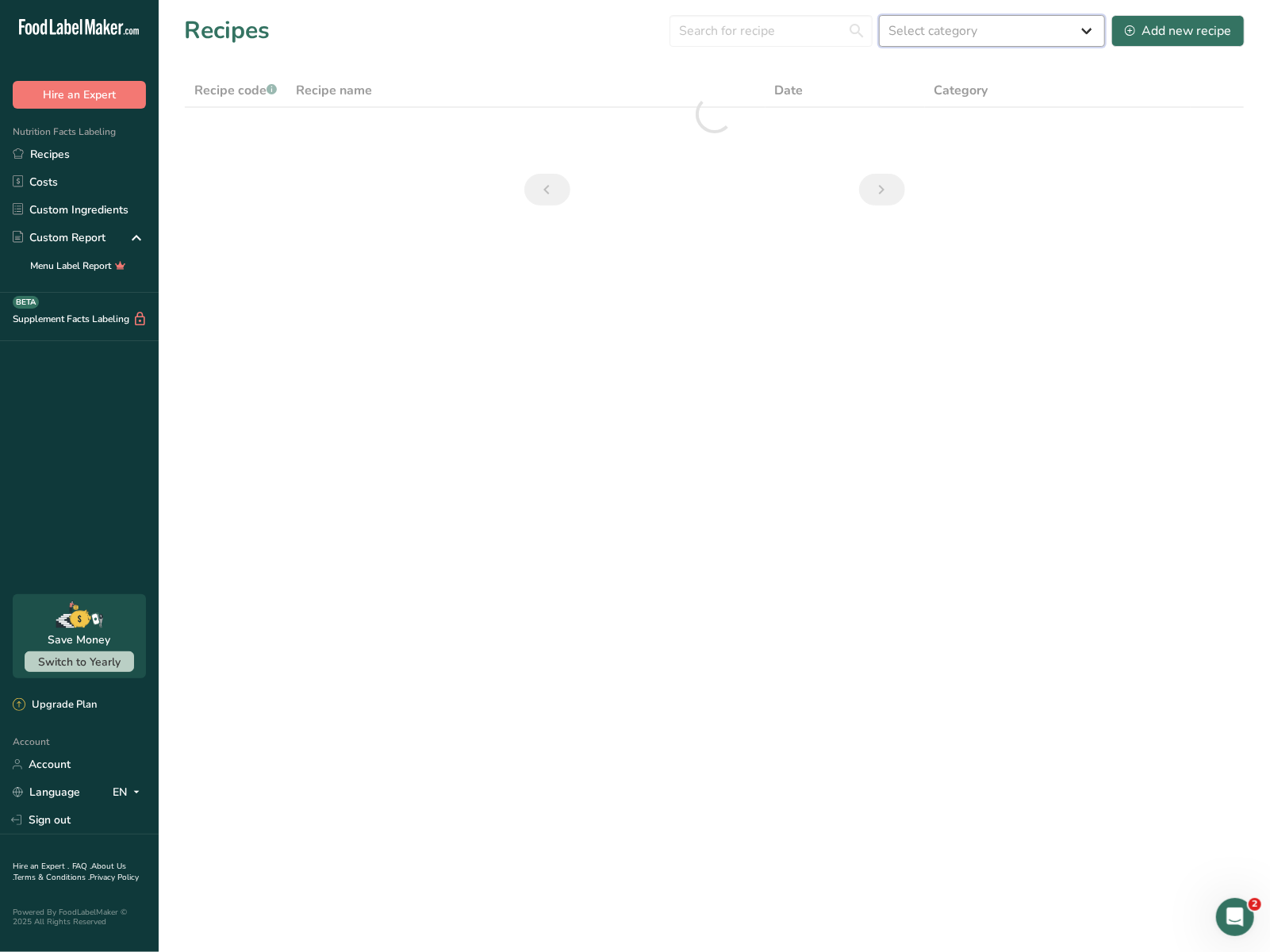
click at [941, 31] on select "Select category All Baked Goods Beverages Confectionery Cooked Meals, Salads, &…" at bounding box center [991, 31] width 226 height 31
select select "2368"
click at [881, 15] on select "Select category All Baked Goods Beverages Confectionery Cooked Meals, Salads, &…" at bounding box center [991, 31] width 226 height 31
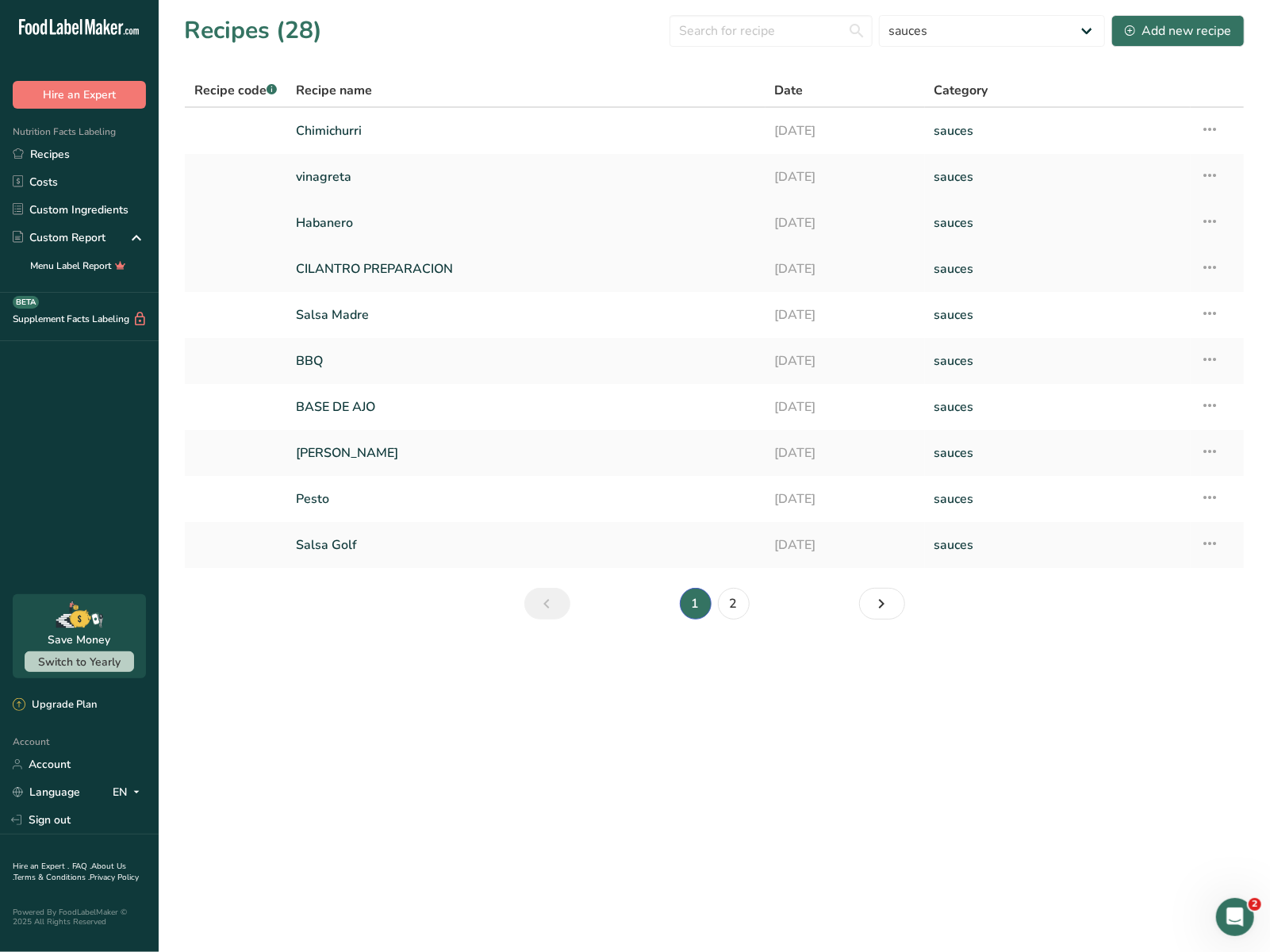
click at [369, 222] on link "Habanero" at bounding box center [526, 223] width 459 height 33
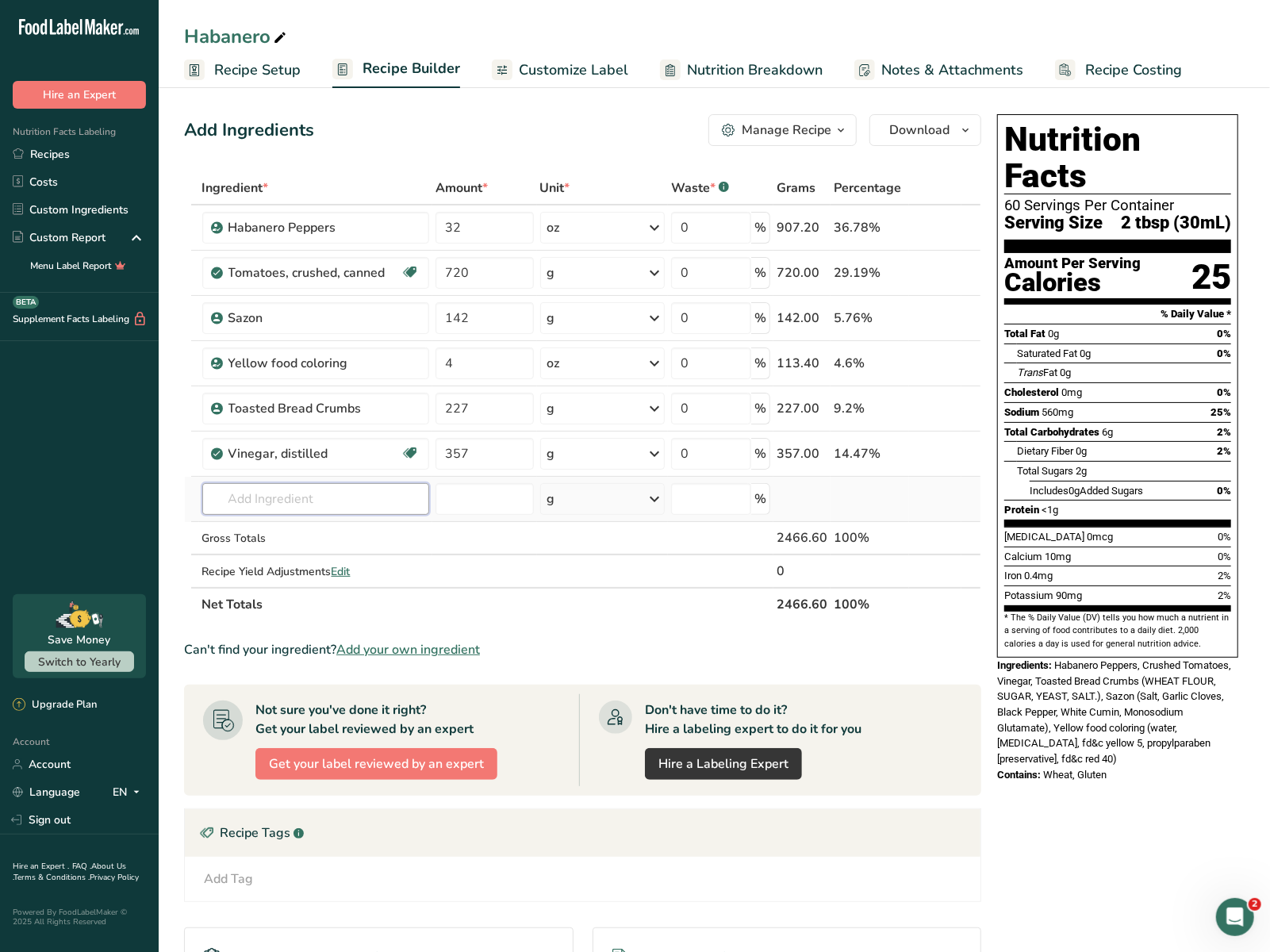
click at [332, 496] on input "text" at bounding box center [316, 499] width 228 height 31
type input "mayonnaise ex"
click at [236, 536] on p "Mayonnaise(Extra Heavy )" at bounding box center [288, 530] width 147 height 17
type input "Mayonnaise(Extra Heavy )"
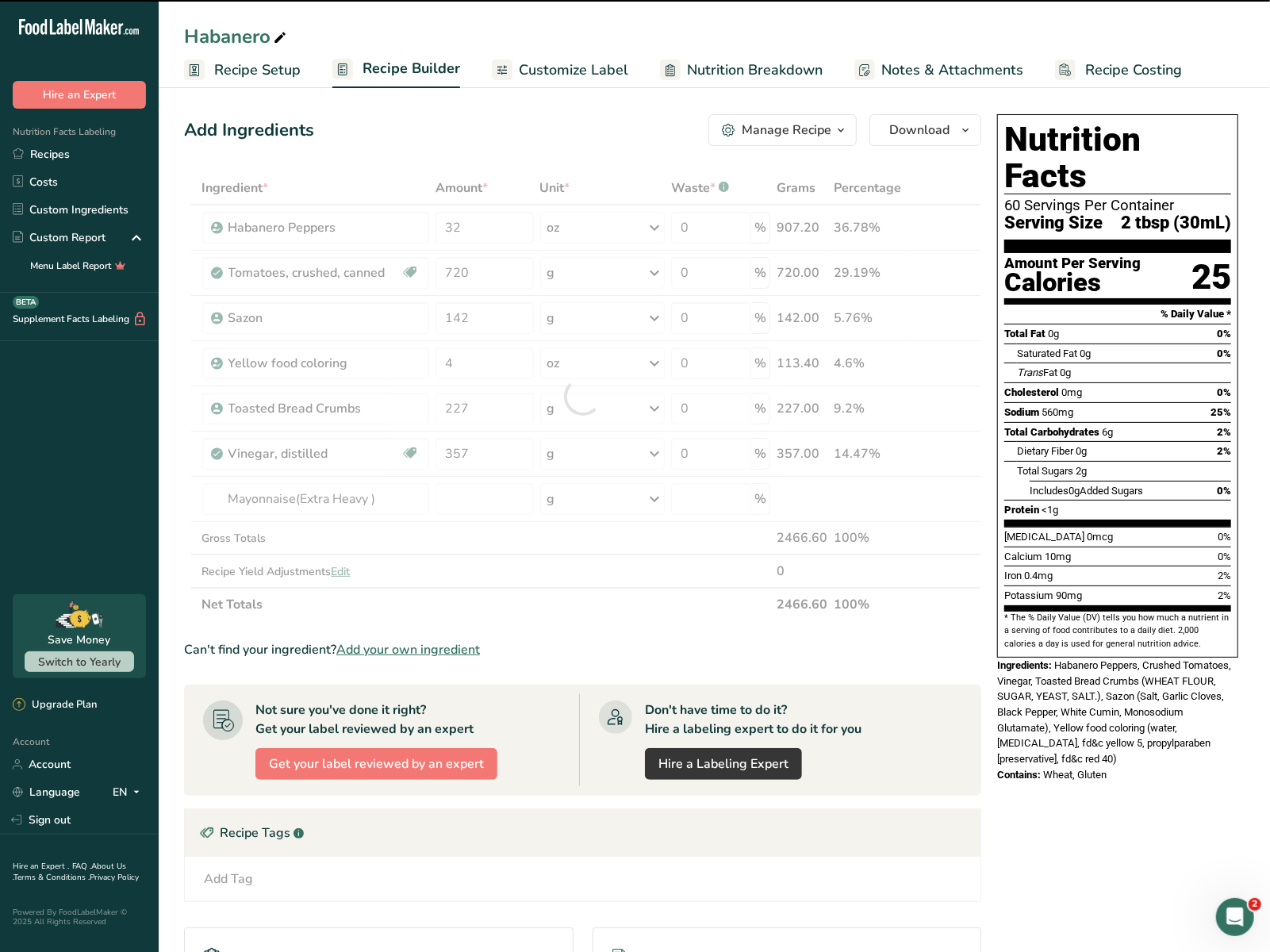
type input "0"
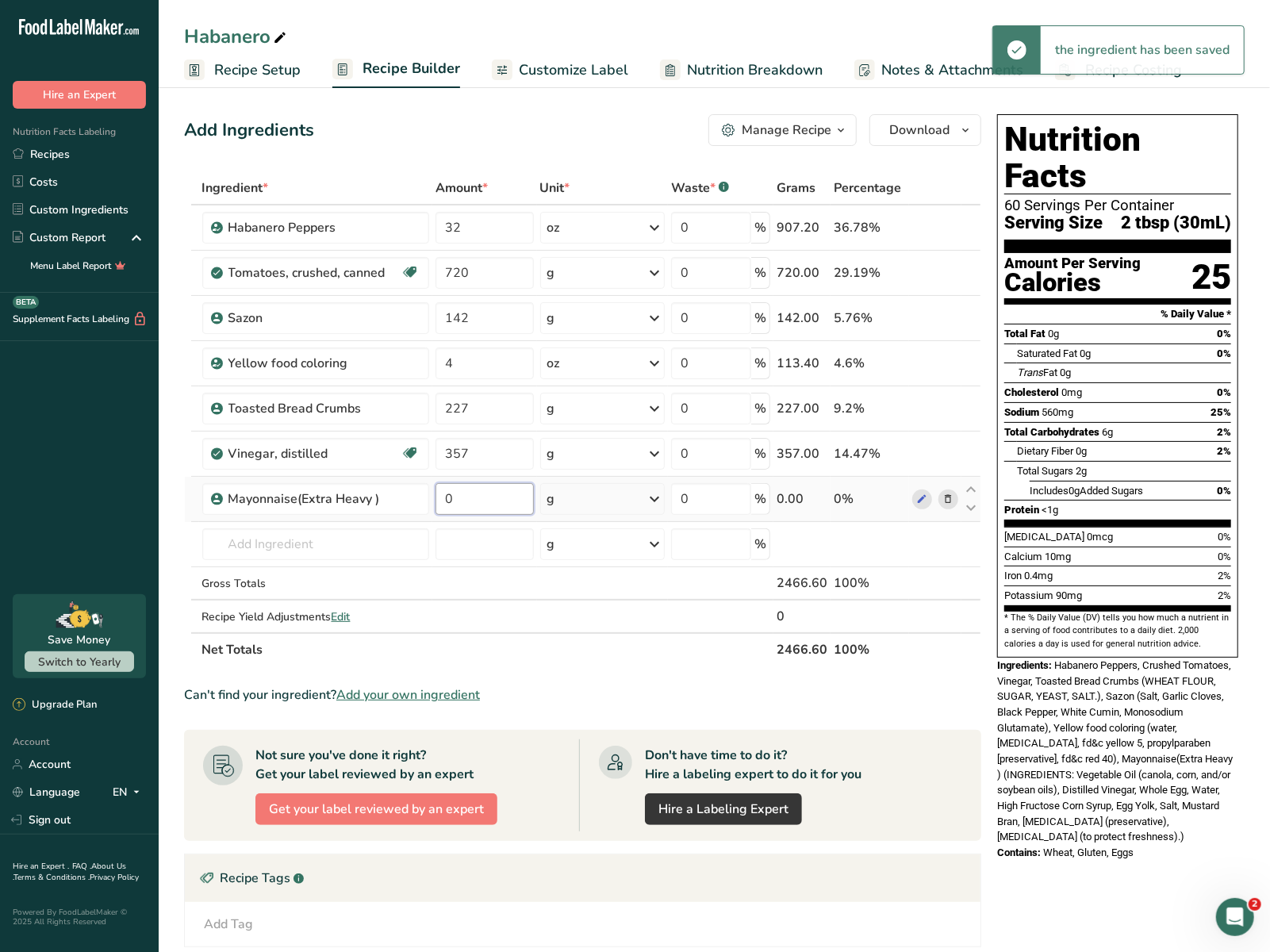
click at [495, 494] on input "0" at bounding box center [484, 499] width 99 height 31
type input "709"
click at [558, 673] on section "Ingredient * Amount * Unit * Waste * .a-a{fill:#347362;}.b-a{fill:#fff;} Grams …" at bounding box center [583, 658] width 797 height 974
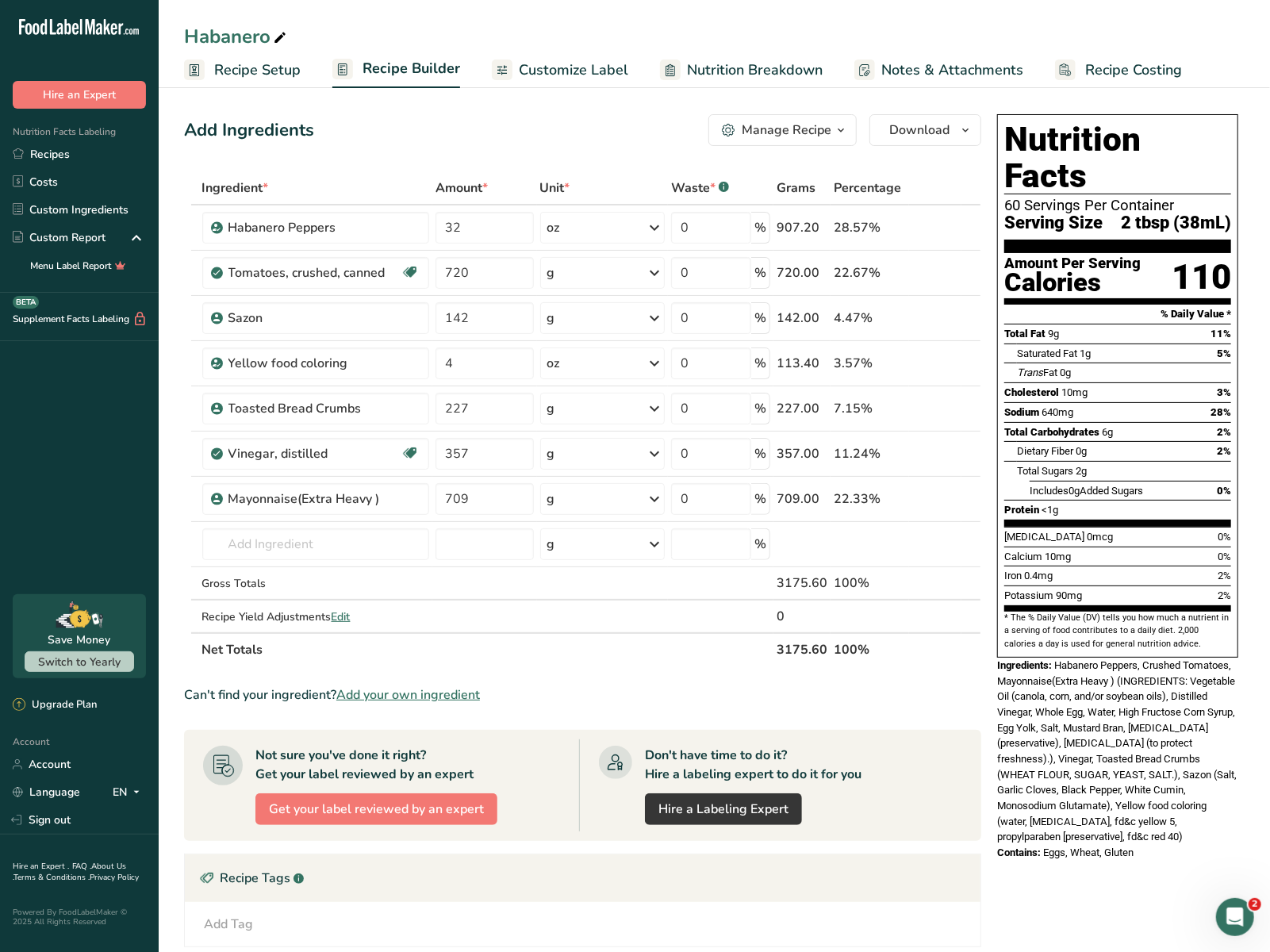
click at [279, 67] on span "Recipe Setup" at bounding box center [257, 70] width 86 height 22
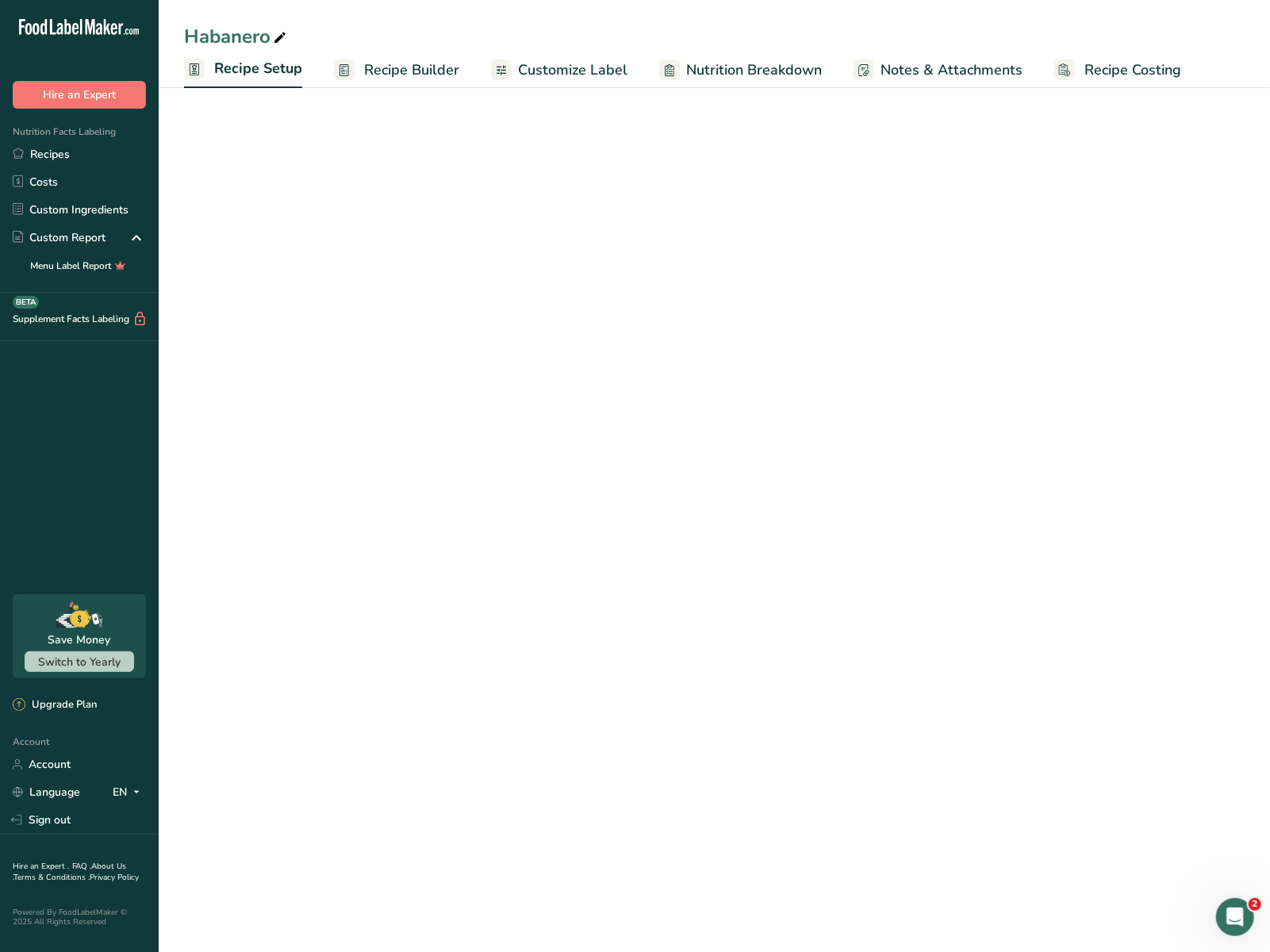
select select "22"
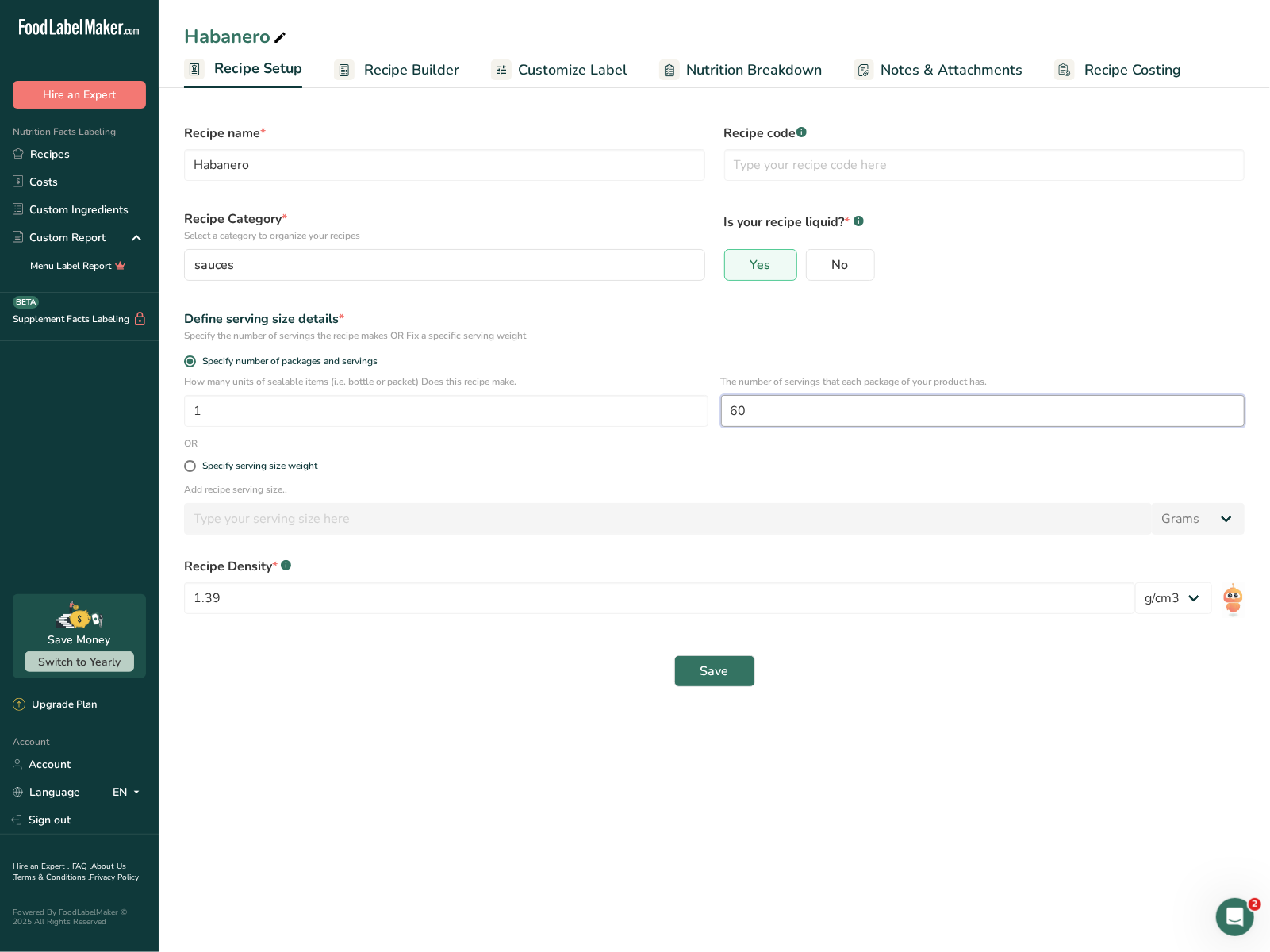
click at [763, 408] on input "60" at bounding box center [983, 410] width 524 height 31
type input "6"
type input "70"
click at [711, 663] on span "Save" at bounding box center [714, 671] width 29 height 19
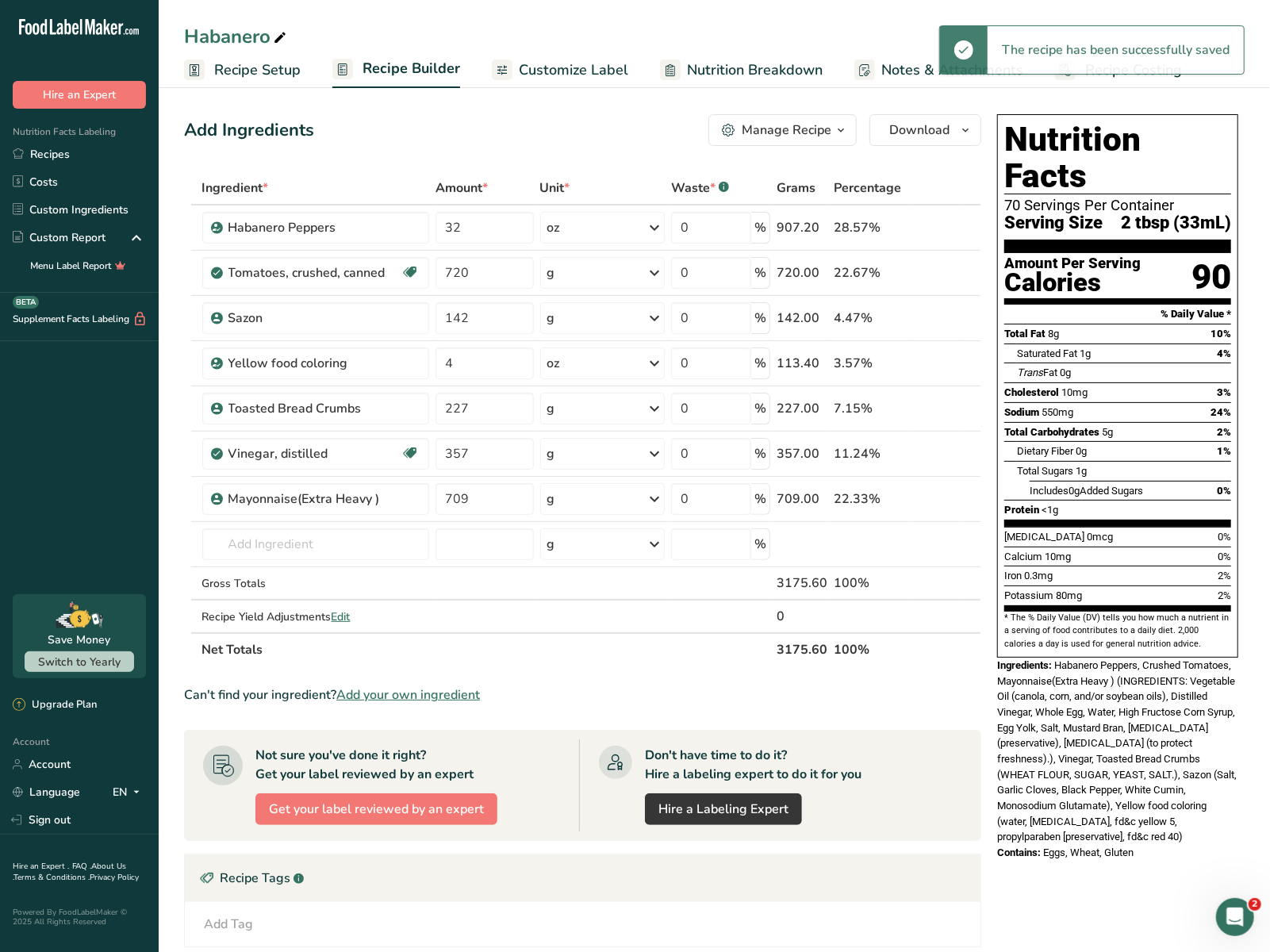
click at [245, 75] on span "Recipe Setup" at bounding box center [257, 70] width 86 height 22
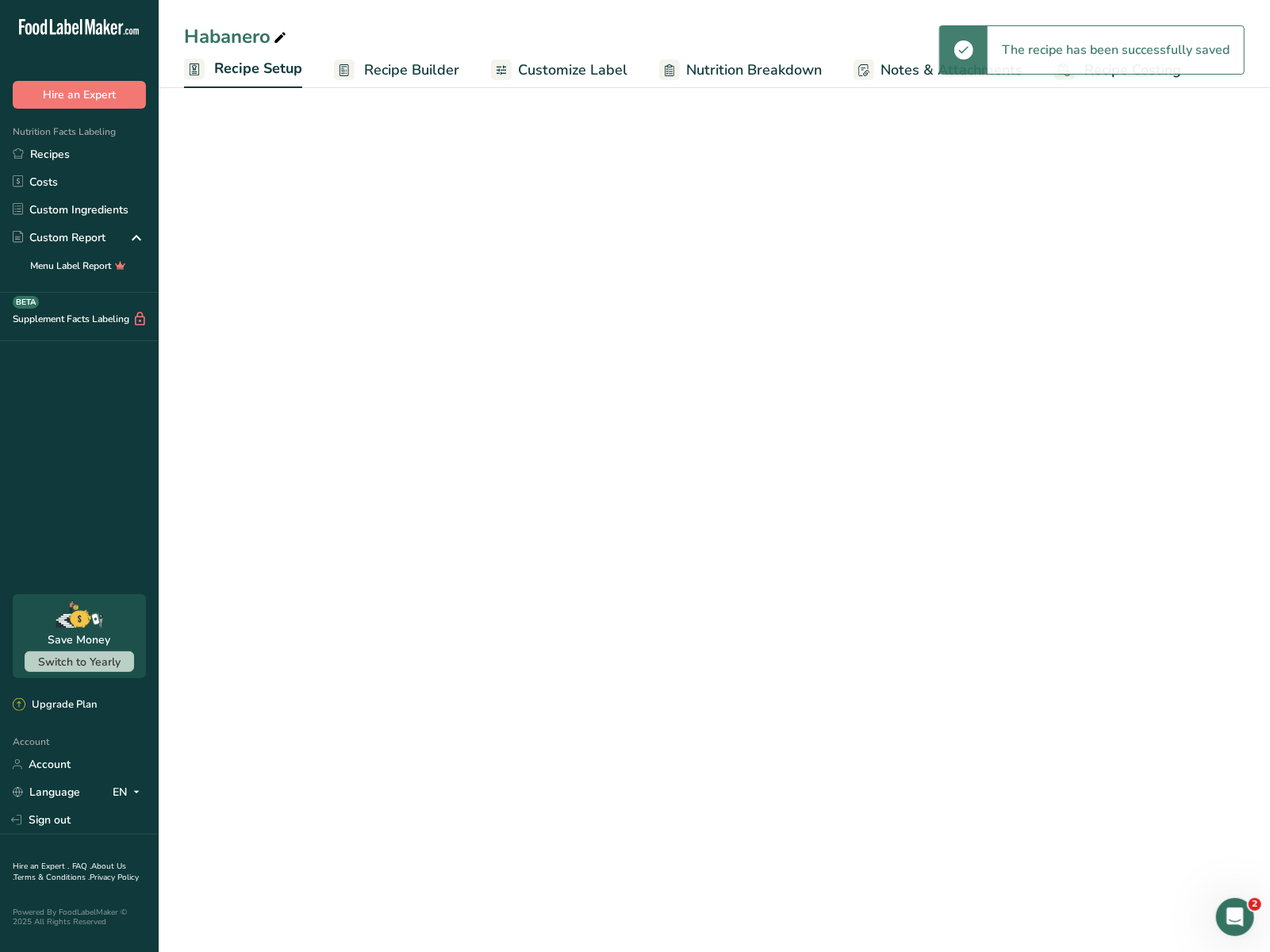
select select "22"
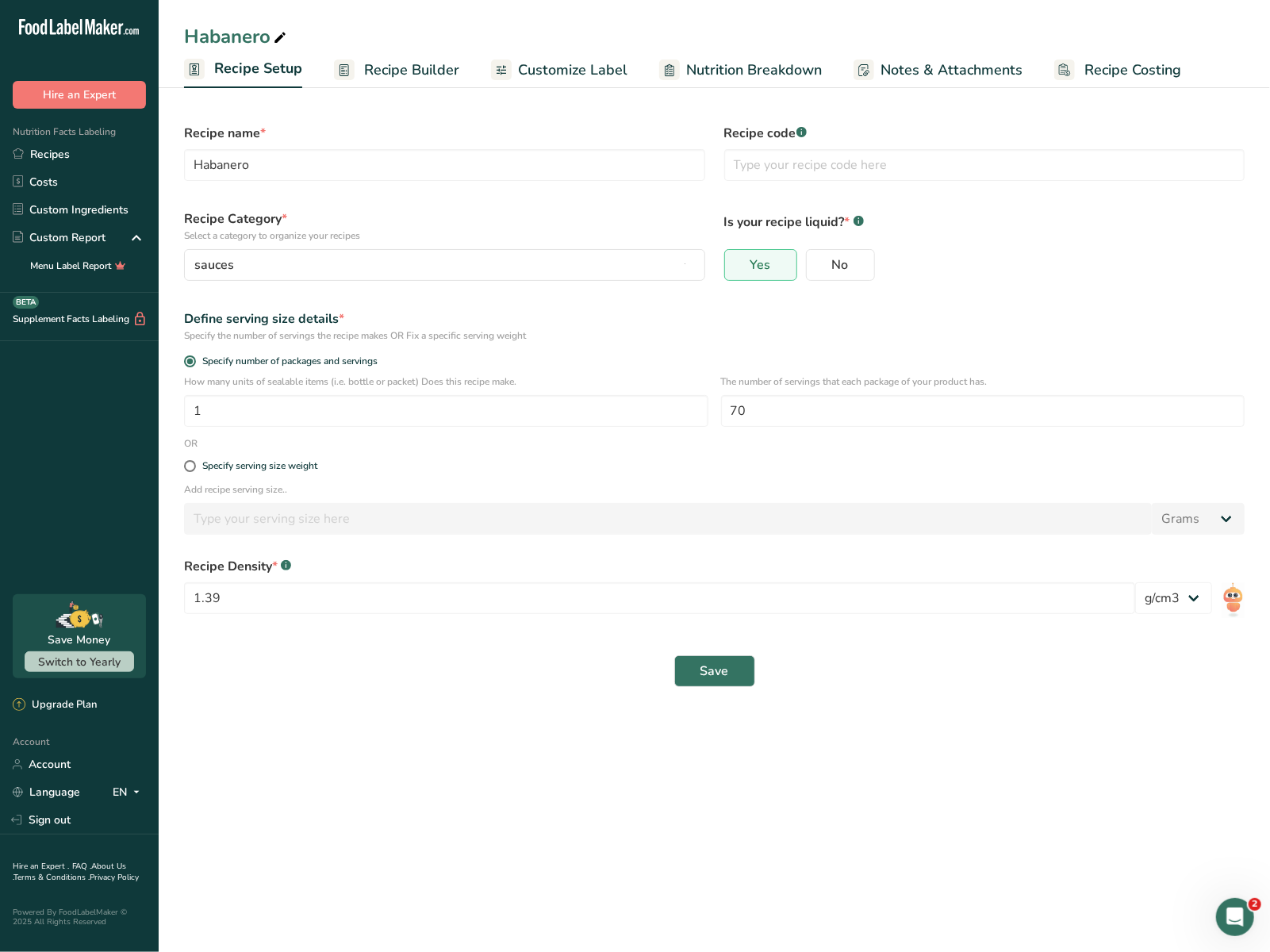
click at [757, 392] on div "The number of servings that each package of your product has. 70" at bounding box center [983, 405] width 524 height 62
click at [757, 404] on input "70" at bounding box center [983, 410] width 524 height 31
type input "7"
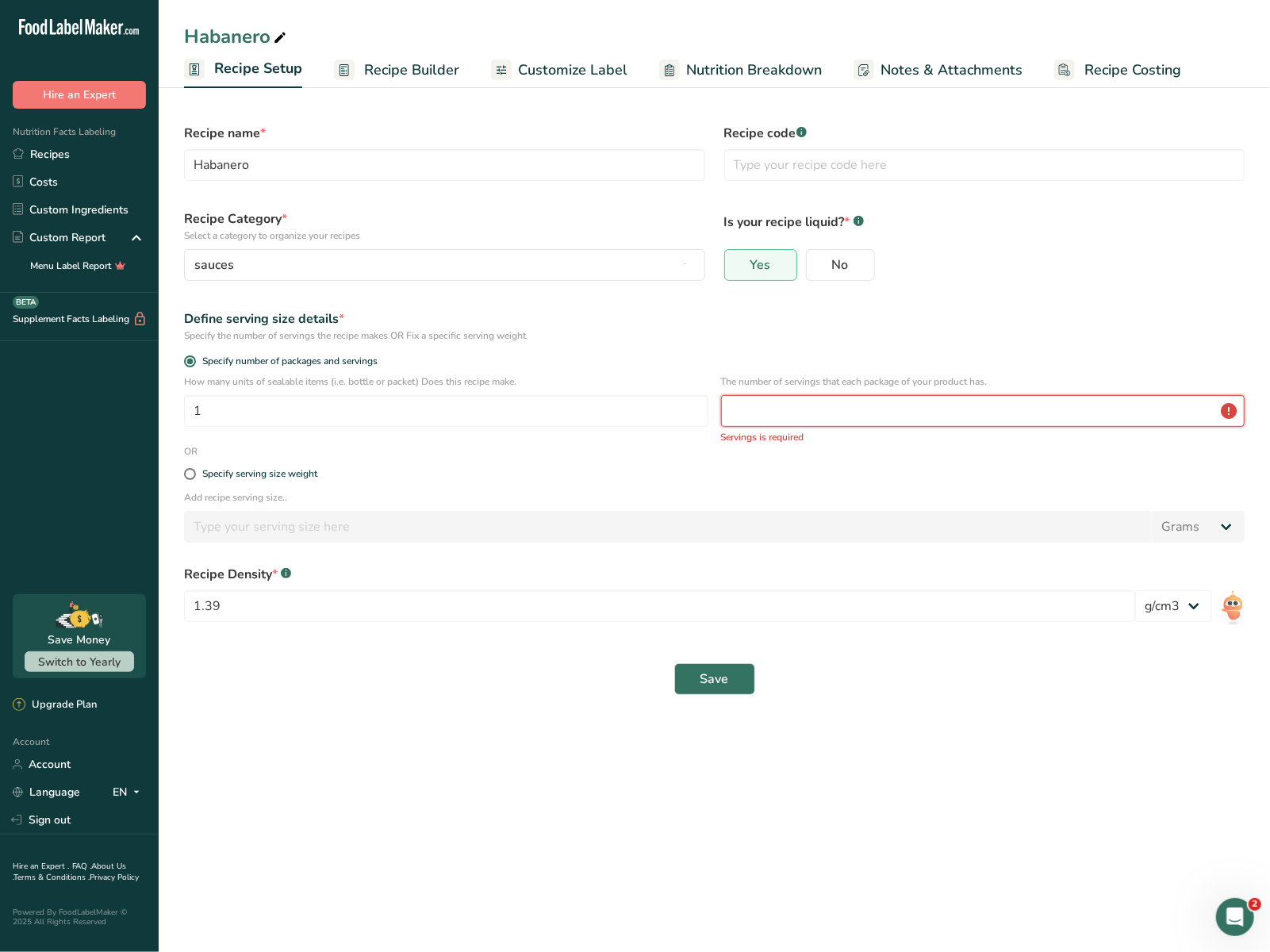
type input "5"
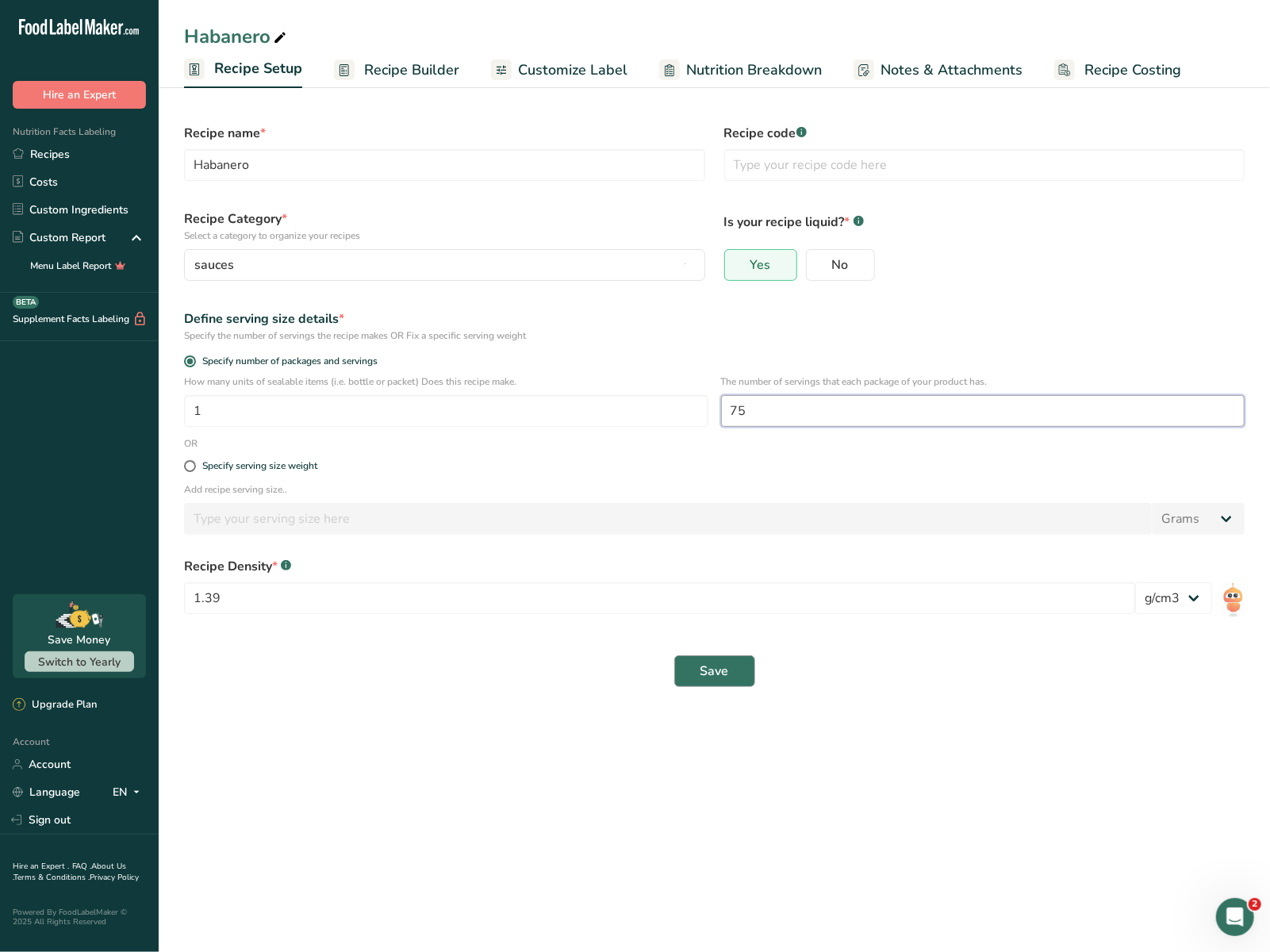
type input "75"
click at [705, 676] on span "Save" at bounding box center [714, 671] width 29 height 19
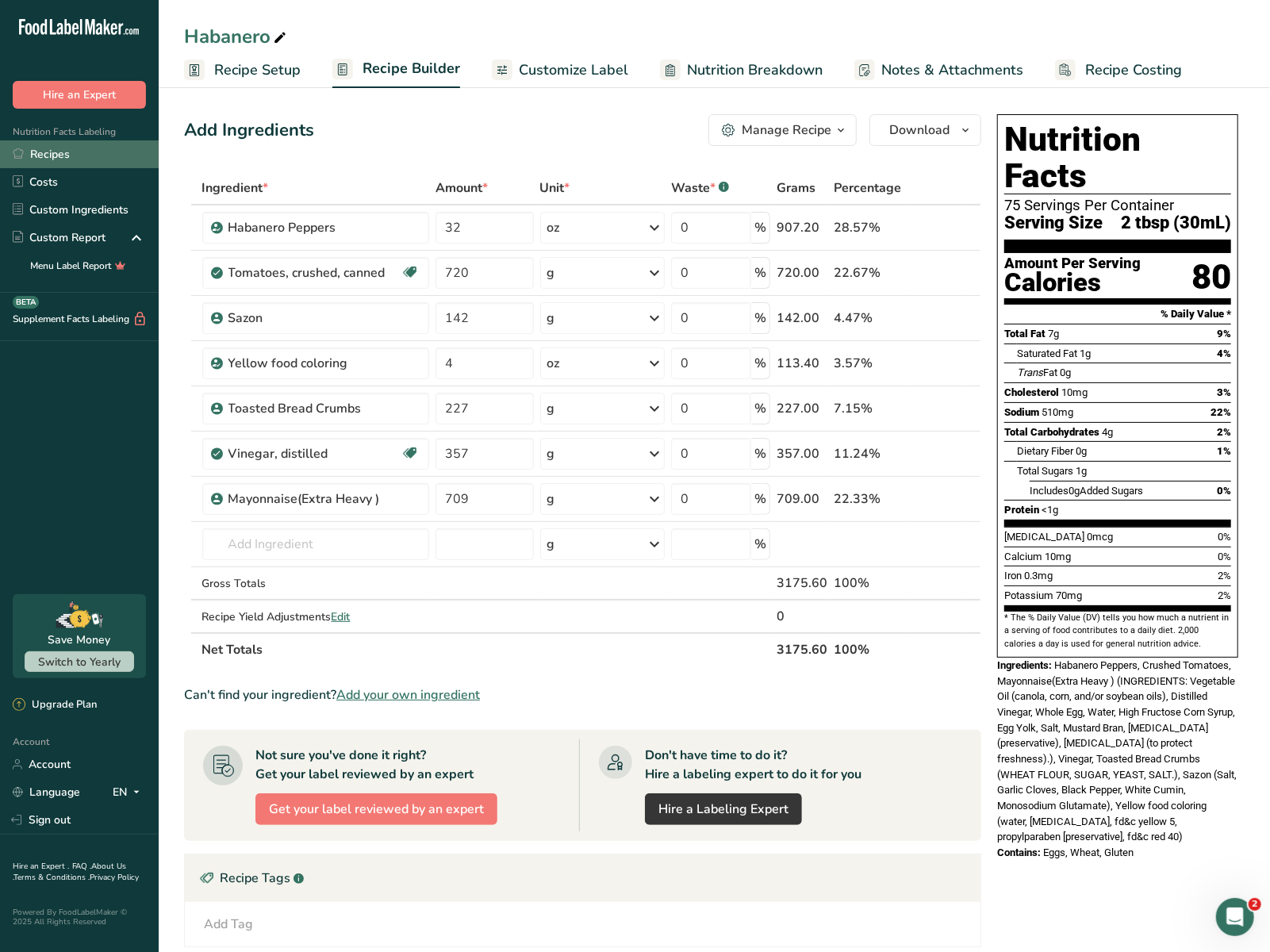
click at [99, 155] on link "Recipes" at bounding box center [79, 155] width 159 height 28
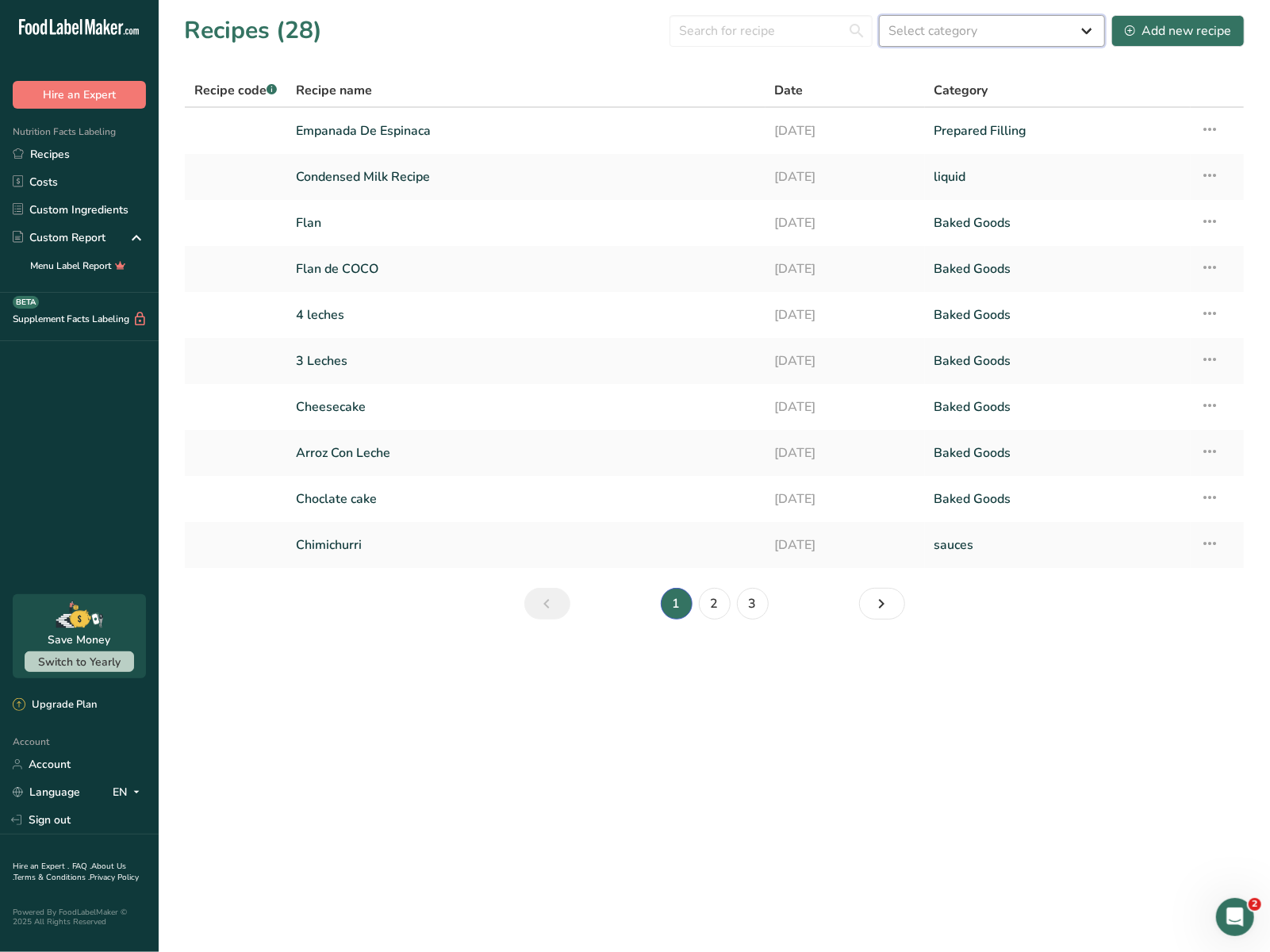
click at [943, 16] on select "Select category All Baked Goods Beverages Confectionery Cooked Meals, Salads, &…" at bounding box center [991, 31] width 226 height 31
select select "2368"
click at [881, 15] on select "Select category All Baked Goods Beverages Confectionery Cooked Meals, Salads, &…" at bounding box center [991, 31] width 226 height 31
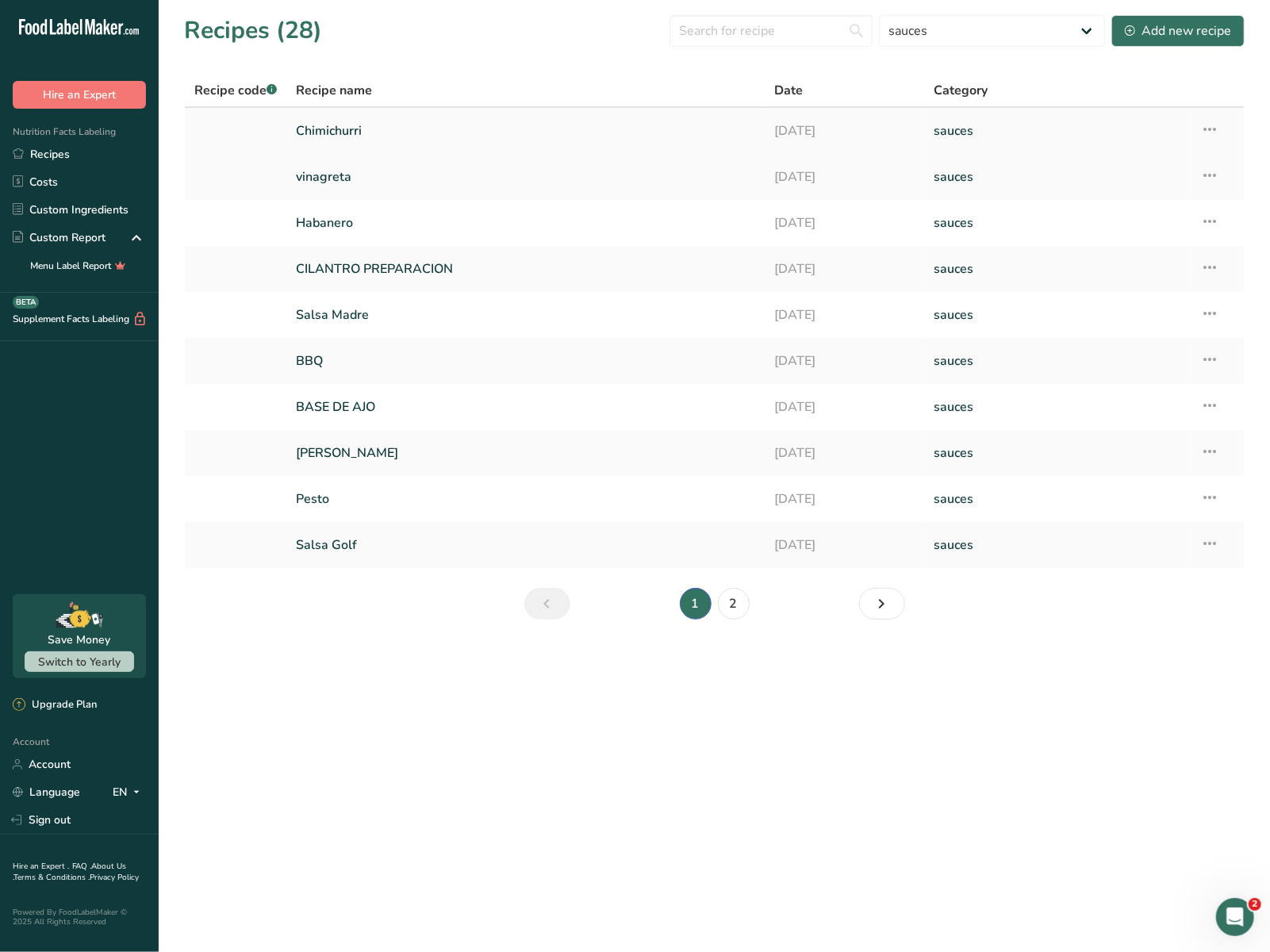
click at [390, 126] on link "Chimichurri" at bounding box center [526, 131] width 459 height 33
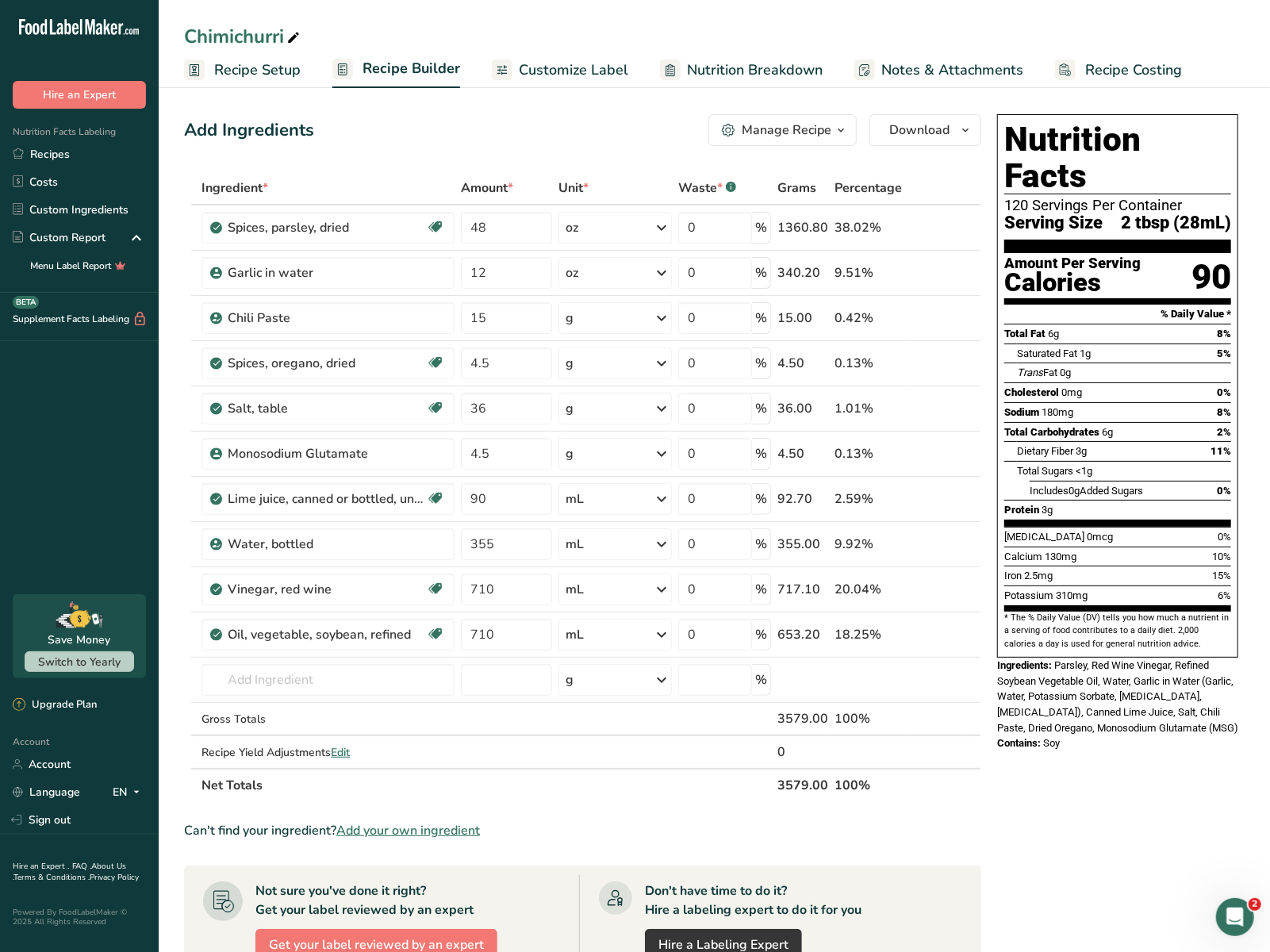
click at [238, 63] on span "Recipe Setup" at bounding box center [257, 70] width 86 height 22
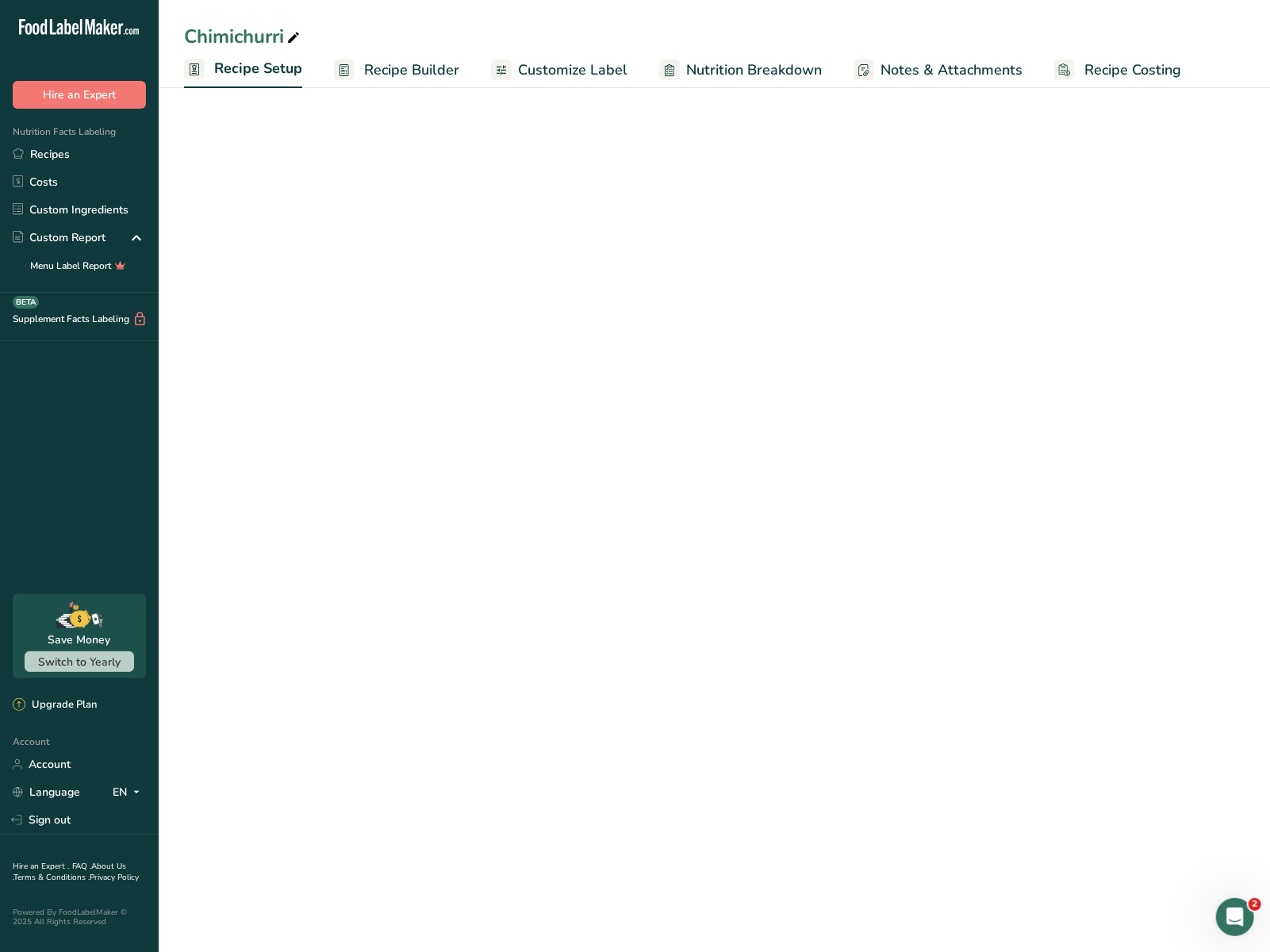
select select "22"
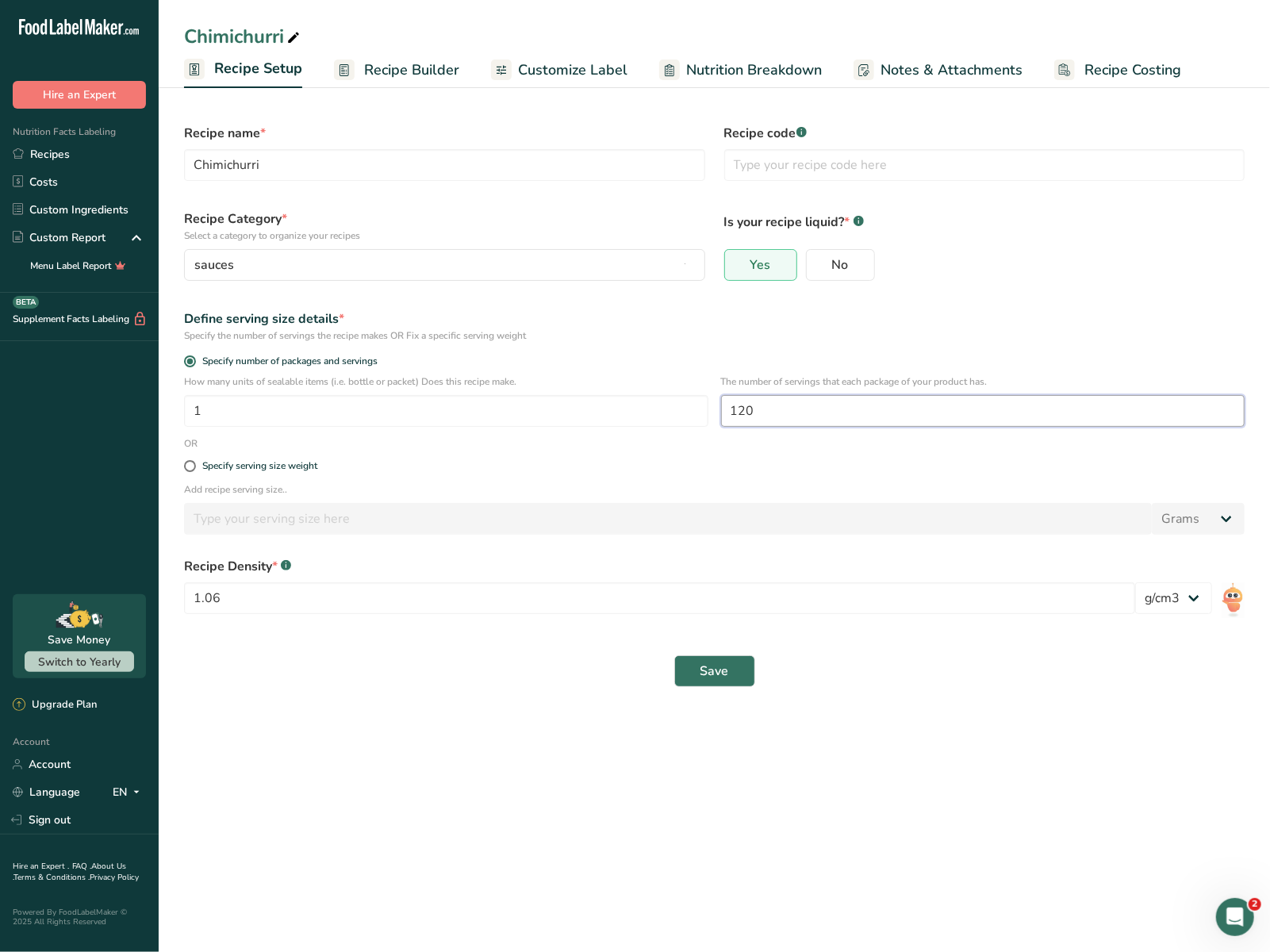
click at [764, 402] on input "120" at bounding box center [983, 410] width 524 height 31
click at [770, 406] on input "120" at bounding box center [983, 410] width 524 height 31
type input "122"
click at [704, 666] on span "Save" at bounding box center [714, 671] width 29 height 19
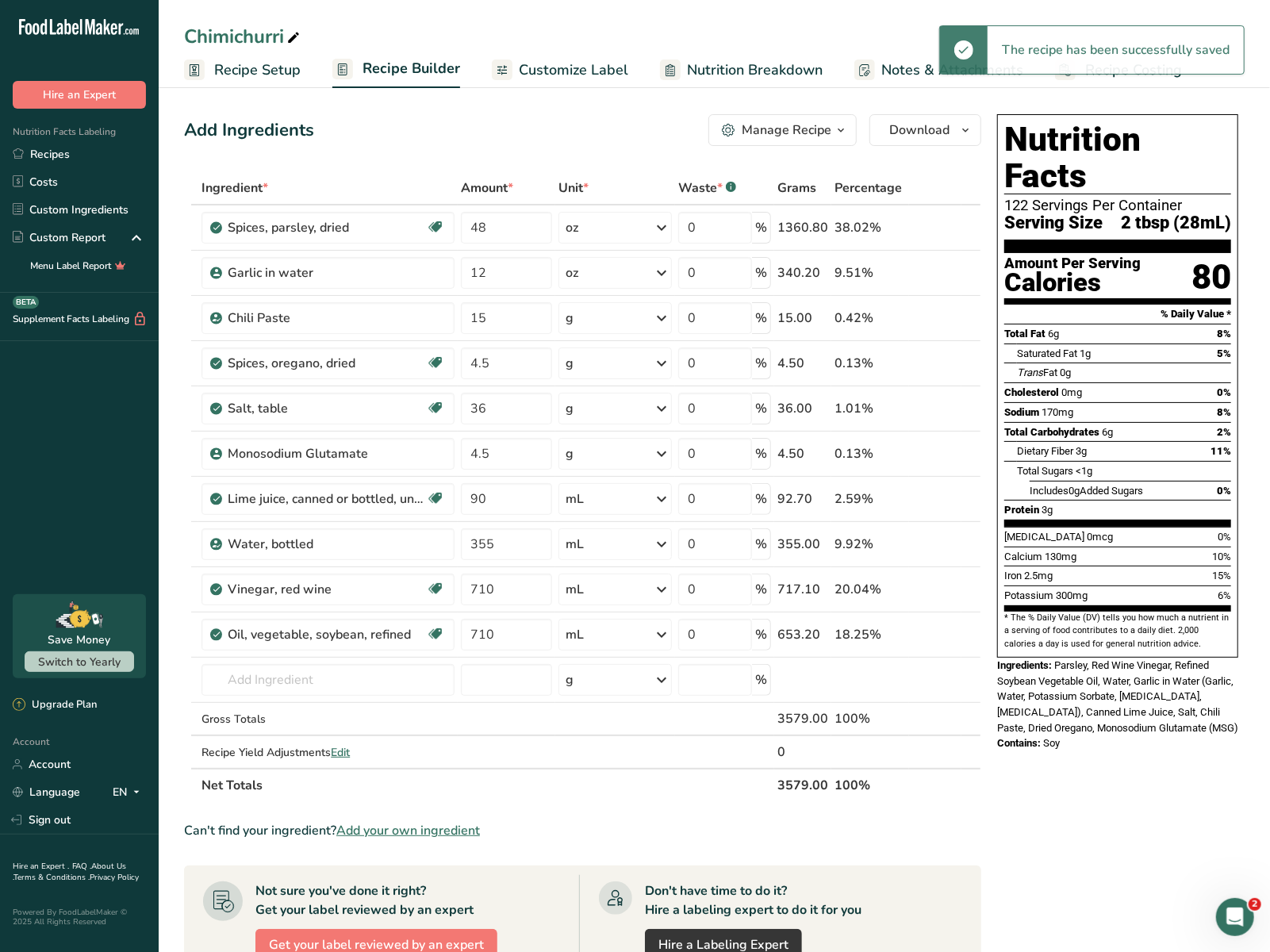
click at [233, 77] on span "Recipe Setup" at bounding box center [257, 70] width 86 height 22
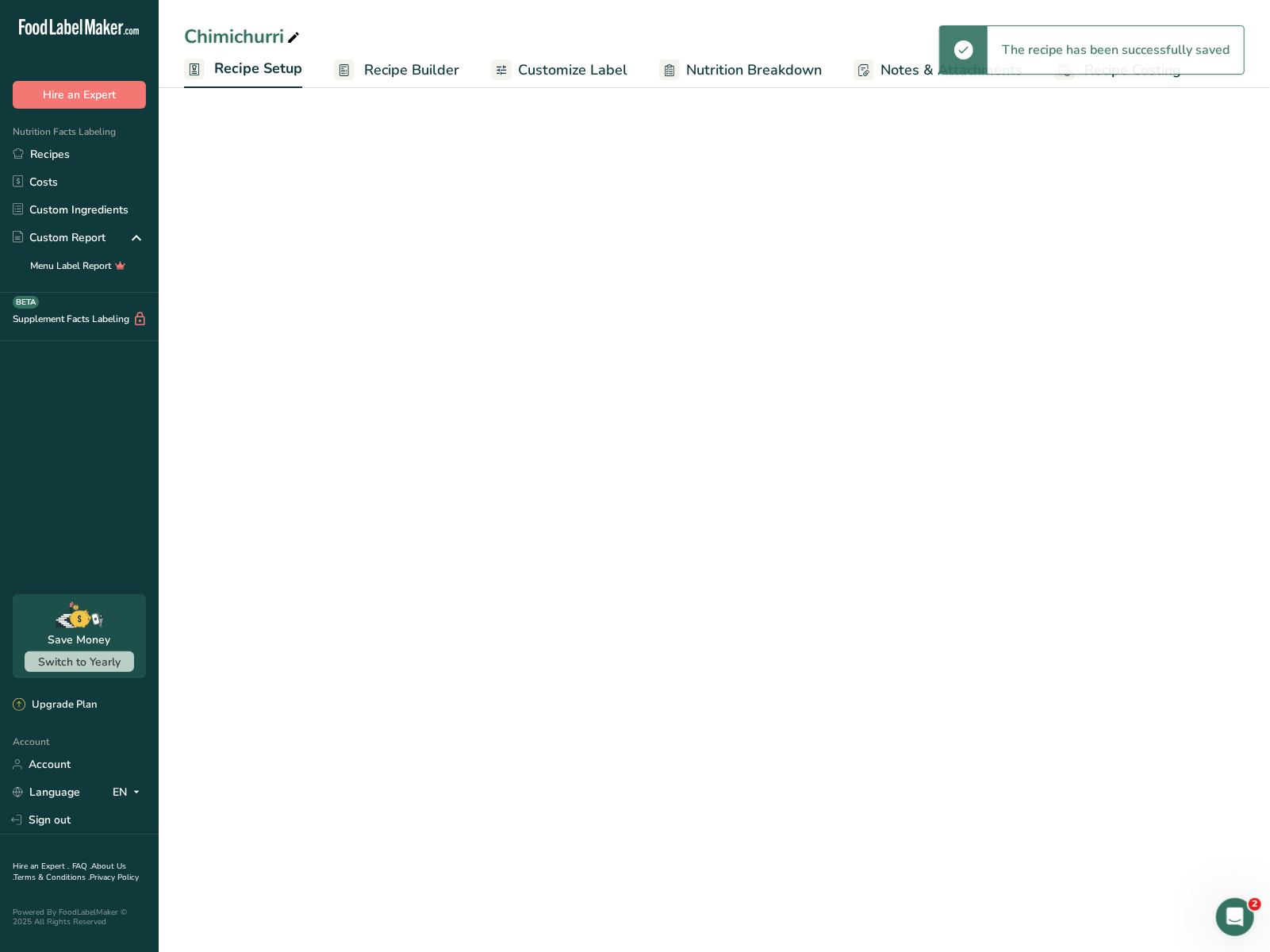
select select "22"
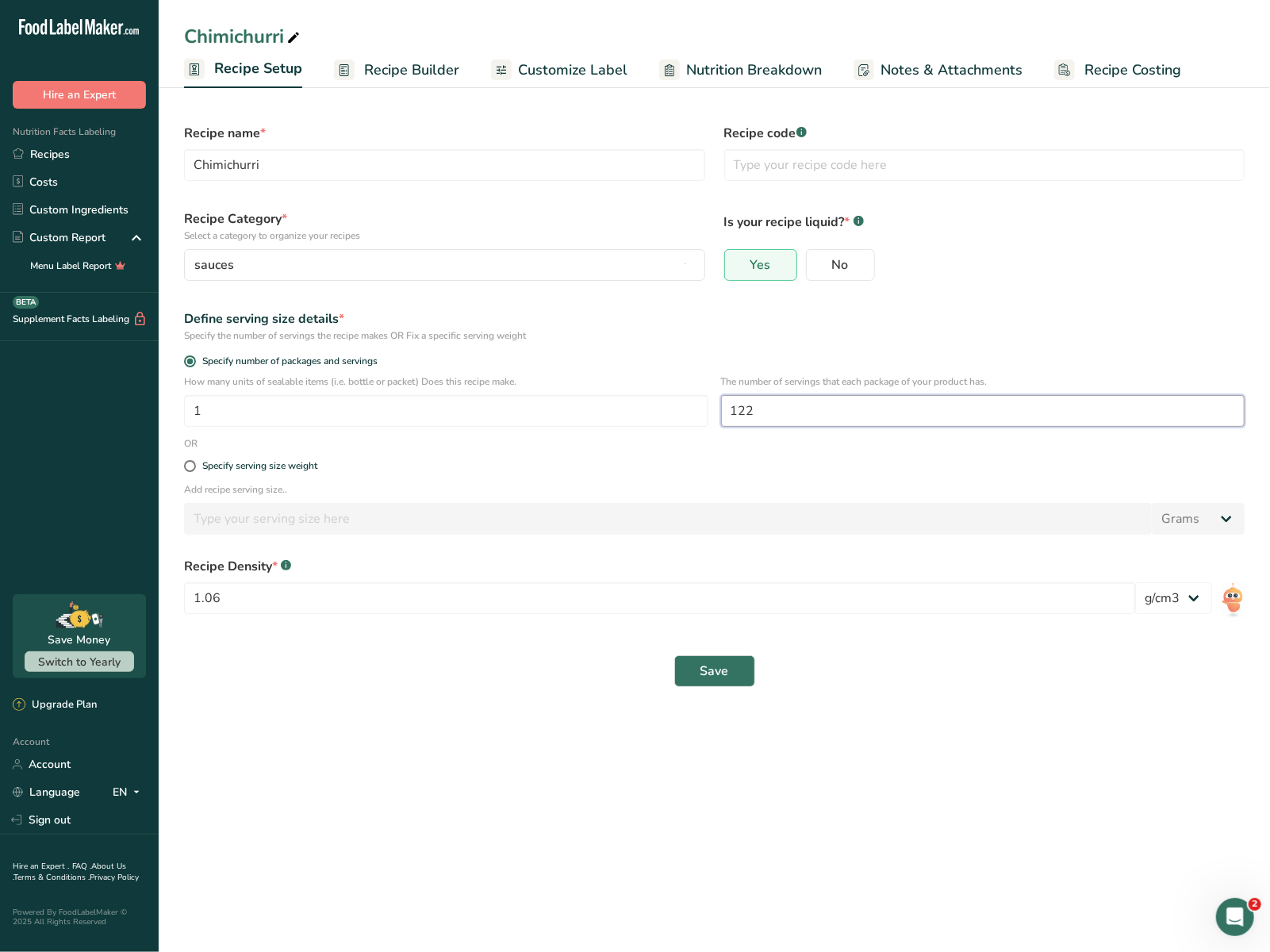
click at [781, 405] on input "122" at bounding box center [983, 410] width 524 height 31
type input "115"
click at [738, 672] on button "Save" at bounding box center [714, 671] width 81 height 31
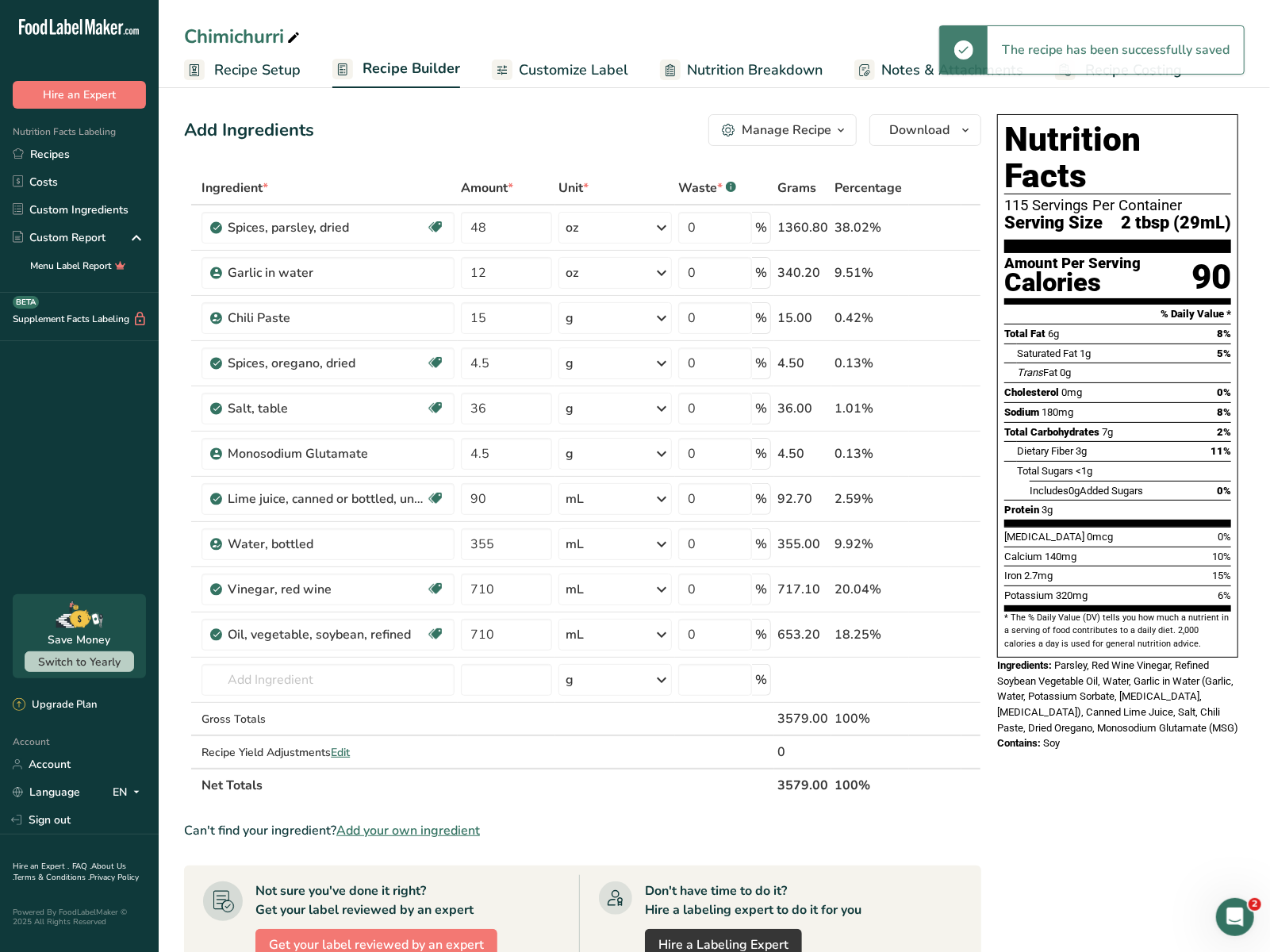
click at [302, 74] on ul "Recipe Setup Recipe Builder Customize Label Nutrition Breakdown Notes & Attachm…" at bounding box center [714, 69] width 1111 height 38
click at [286, 67] on span "Recipe Setup" at bounding box center [257, 70] width 86 height 22
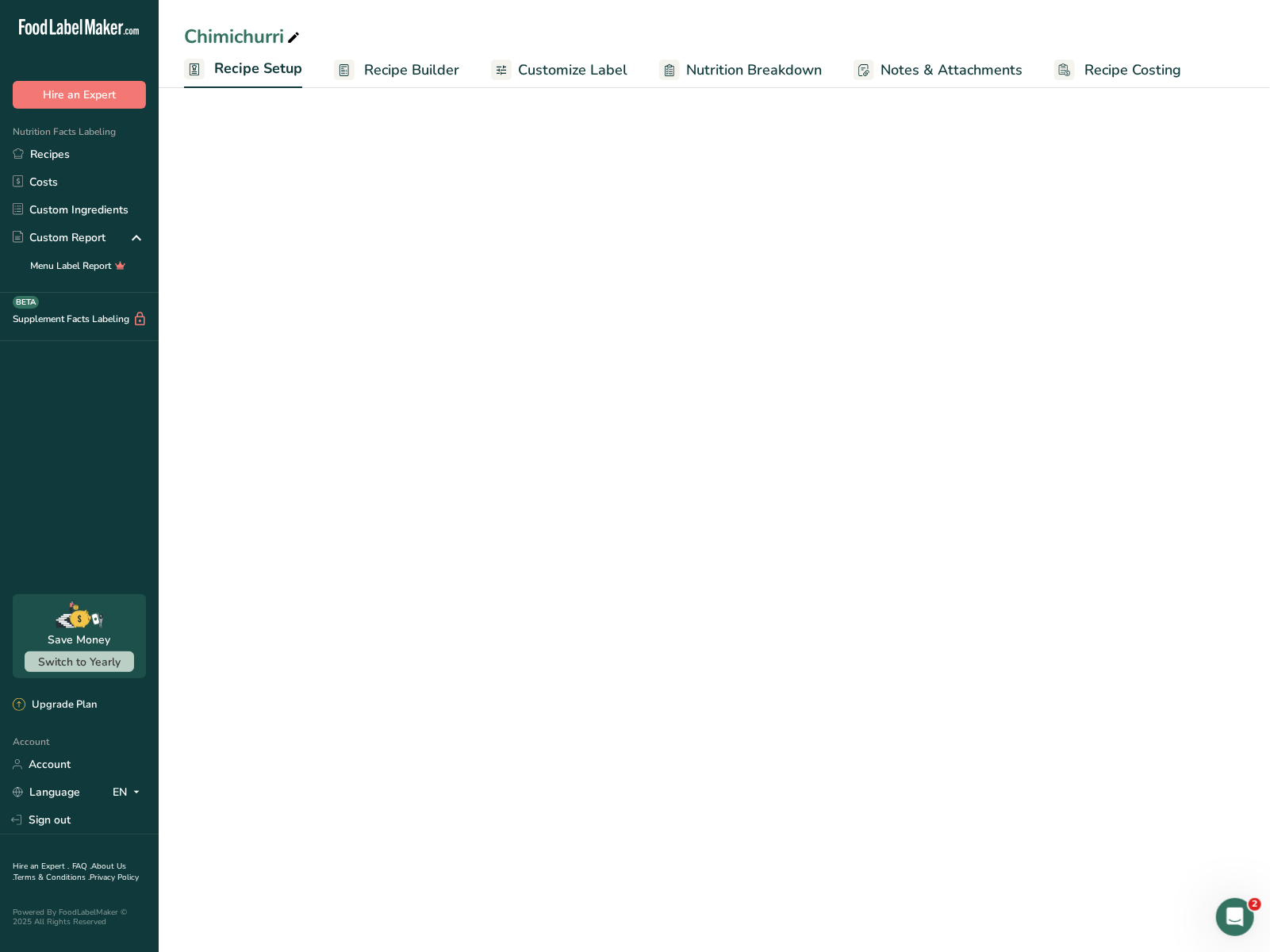
select select "22"
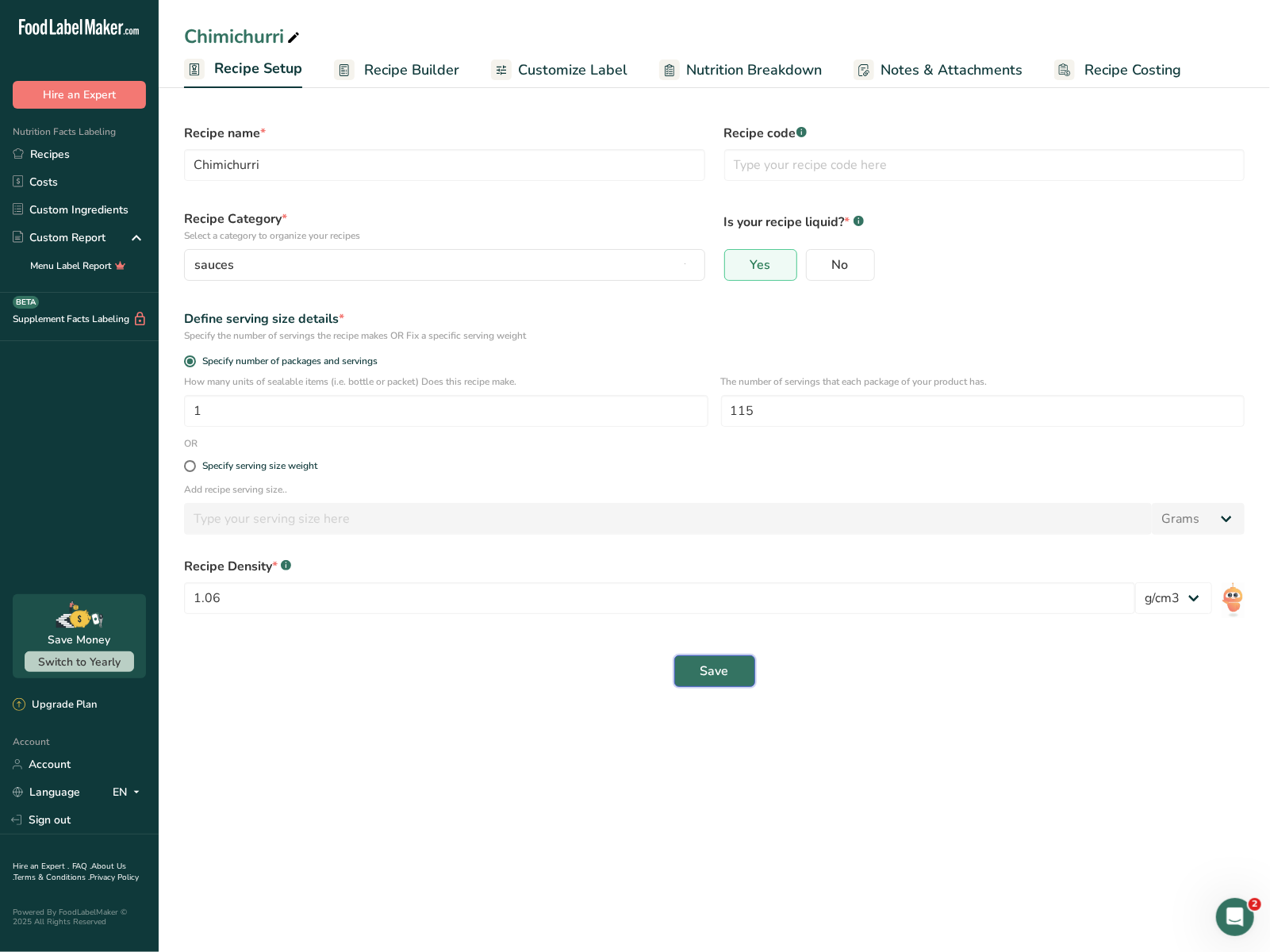
click at [707, 675] on span "Save" at bounding box center [714, 671] width 29 height 19
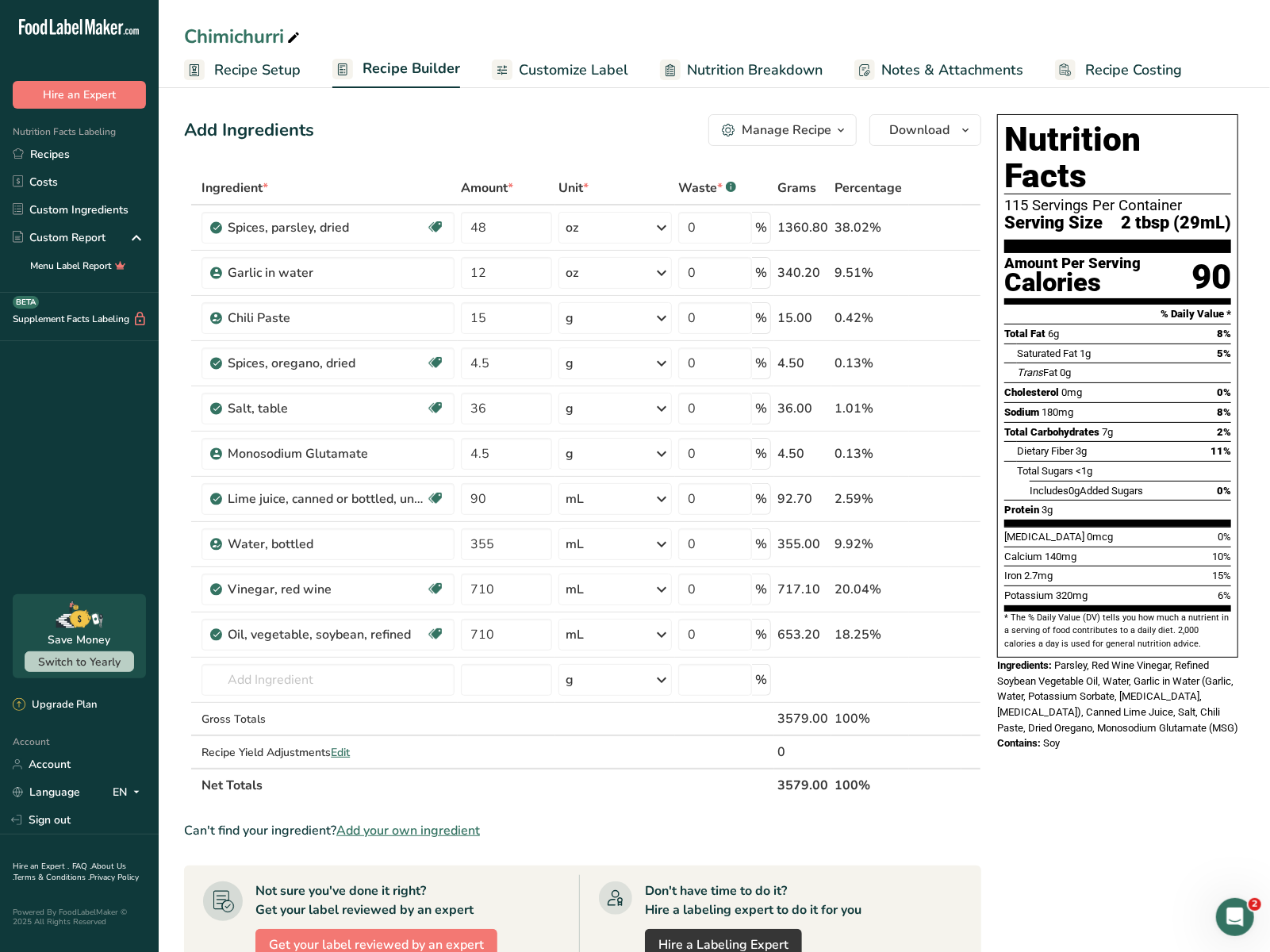
click at [280, 77] on span "Recipe Setup" at bounding box center [257, 70] width 86 height 22
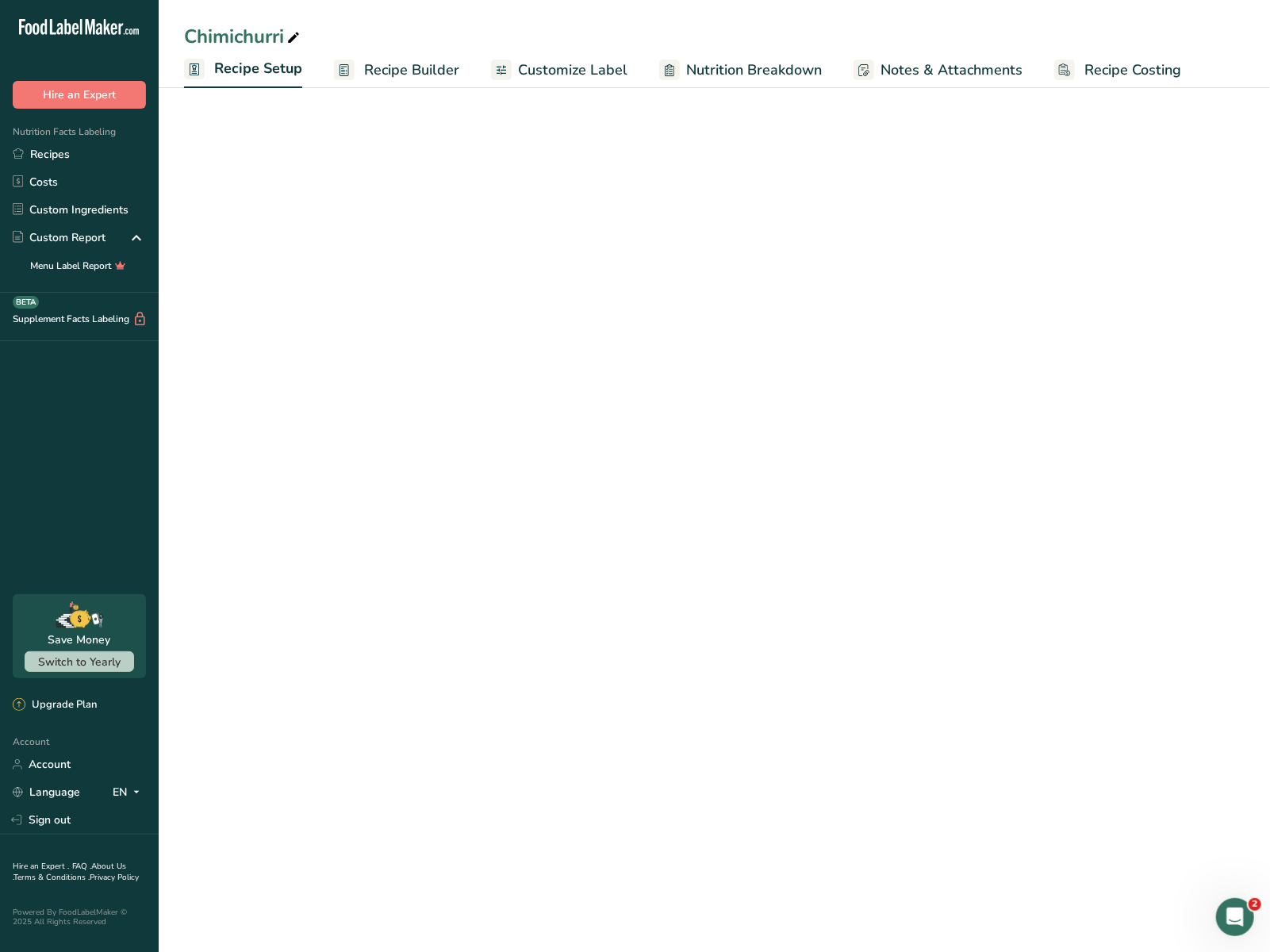
select select "22"
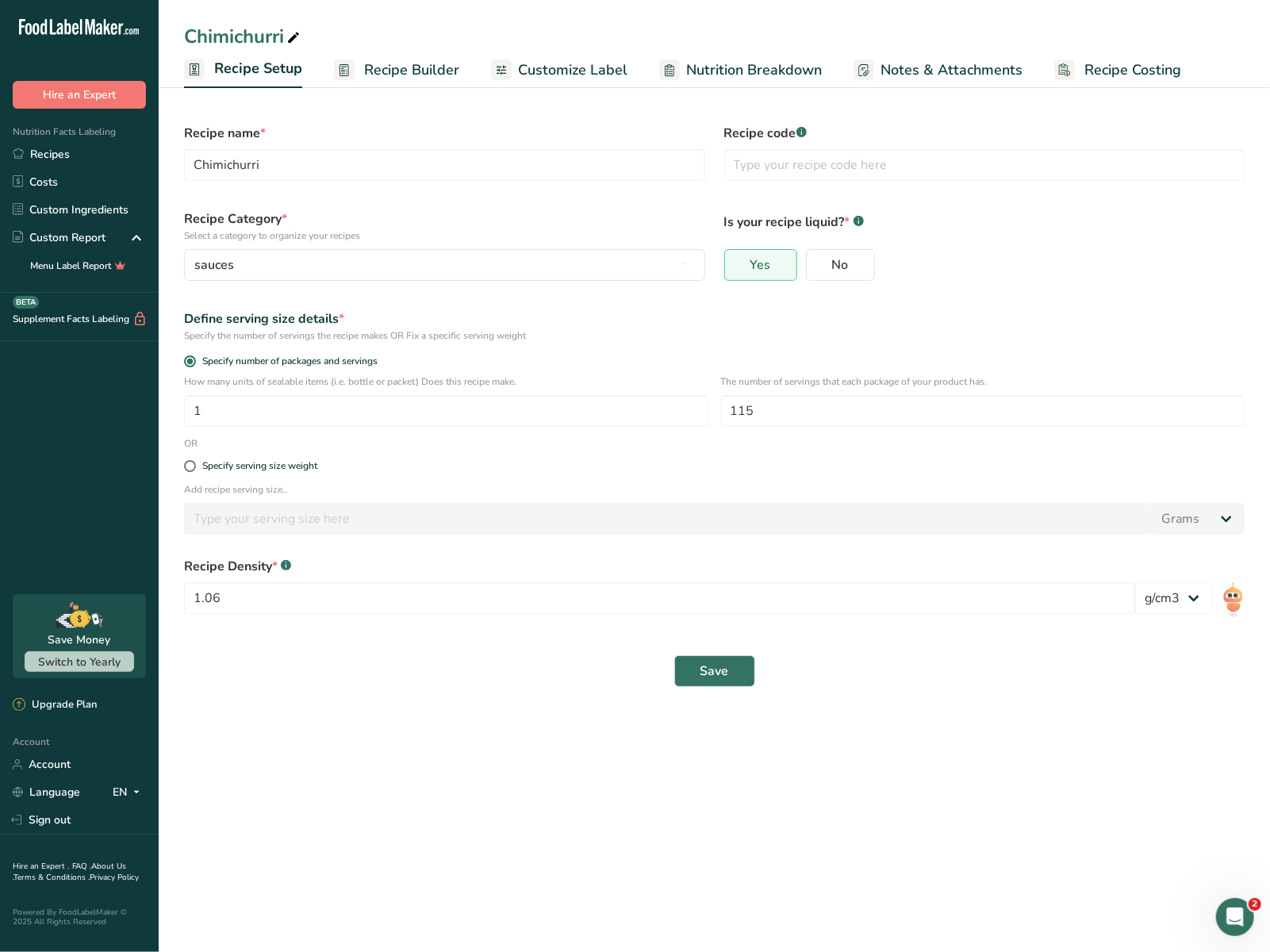
click at [372, 64] on span "Recipe Builder" at bounding box center [411, 70] width 95 height 22
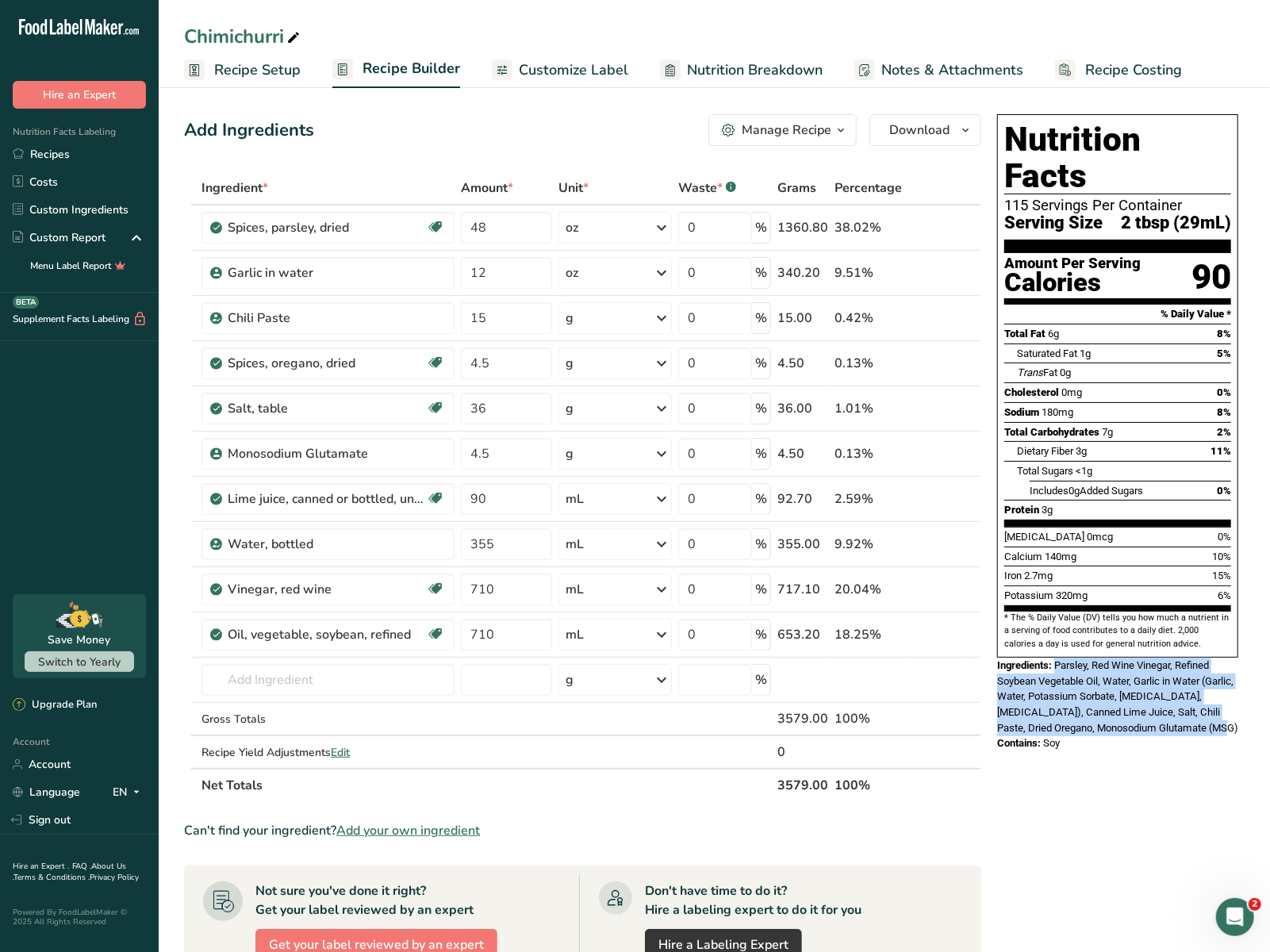
drag, startPoint x: 1055, startPoint y: 631, endPoint x: 1088, endPoint y: 707, distance: 82.9
click at [943, 707] on div "Ingredients: Parsley, Red Wine Vinegar, Refined Soybean Vegetable Oil, Water, G…" at bounding box center [1117, 696] width 241 height 78
copy span "Parsley, Red Wine Vinegar, Refined Soybean Vegetable Oil, Water, Garlic in Wate…"
click at [943, 735] on div "Contains: Soy" at bounding box center [1117, 743] width 241 height 16
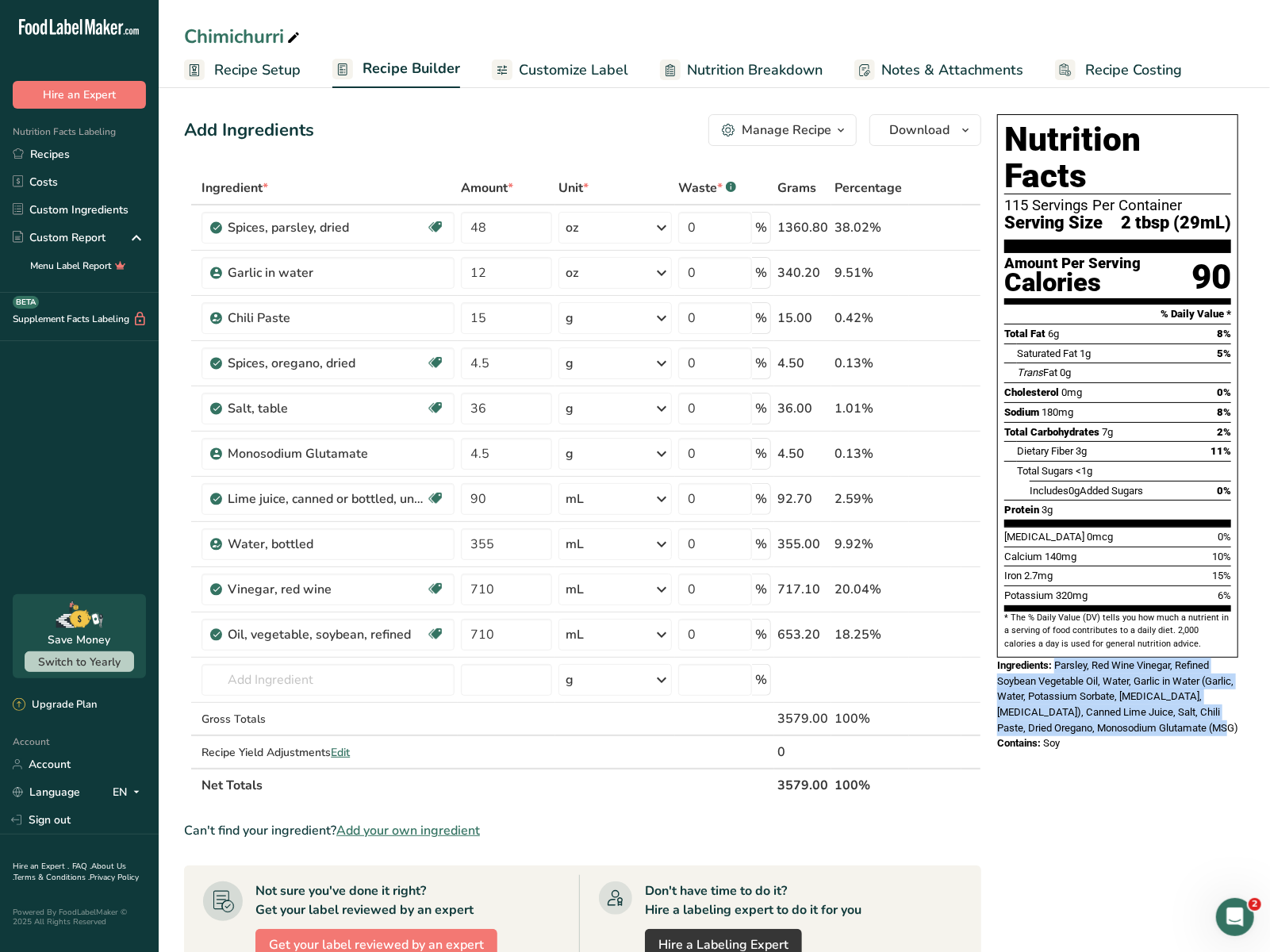
click at [943, 736] on span "Soy" at bounding box center [1051, 742] width 17 height 12
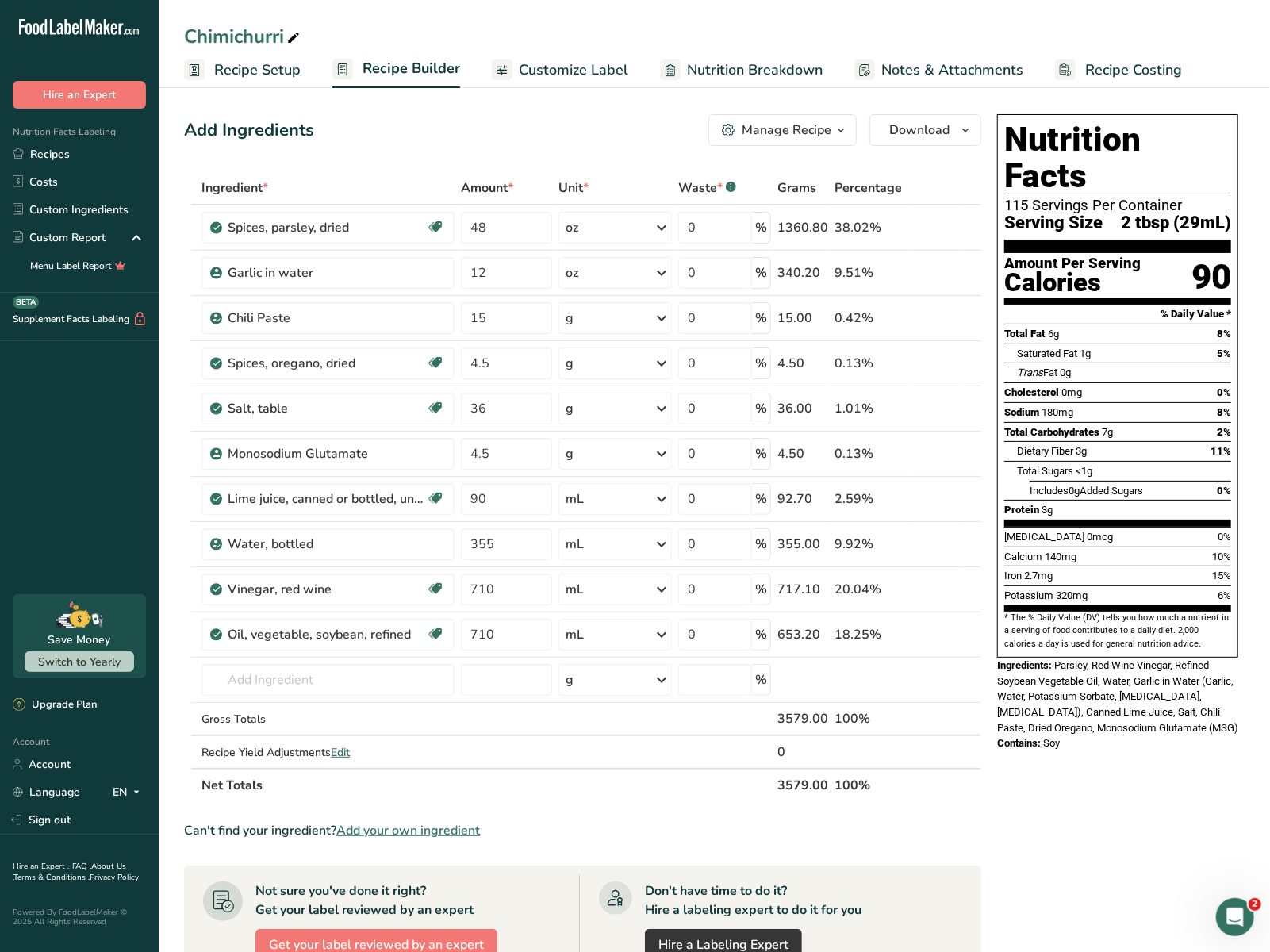
drag, startPoint x: 1044, startPoint y: 723, endPoint x: 1087, endPoint y: 723, distance: 43.0
click at [943, 735] on div "Contains: Soy" at bounding box center [1117, 743] width 241 height 16
copy span "Soy"
click at [72, 160] on link "Recipes" at bounding box center [79, 155] width 159 height 28
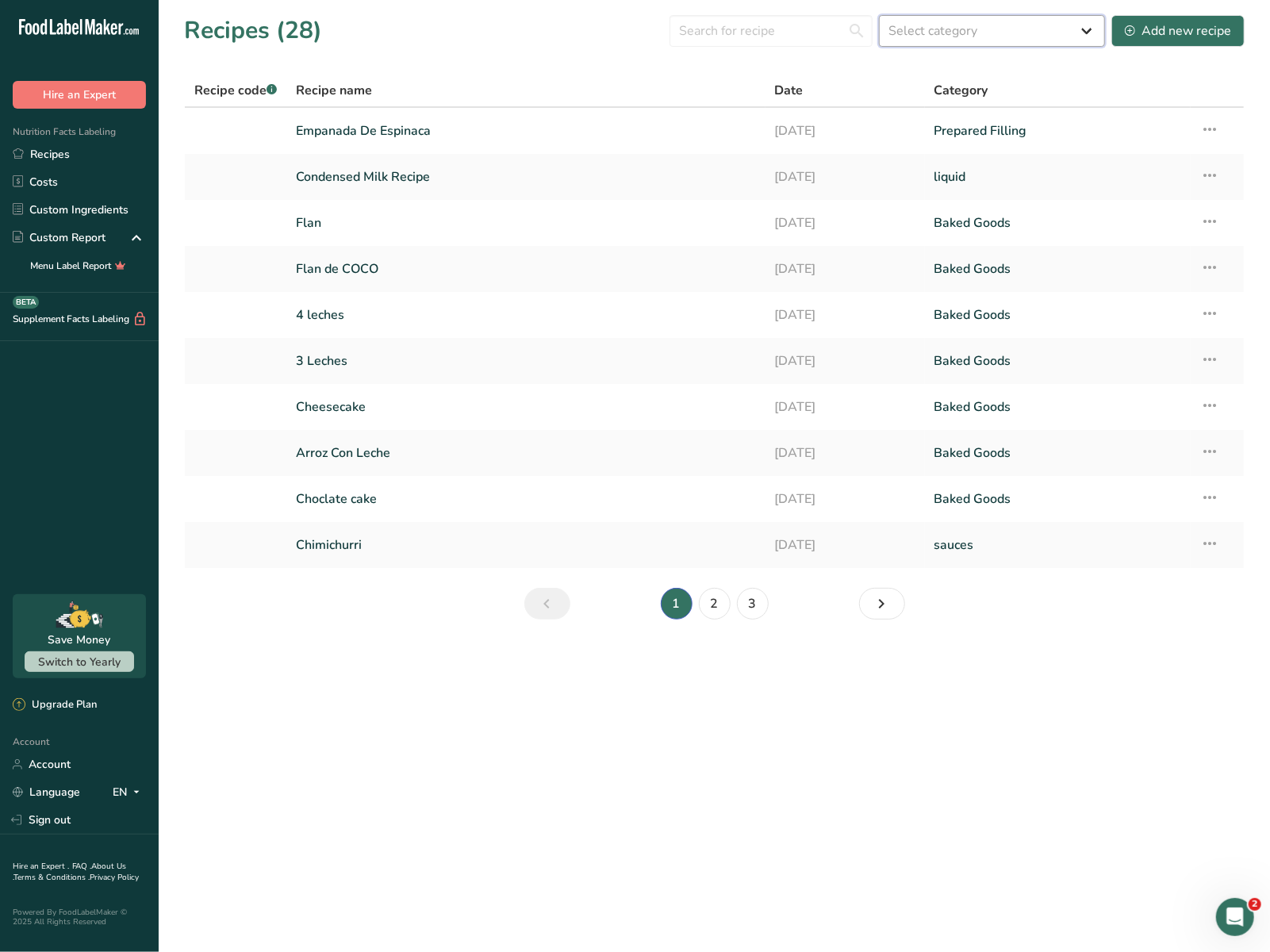
click at [913, 37] on select "Select category All Baked Goods Beverages Confectionery Cooked Meals, Salads, &…" at bounding box center [991, 31] width 226 height 31
select select "2368"
click at [881, 15] on select "Select category All Baked Goods Beverages Confectionery Cooked Meals, Salads, &…" at bounding box center [991, 31] width 226 height 31
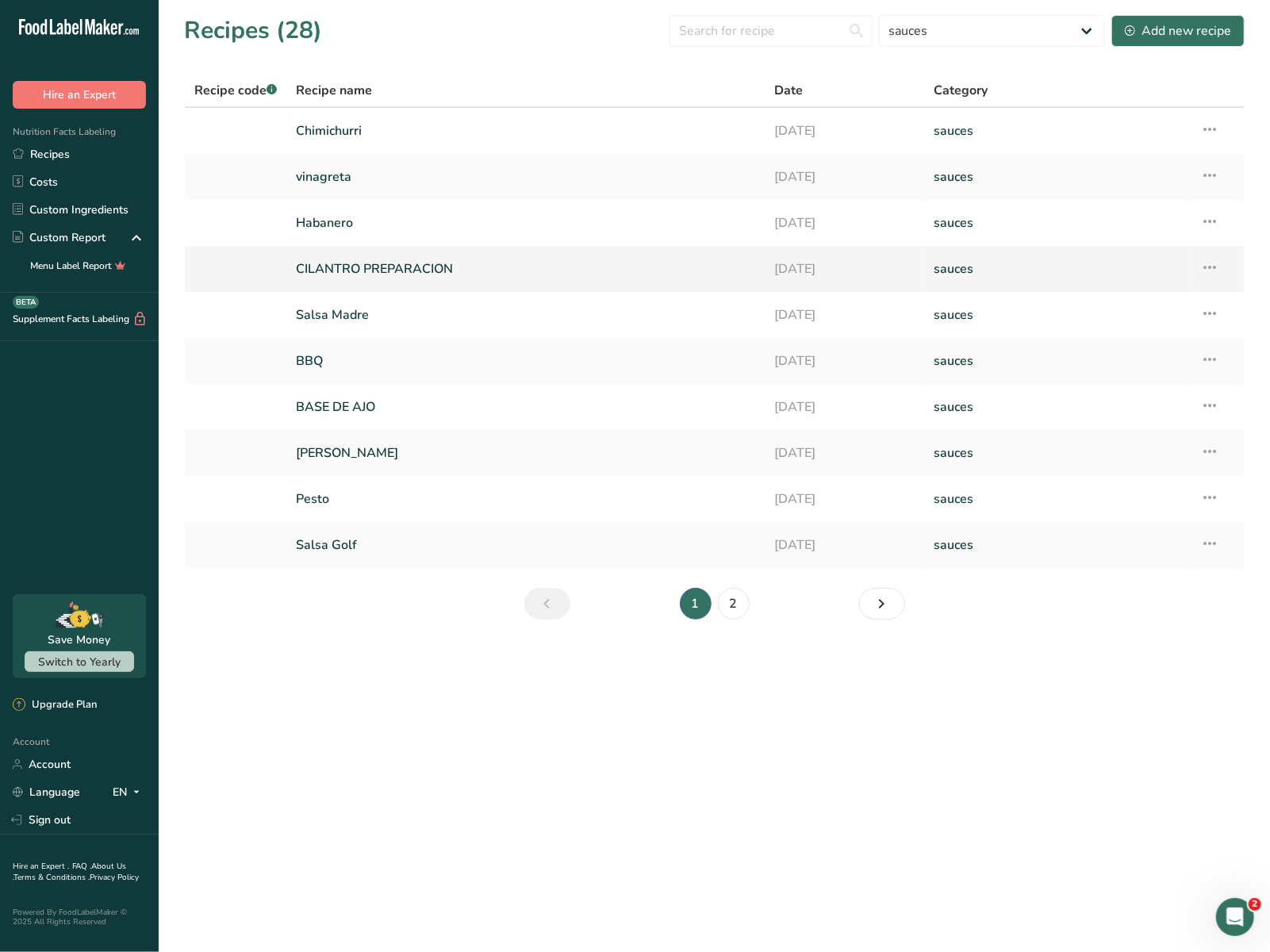
click at [338, 274] on link "CILANTRO PREPARACION" at bounding box center [526, 269] width 459 height 33
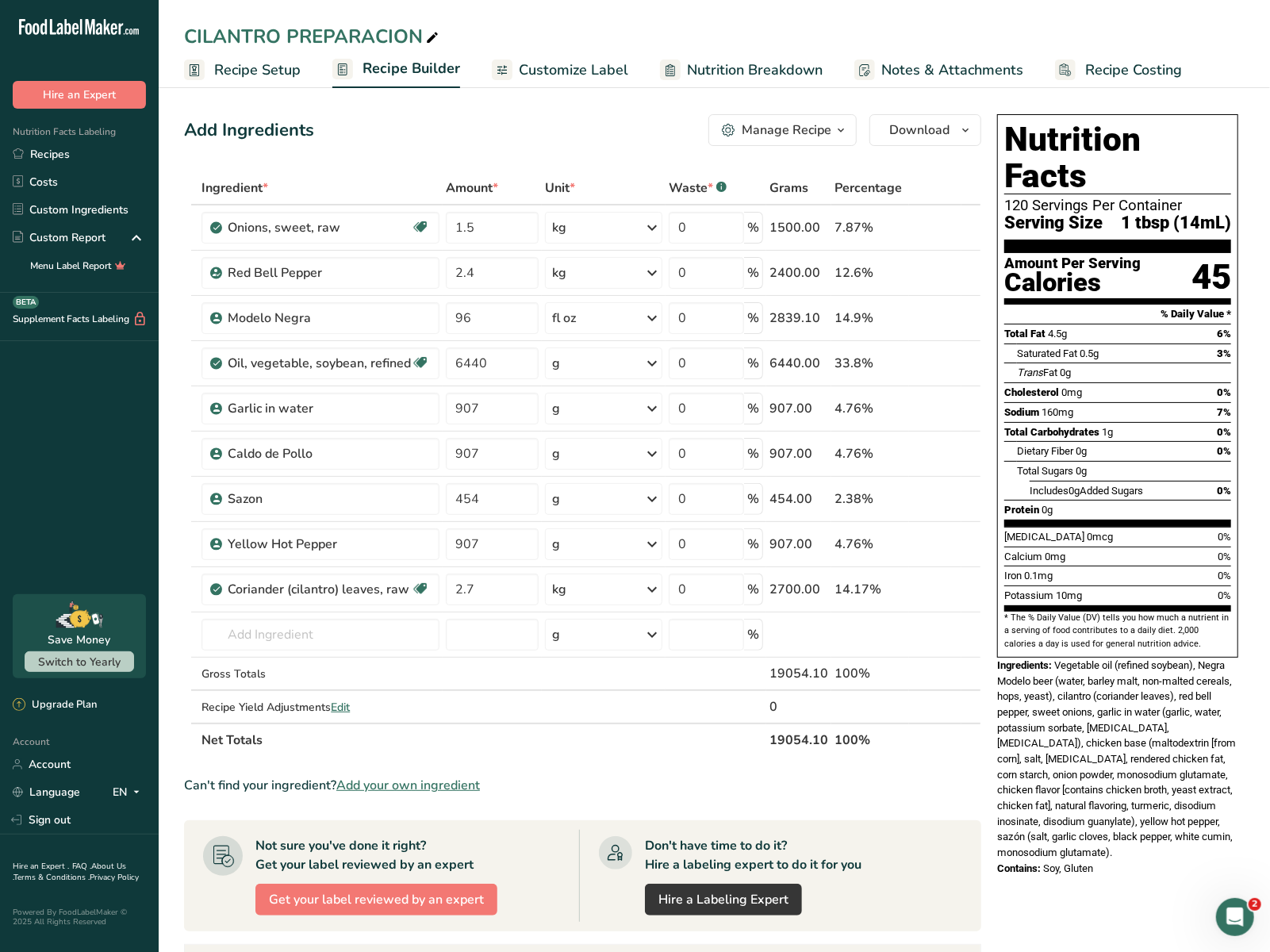
click at [224, 75] on span "Recipe Setup" at bounding box center [257, 70] width 86 height 22
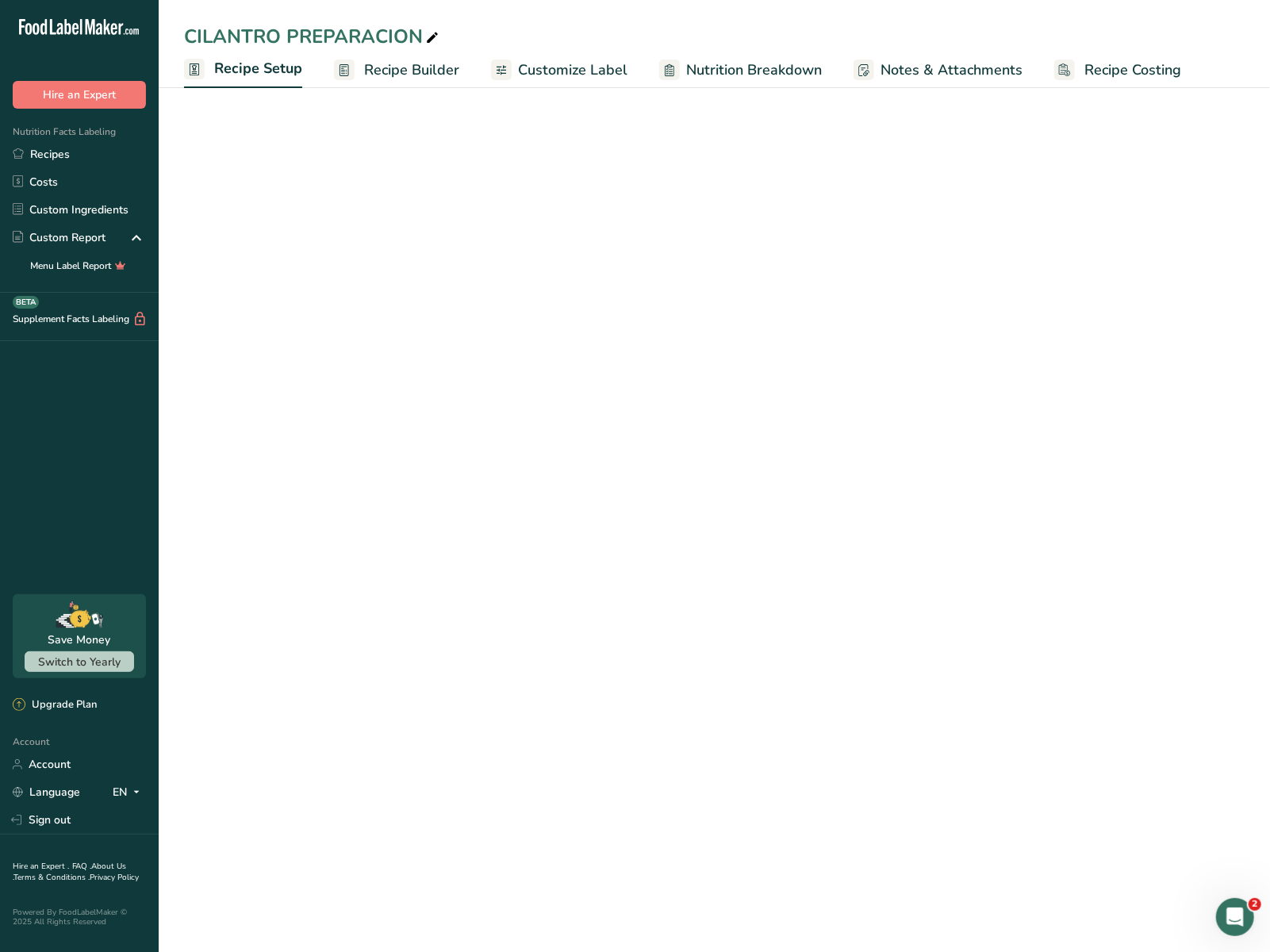
select select "22"
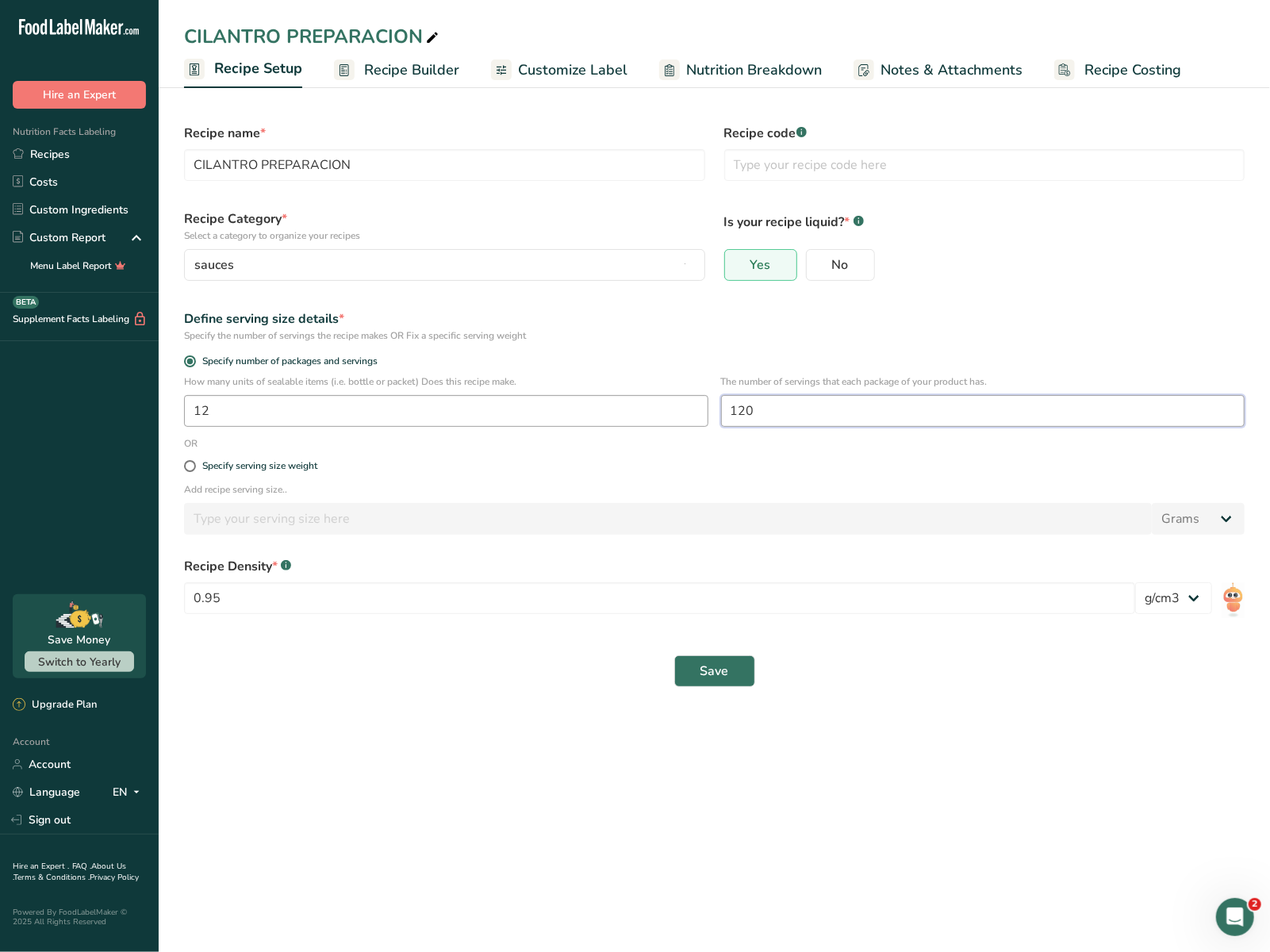
drag, startPoint x: 772, startPoint y: 410, endPoint x: 704, endPoint y: 421, distance: 68.9
click at [704, 421] on div "How many units of sealable items (i.e. bottle or packet) Does this recipe make.…" at bounding box center [714, 405] width 1080 height 62
type input "1"
type input "70"
click at [674, 655] on button "Save" at bounding box center [714, 671] width 81 height 31
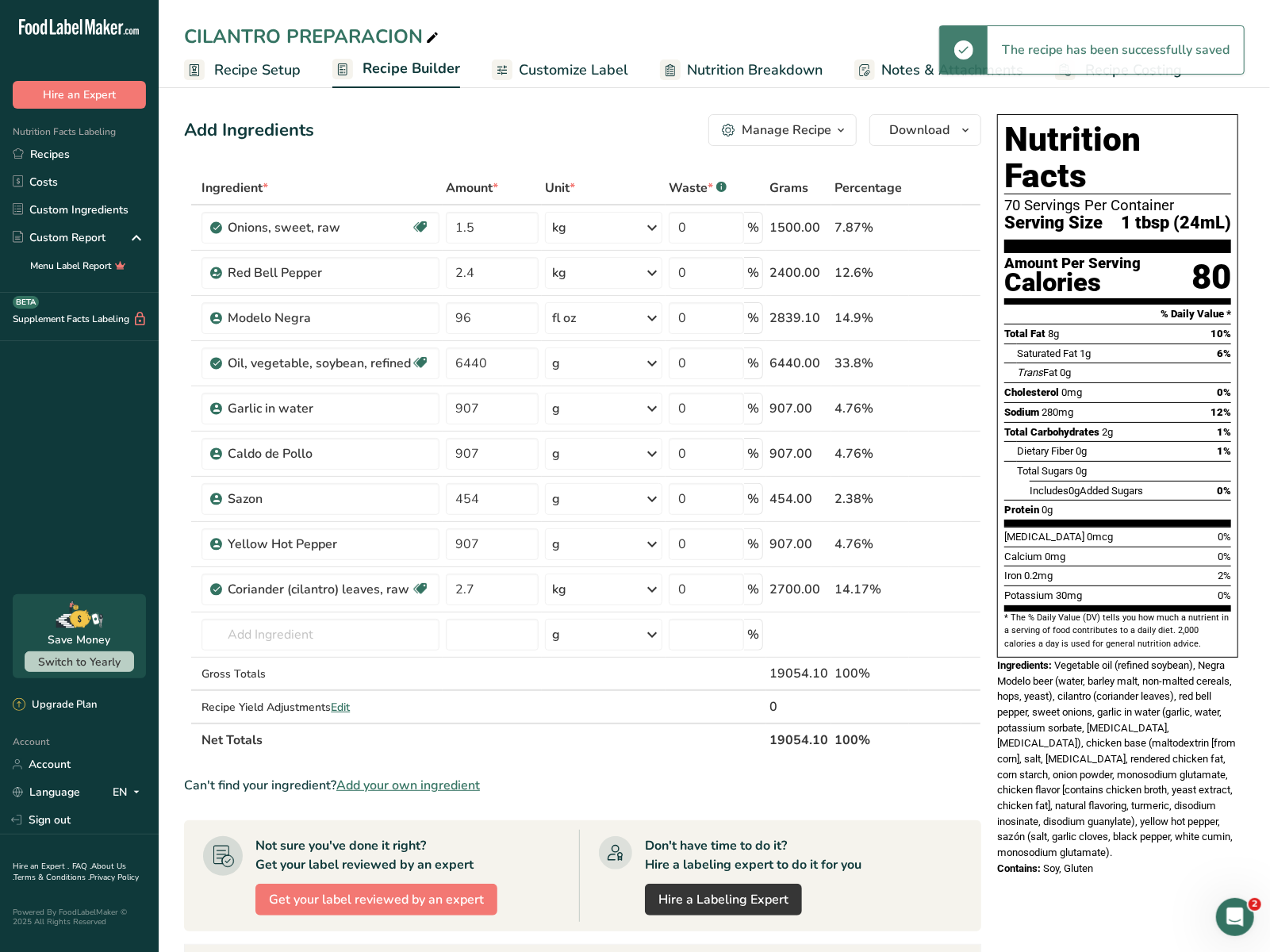
click at [281, 74] on span "Recipe Setup" at bounding box center [257, 70] width 86 height 22
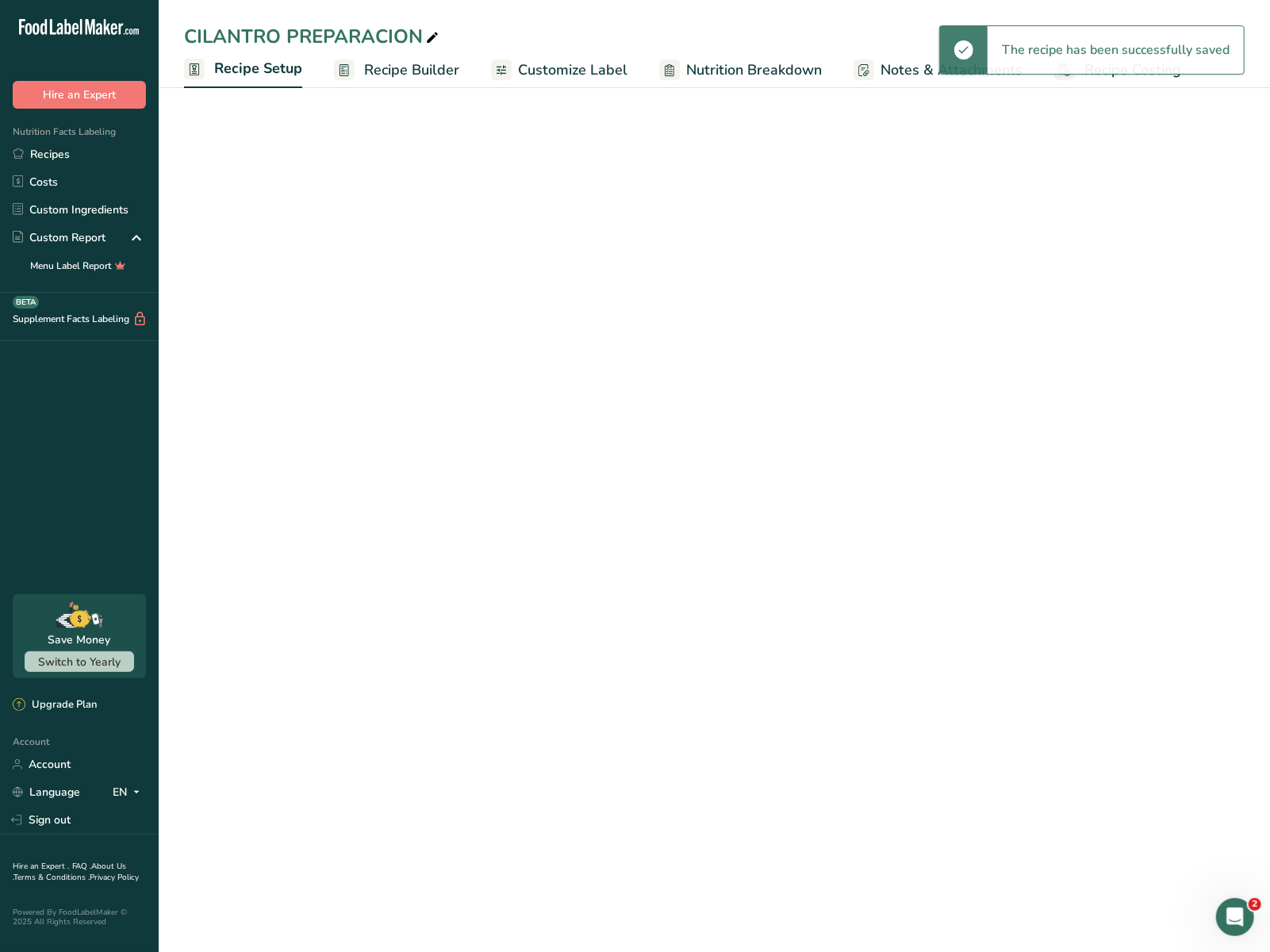
select select "22"
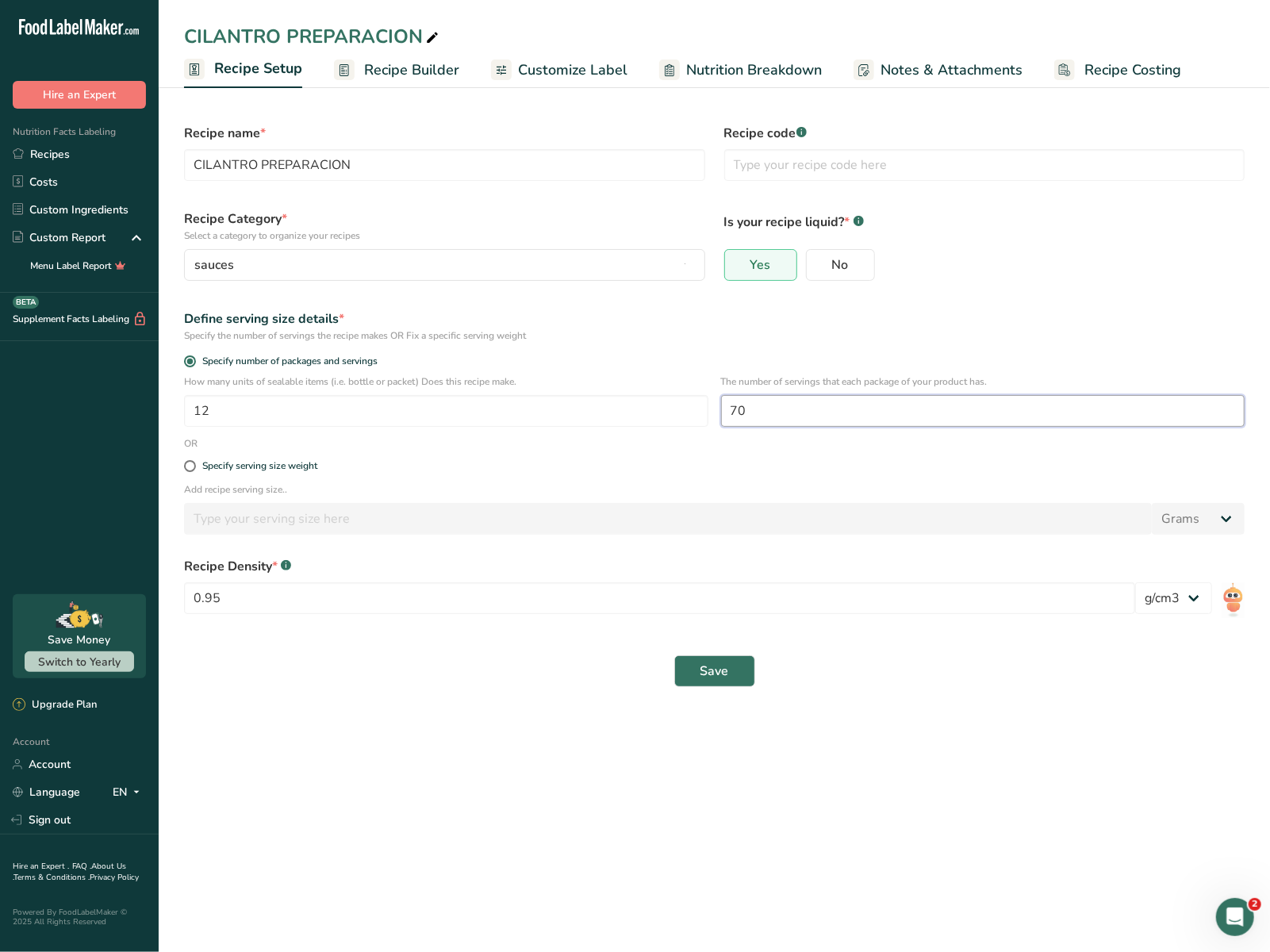
click at [822, 409] on input "70" at bounding box center [983, 410] width 524 height 31
type input "7"
type input "60"
click at [674, 655] on button "Save" at bounding box center [714, 671] width 81 height 31
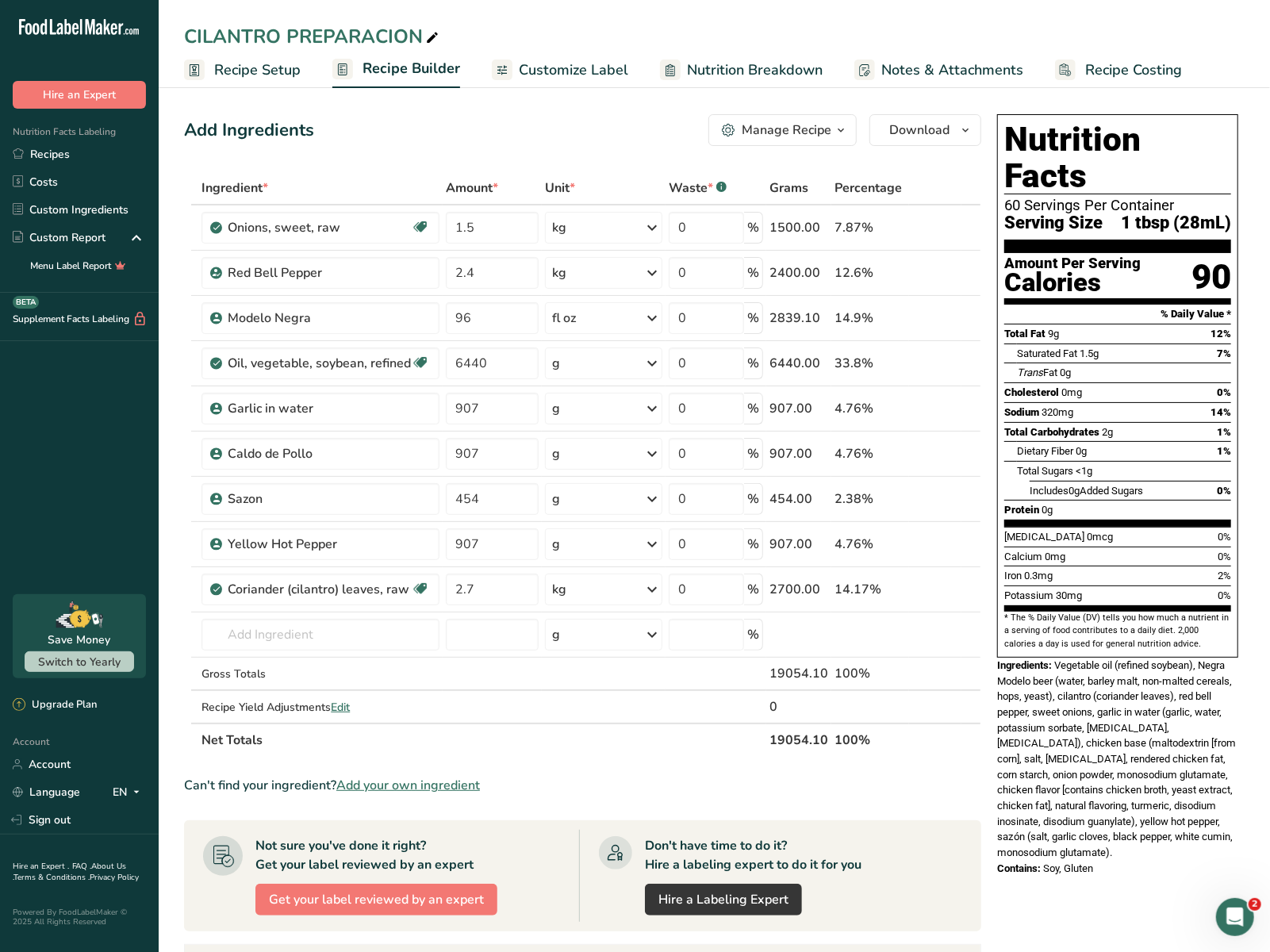
click at [298, 72] on span "Recipe Setup" at bounding box center [257, 70] width 86 height 22
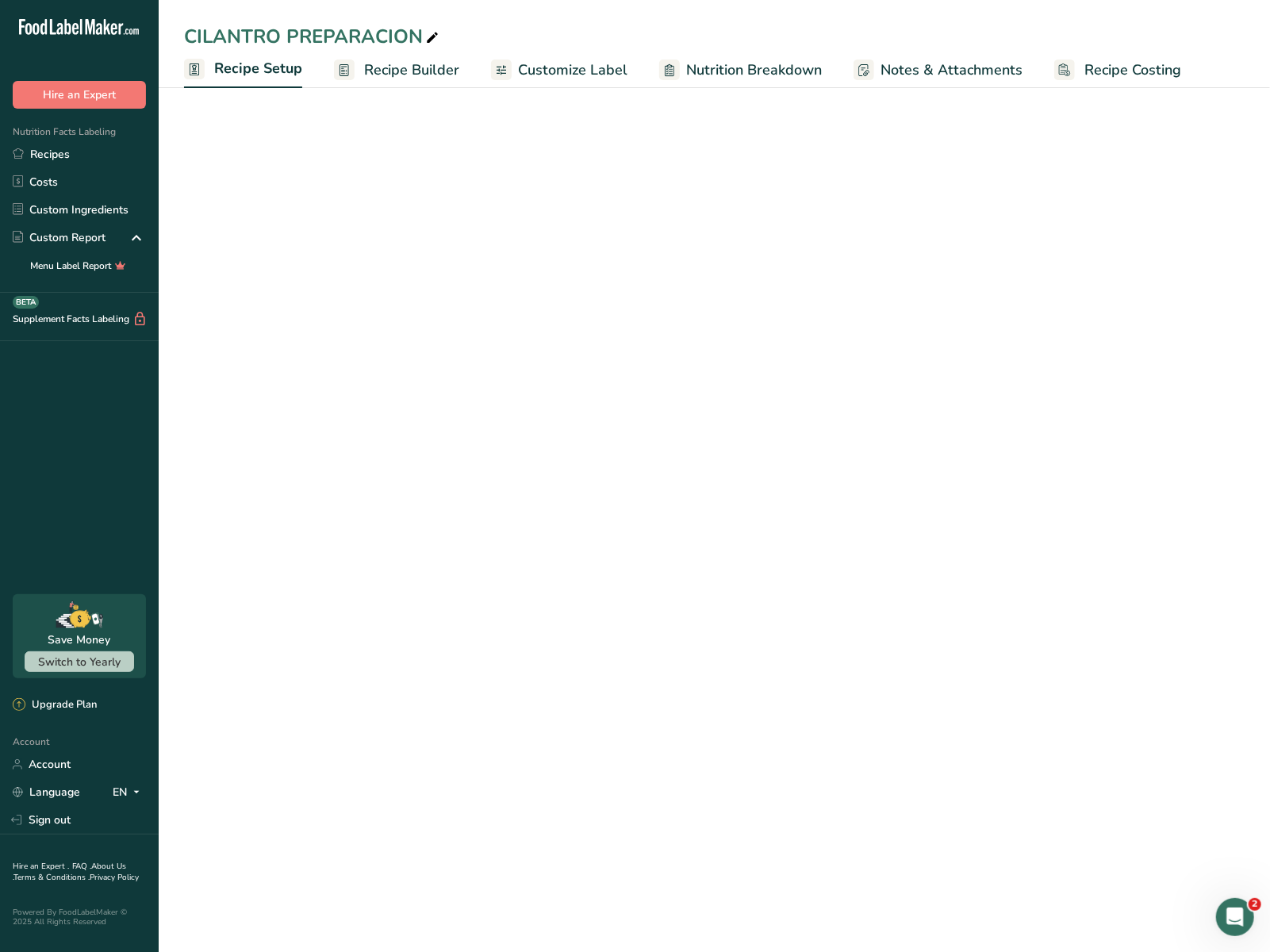
select select "22"
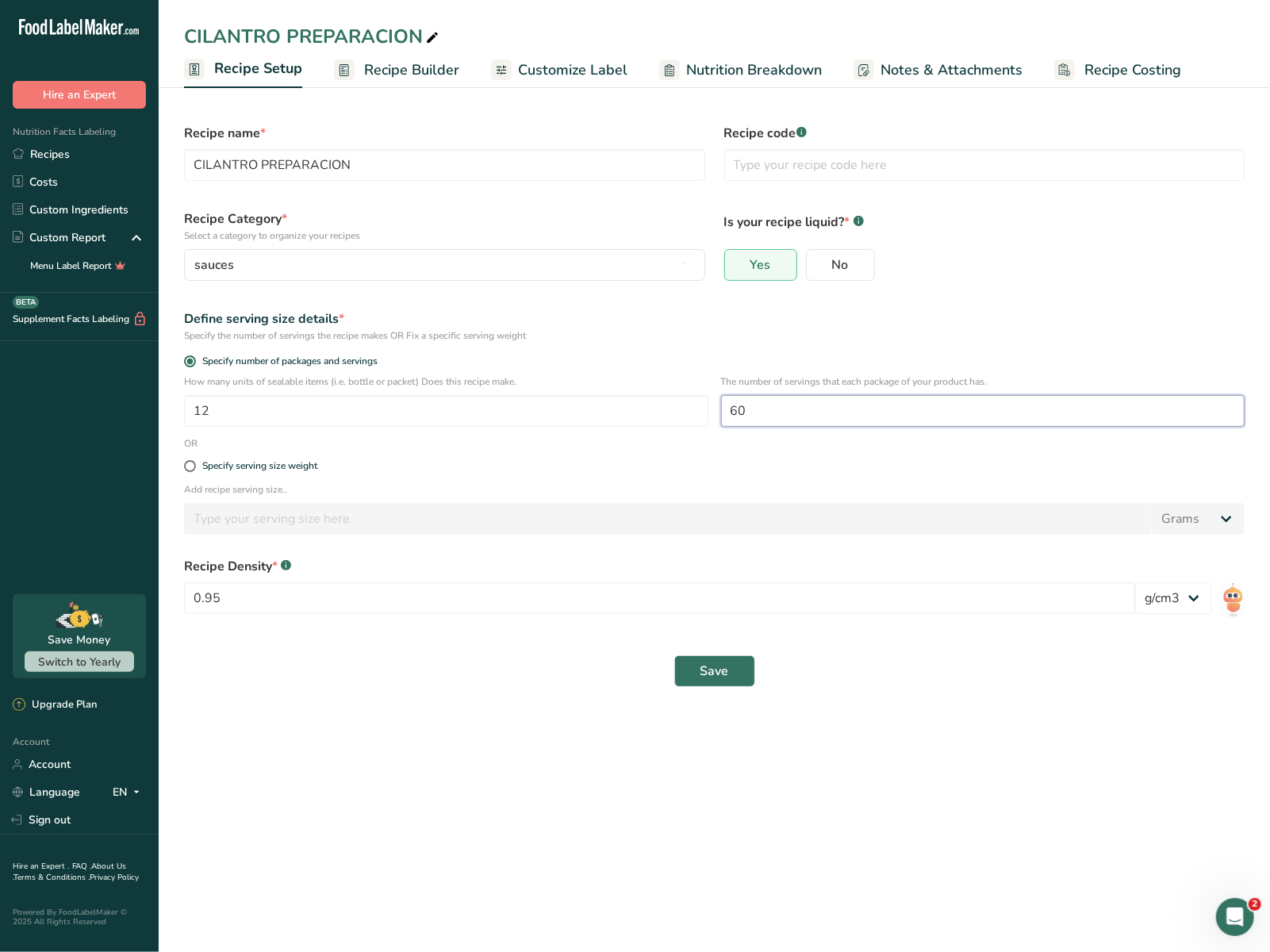
click at [805, 414] on input "60" at bounding box center [983, 410] width 524 height 31
type input "6"
type input "55"
click at [674, 655] on button "Save" at bounding box center [714, 671] width 81 height 31
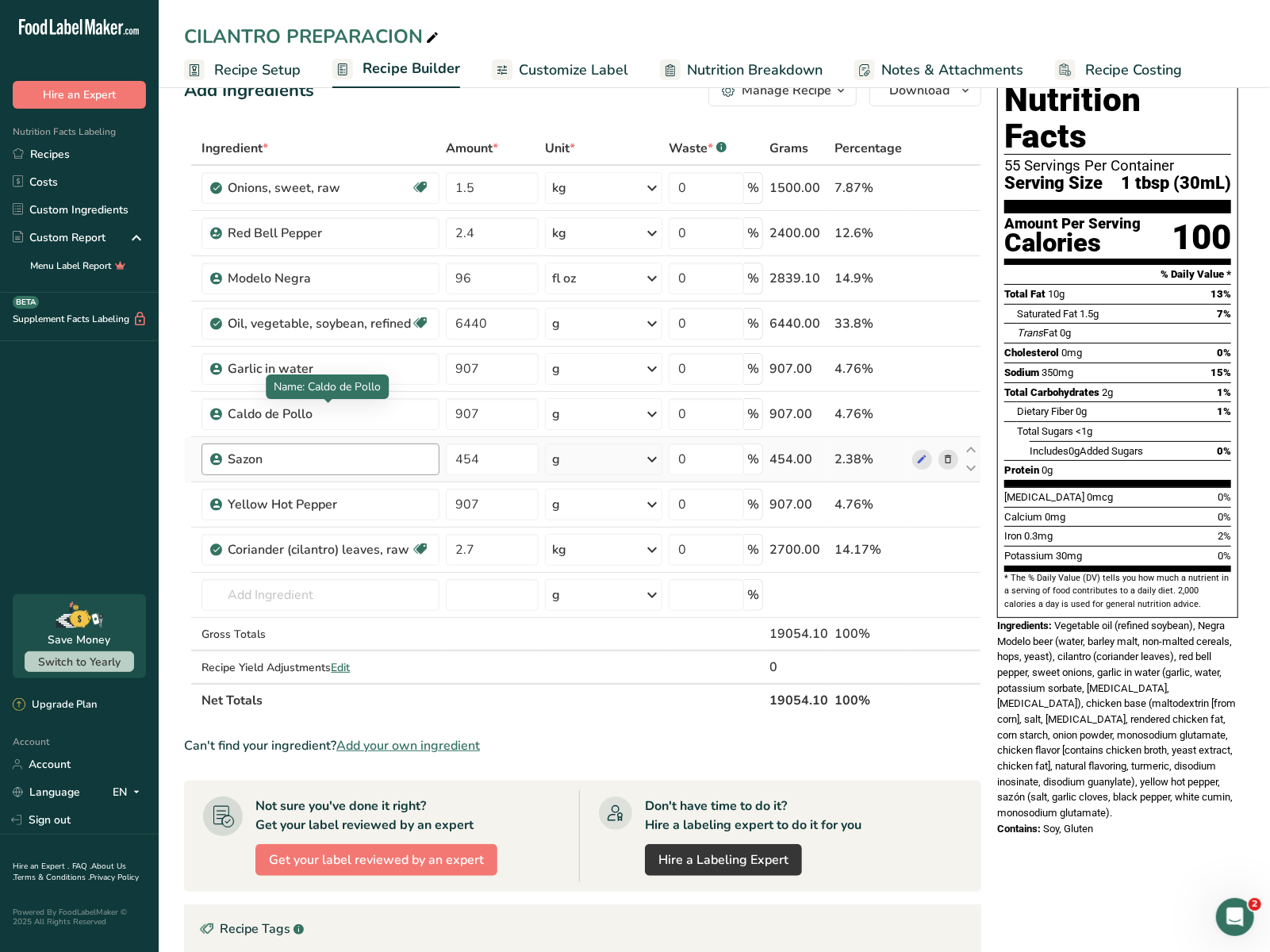
scroll to position [47, 0]
